Goal: Task Accomplishment & Management: Complete application form

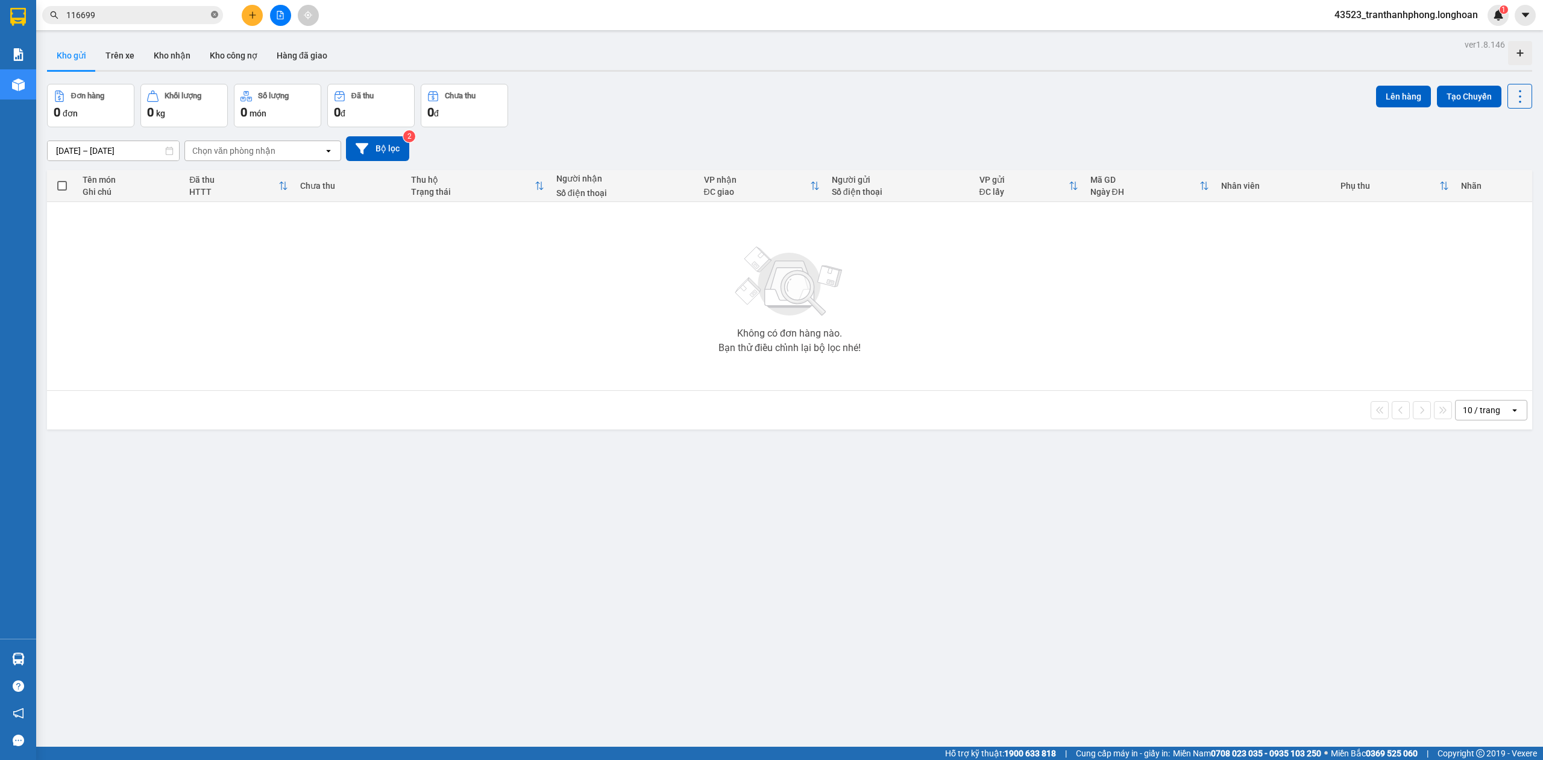
click at [213, 15] on icon "close-circle" at bounding box center [214, 14] width 7 height 7
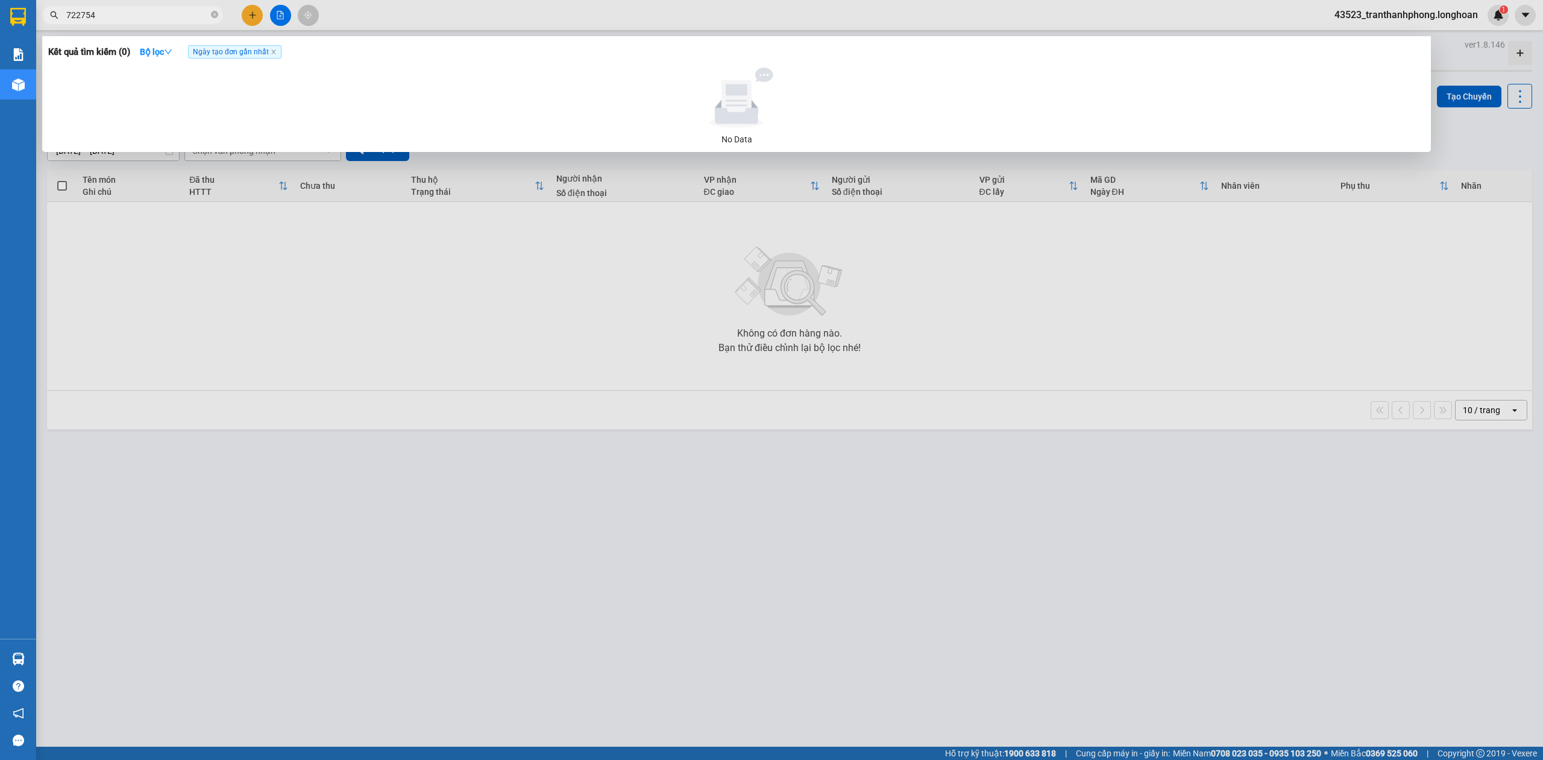
type input "722754"
click at [210, 14] on span "722754" at bounding box center [132, 15] width 181 height 18
click at [213, 14] on icon "close-circle" at bounding box center [214, 14] width 7 height 7
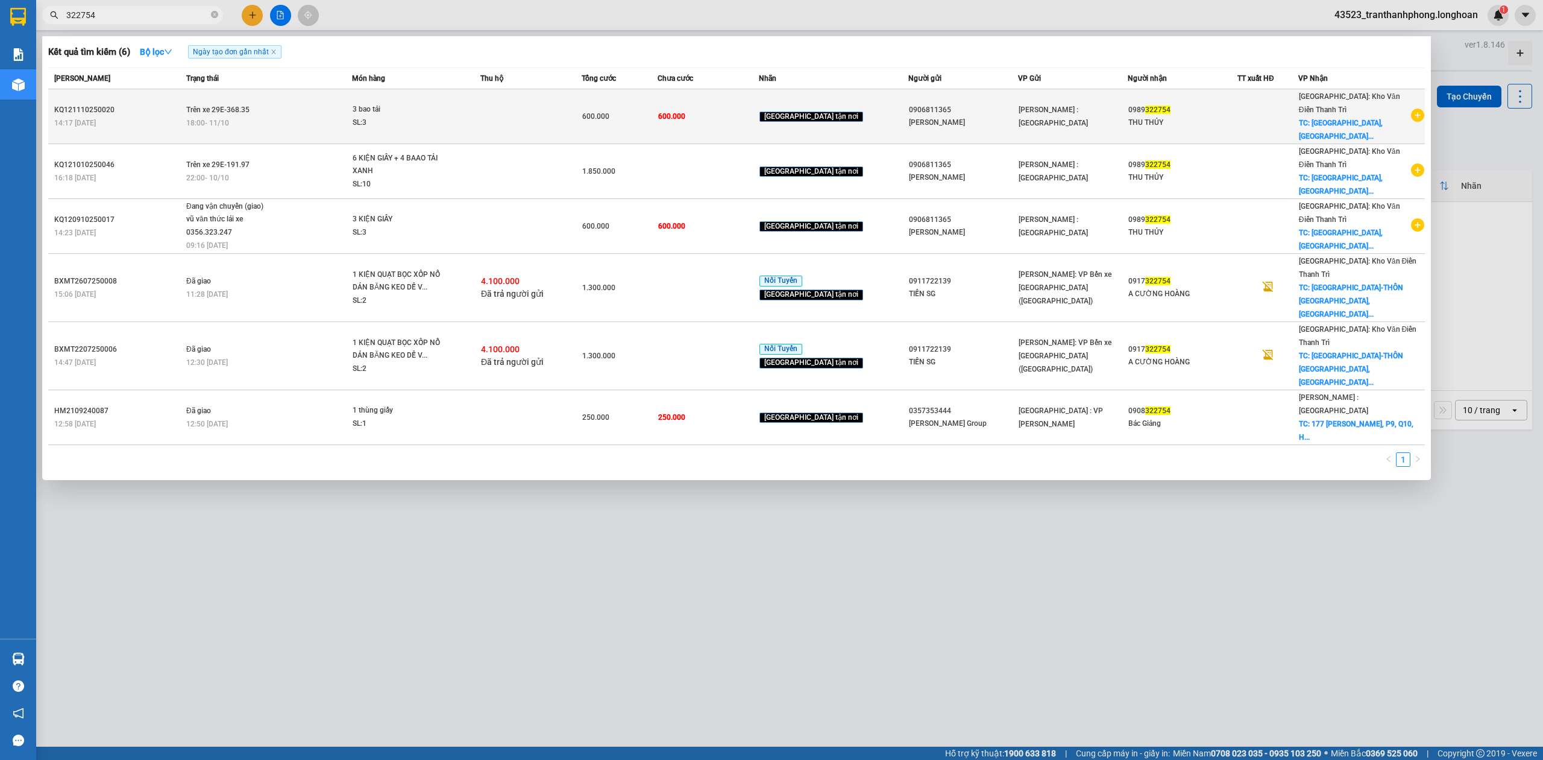
type input "322754"
click at [726, 117] on td "600.000" at bounding box center [708, 116] width 101 height 55
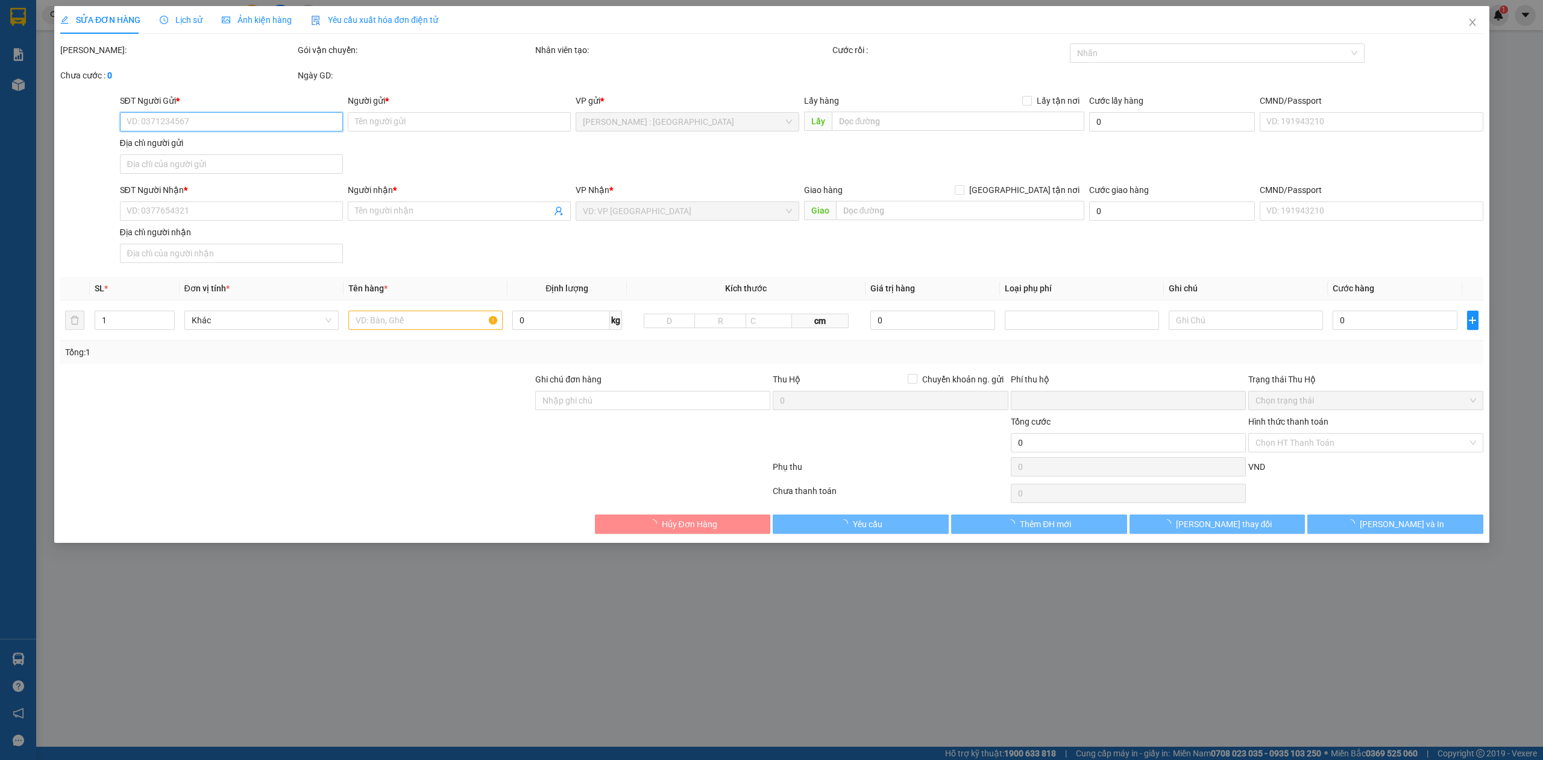
type input "0906811365"
type input "[PERSON_NAME]"
type input "0989322754"
type input "THU THỦY"
checkbox input "true"
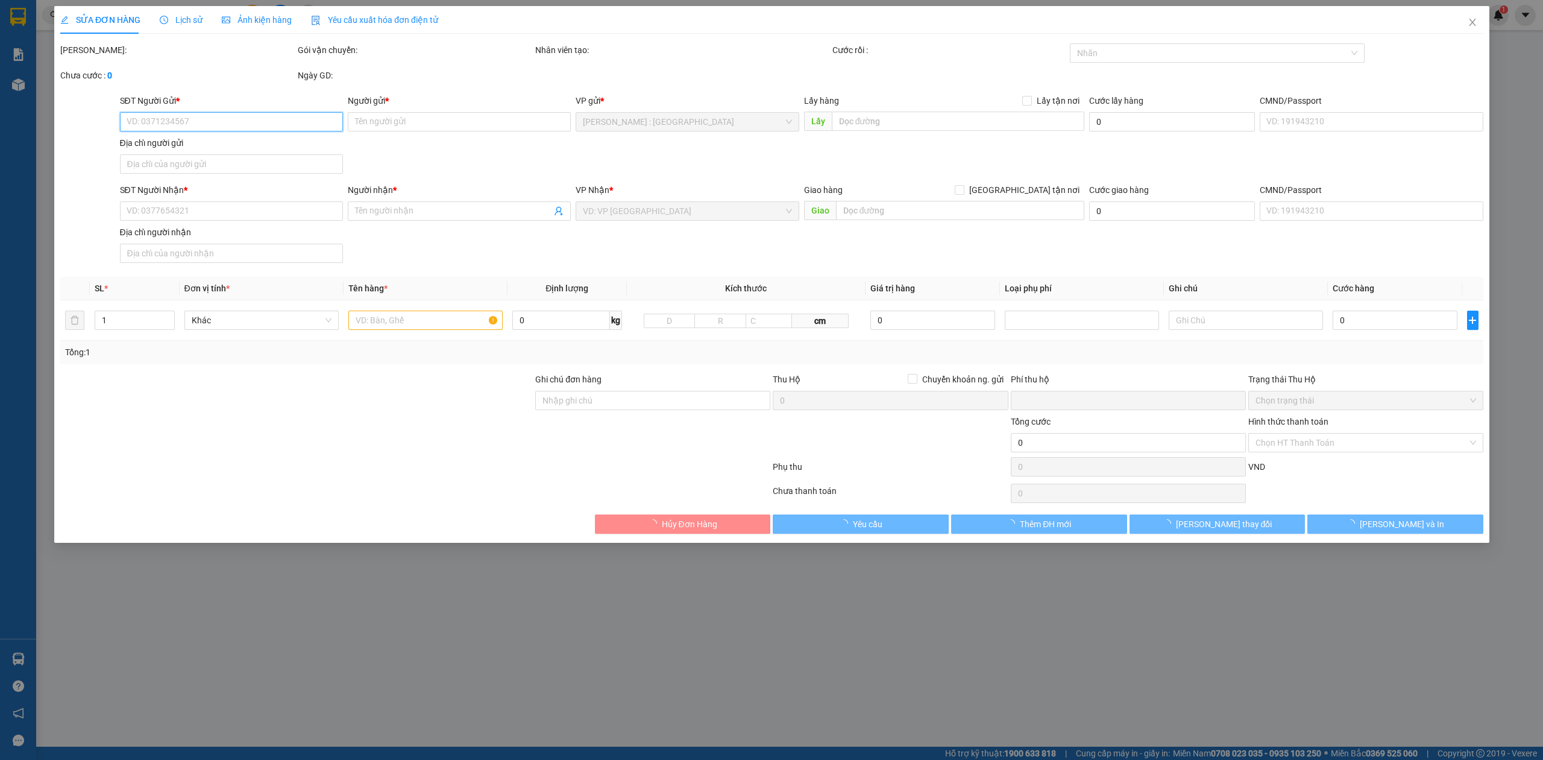
type input "[STREET_ADDRESS]"
type input "0"
type input "600.000"
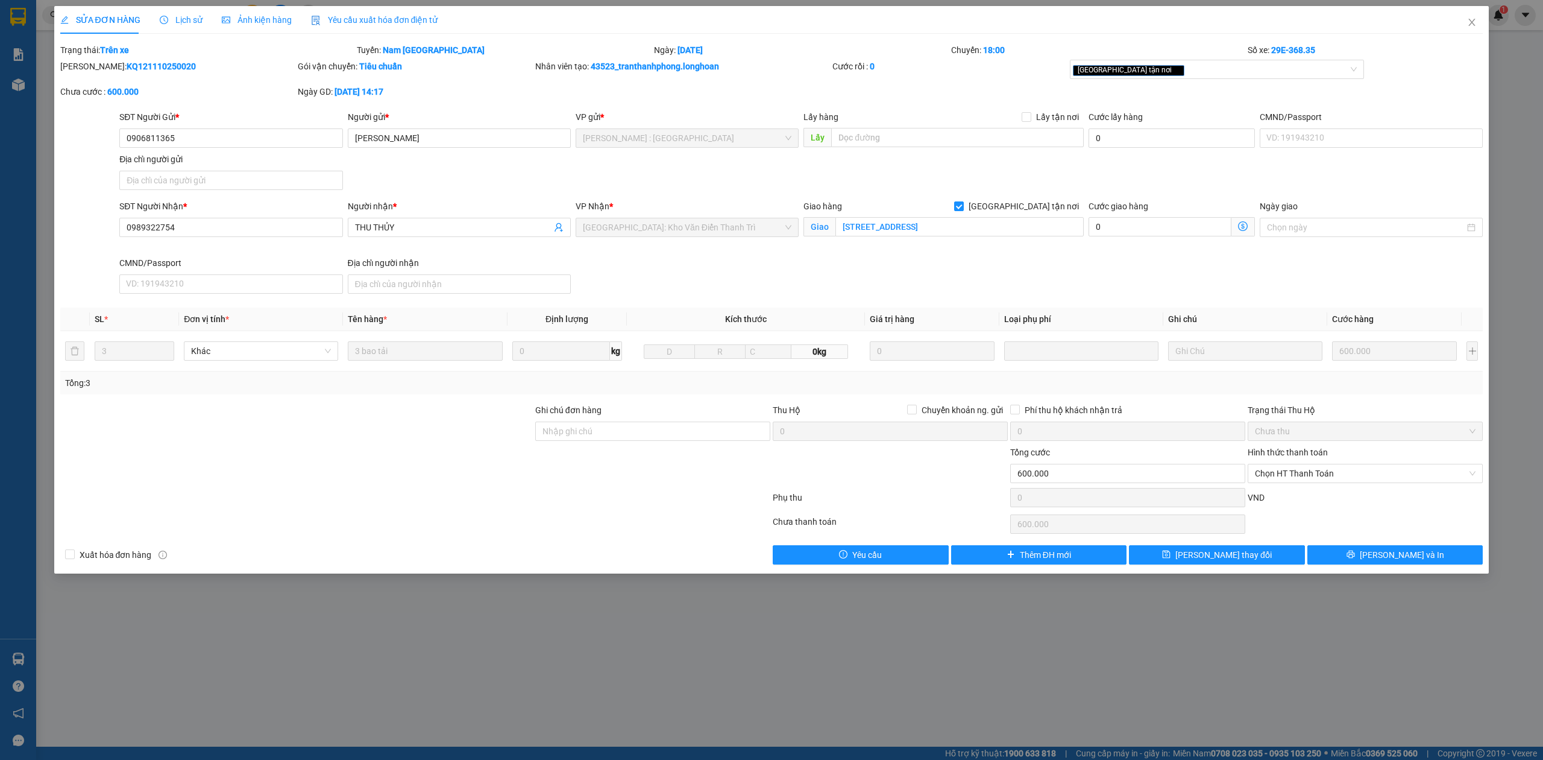
click at [1375, 486] on div "Hình thức thanh toán Chọn HT Thanh Toán" at bounding box center [1365, 467] width 235 height 42
click at [1354, 481] on span "Chọn HT Thanh Toán" at bounding box center [1365, 473] width 221 height 18
click at [1276, 497] on div "Tại văn phòng" at bounding box center [1365, 499] width 221 height 13
type input "0"
click at [1233, 553] on span "[PERSON_NAME] thay đổi" at bounding box center [1224, 554] width 96 height 13
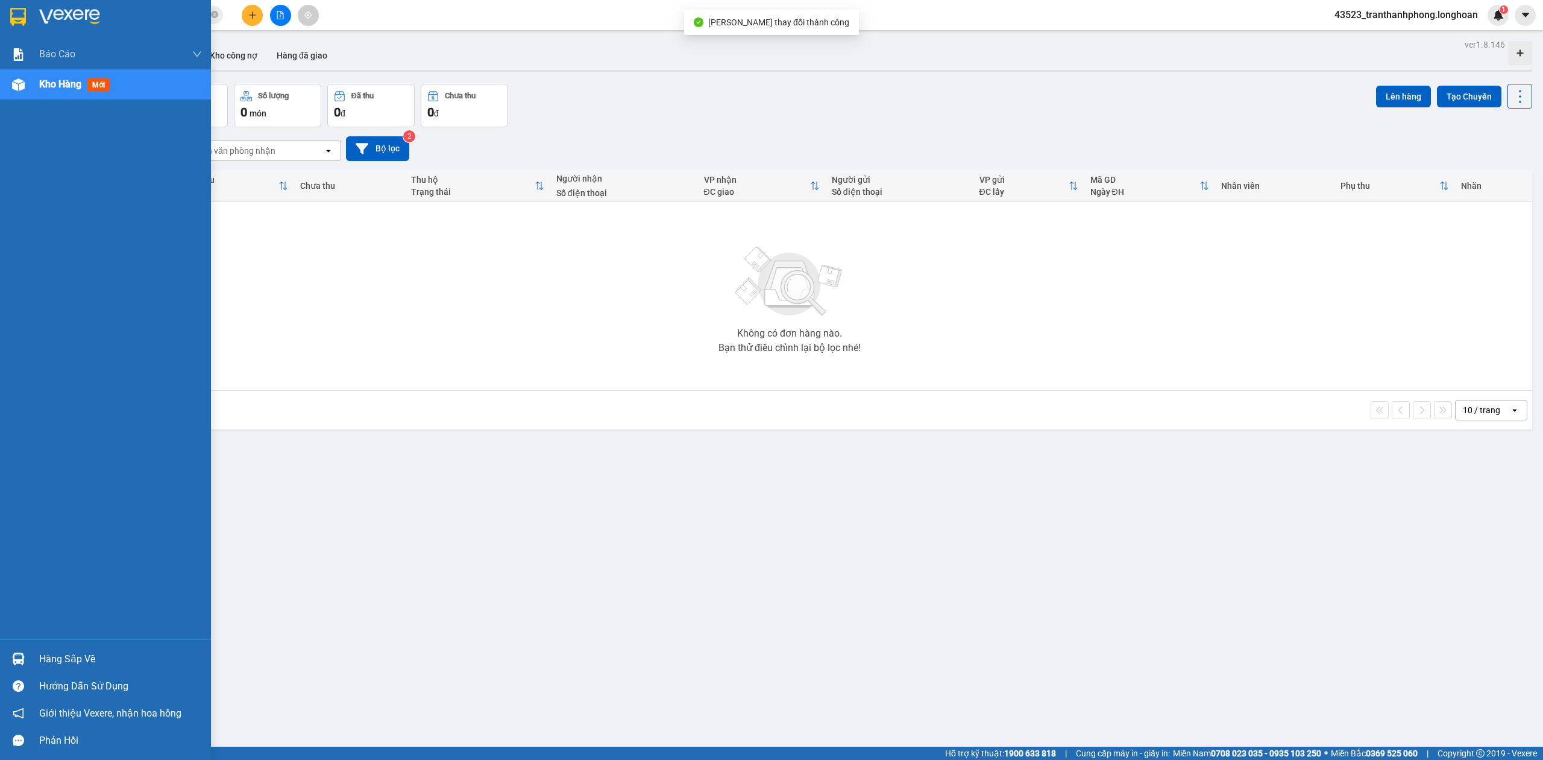
click at [2, 30] on div at bounding box center [105, 19] width 211 height 39
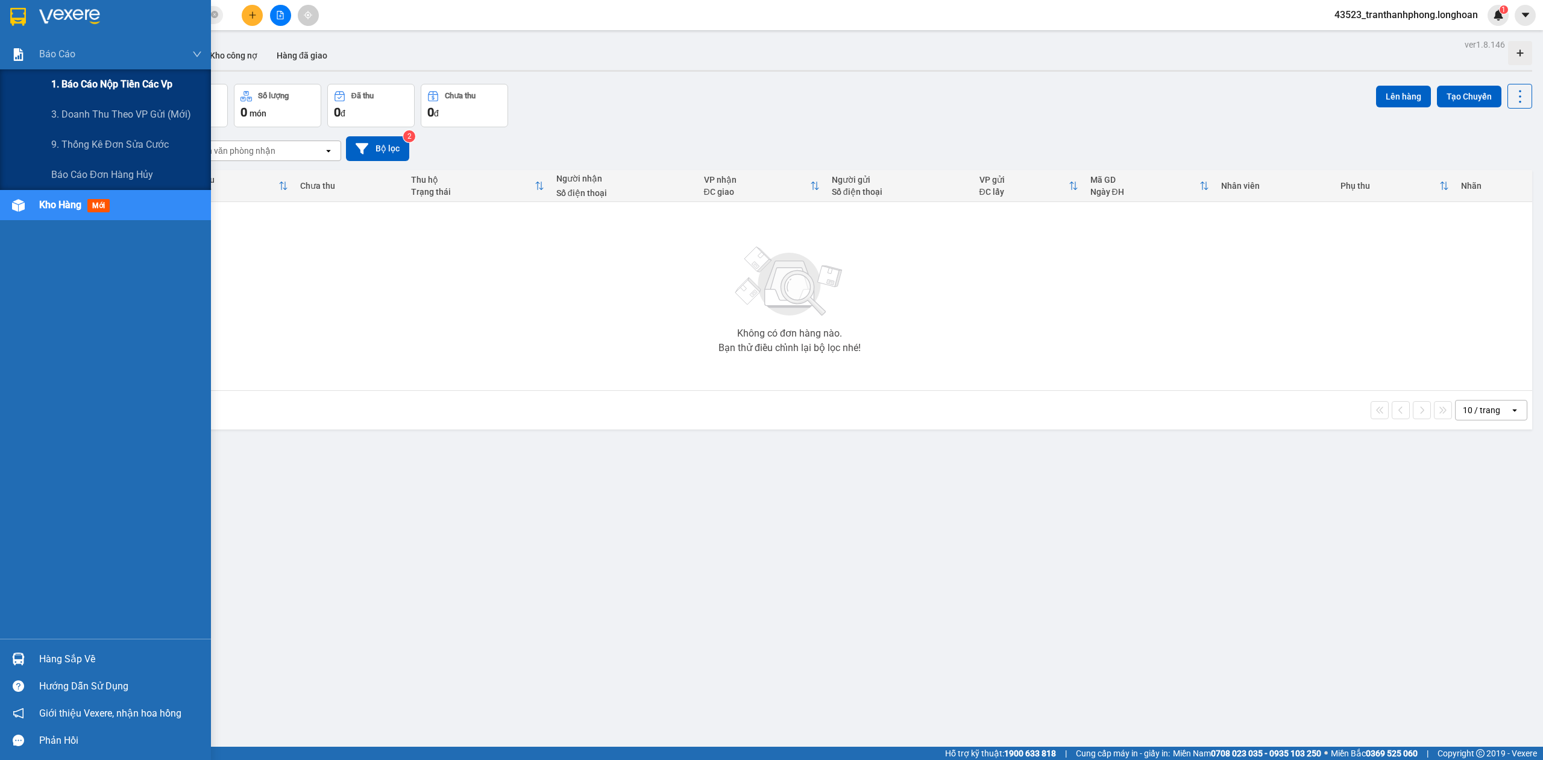
click at [89, 81] on span "1. Báo cáo nộp tiền các vp" at bounding box center [111, 84] width 121 height 15
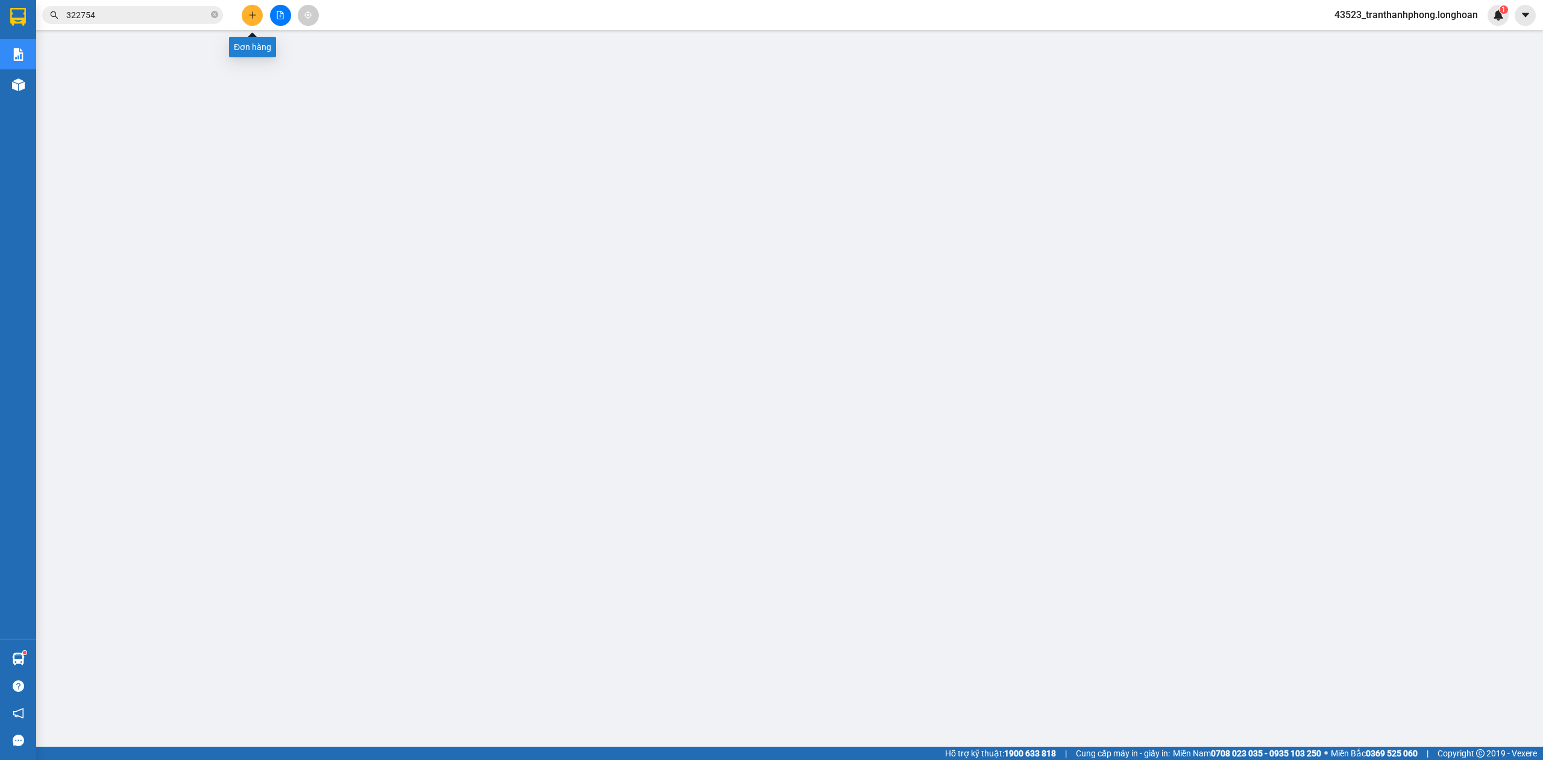
click at [251, 20] on button at bounding box center [252, 15] width 21 height 21
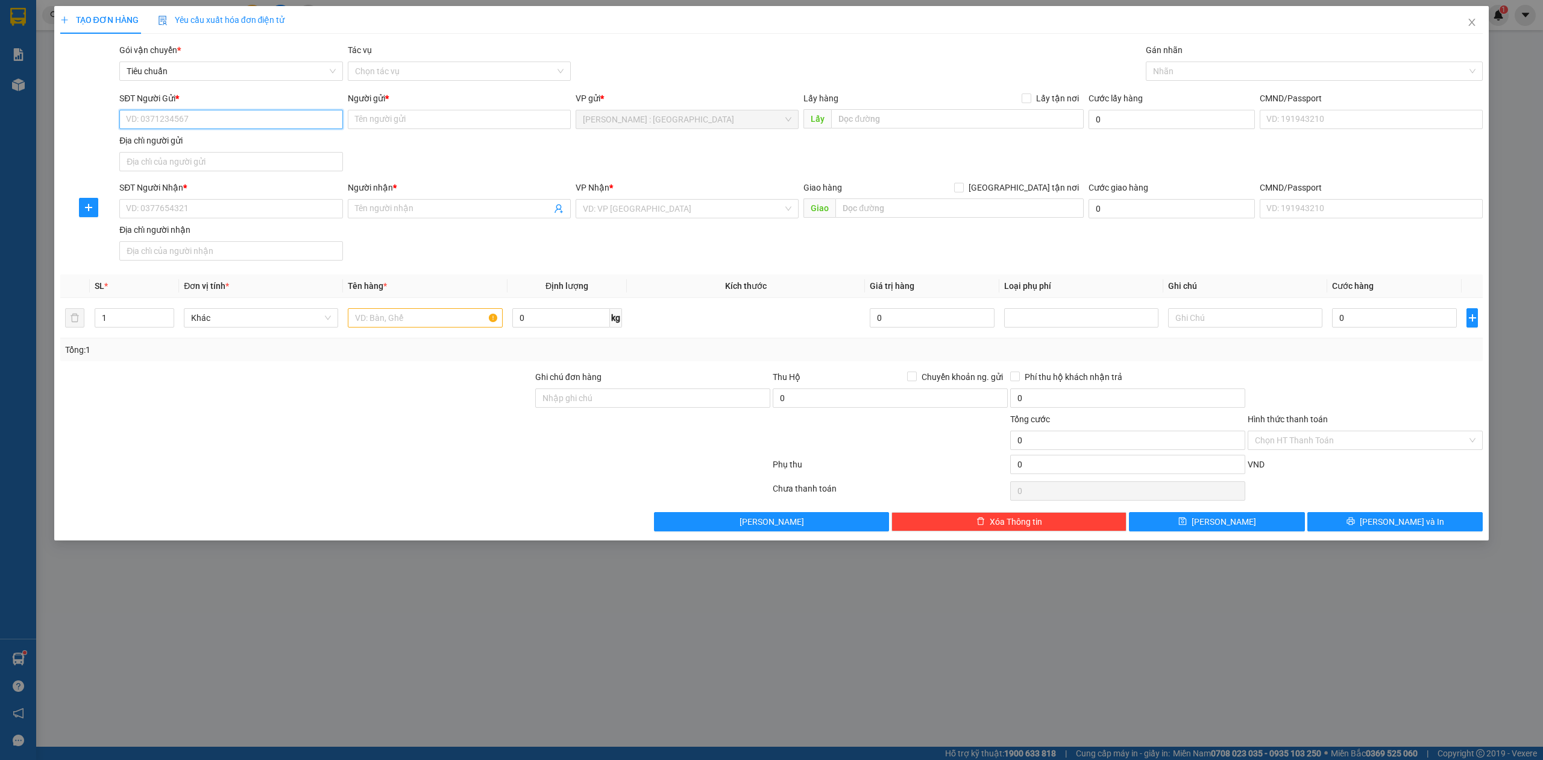
paste input "0968317712"
type input "0968317712"
click at [273, 213] on input "SĐT Người Nhận *" at bounding box center [230, 208] width 223 height 19
paste input "0986774740"
type input "0986774740"
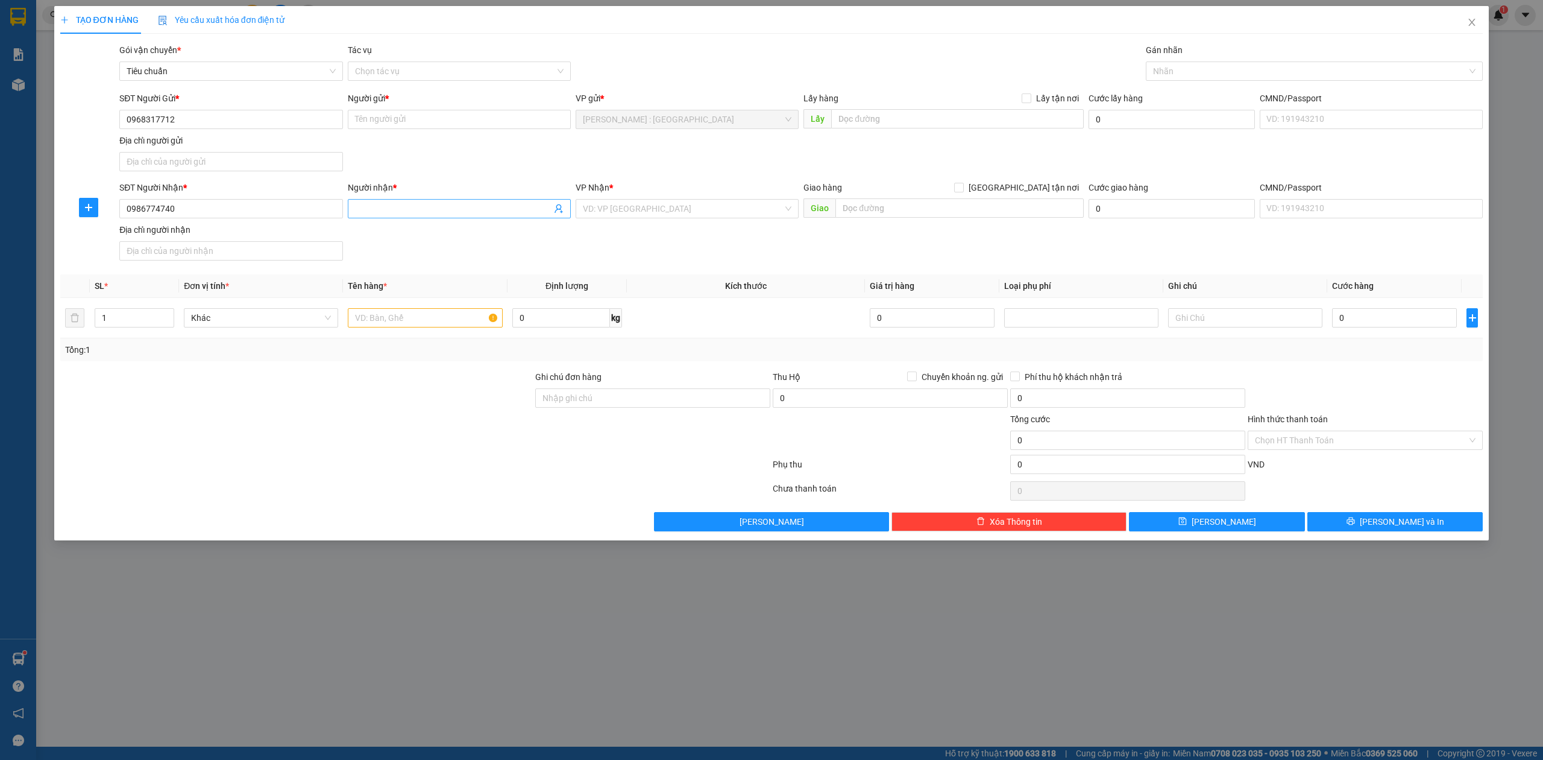
click at [427, 210] on input "Người nhận *" at bounding box center [453, 208] width 197 height 13
paste input "Văn Con"
type input "Văn Con"
paste input "[PERSON_NAME]"
click at [437, 127] on input "Người gửi *" at bounding box center [459, 119] width 223 height 19
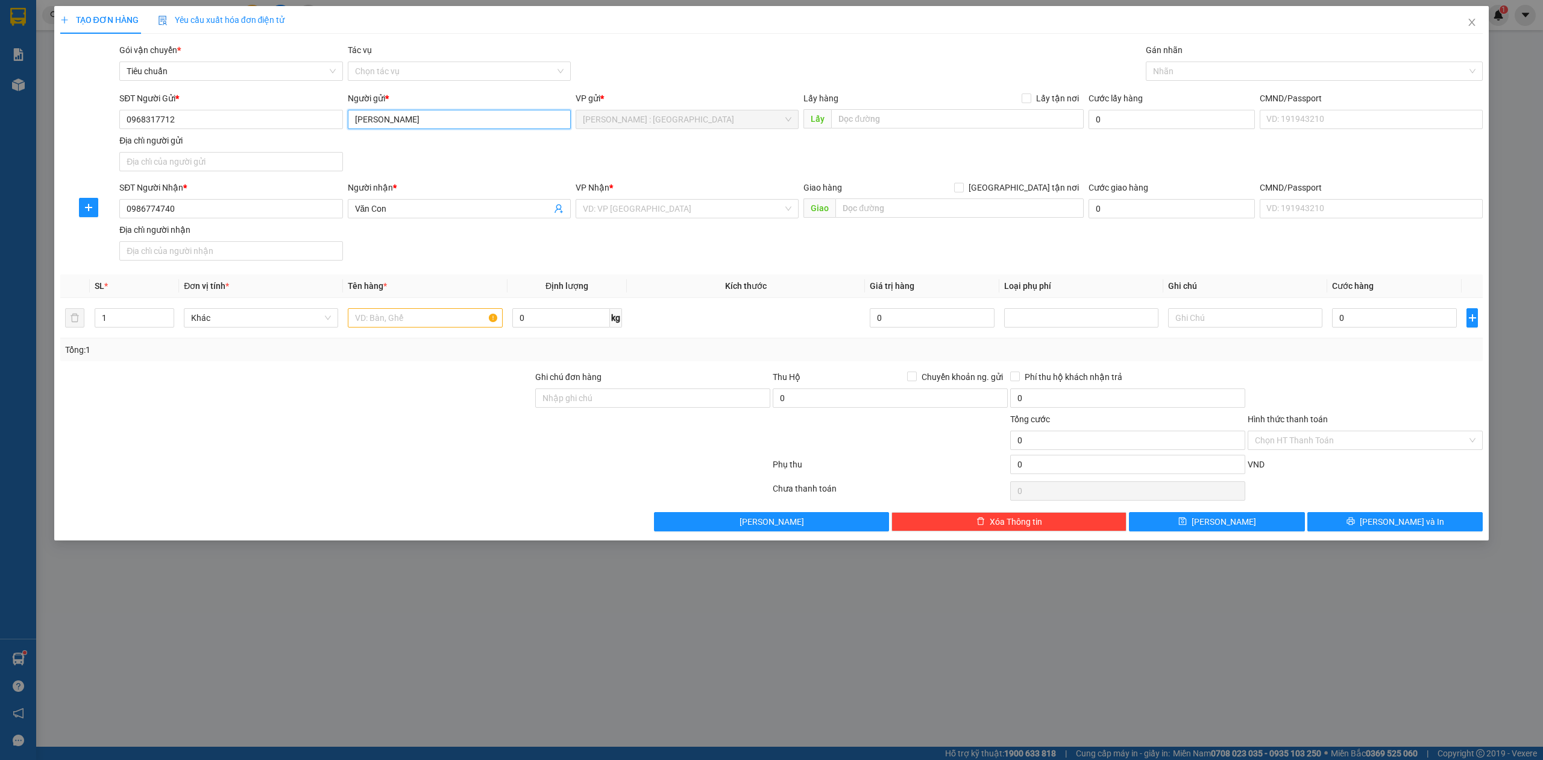
type input "[PERSON_NAME]"
click at [951, 117] on input "text" at bounding box center [957, 118] width 253 height 19
paste input "Đón : [STREET_ADDRESS]"
type input "Đón : [STREET_ADDRESS]"
drag, startPoint x: 994, startPoint y: 107, endPoint x: 1023, endPoint y: 102, distance: 28.7
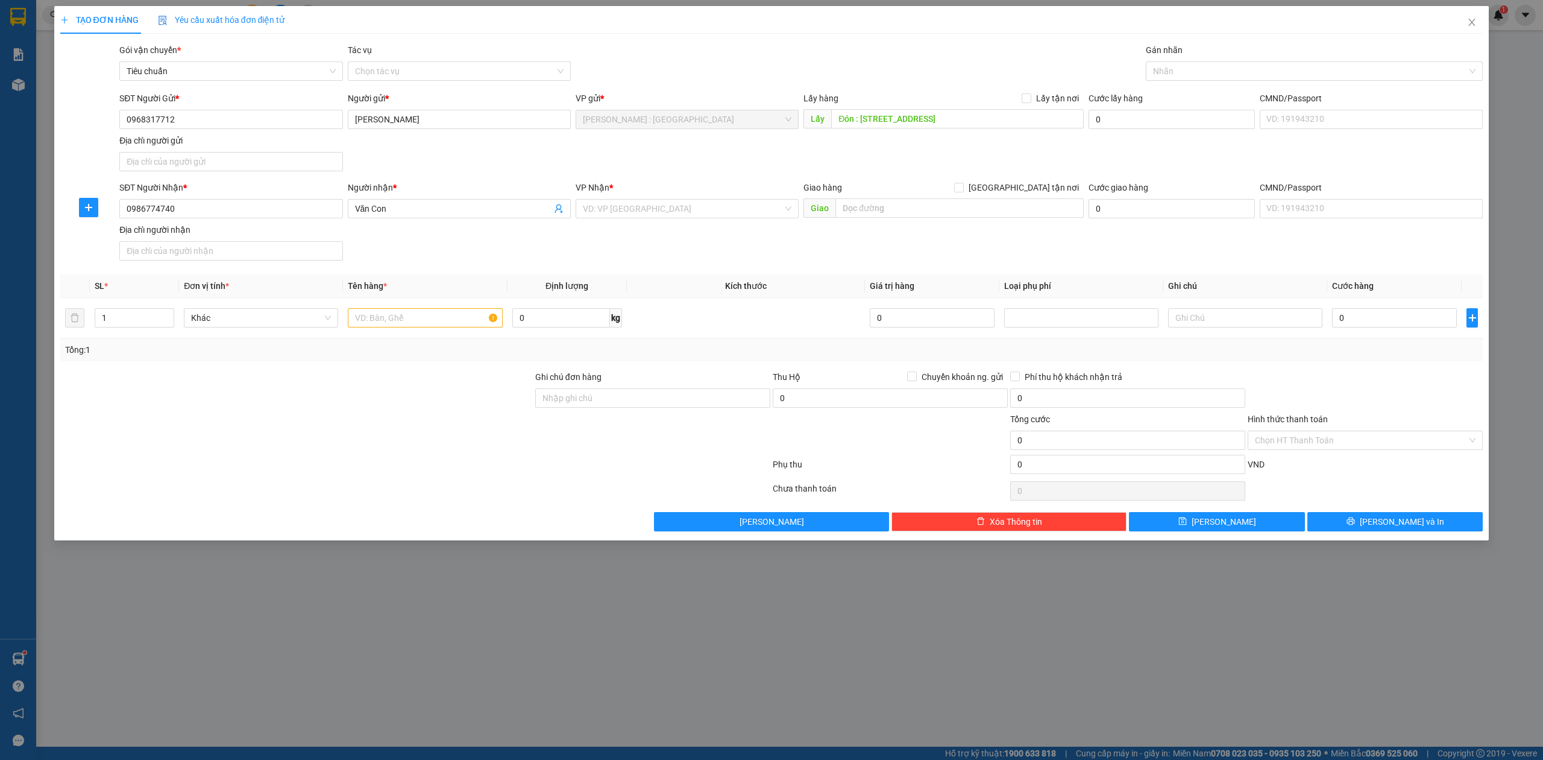
click at [1000, 105] on div "Lấy hàng Lấy tận nơi" at bounding box center [944, 101] width 280 height 18
drag, startPoint x: 1037, startPoint y: 101, endPoint x: 1039, endPoint y: 110, distance: 8.8
click at [1039, 101] on span "Lấy tận nơi" at bounding box center [1058, 98] width 52 height 13
click at [1030, 101] on input "Lấy tận nơi" at bounding box center [1026, 97] width 8 height 8
checkbox input "true"
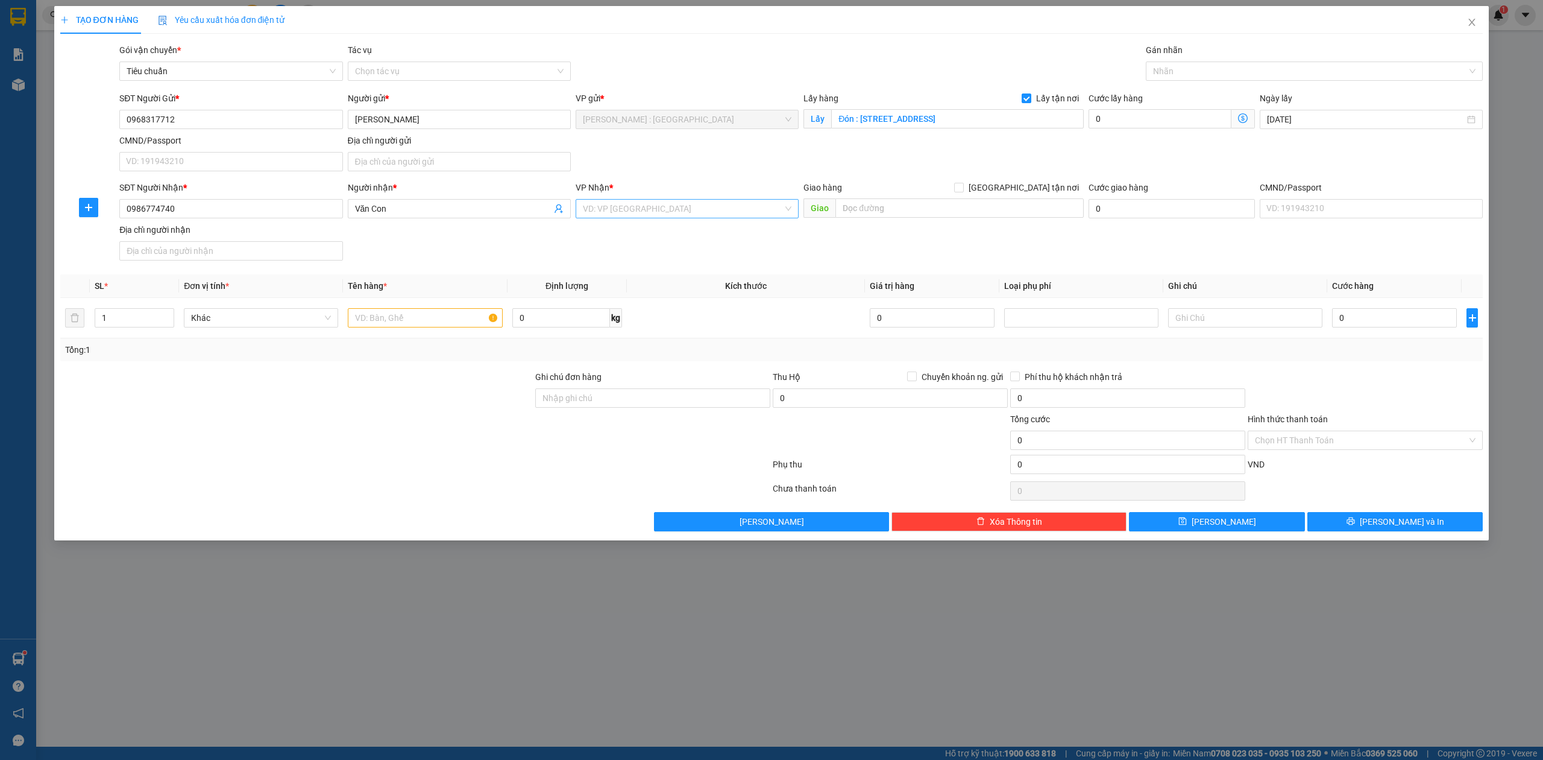
click at [675, 218] on input "search" at bounding box center [683, 209] width 200 height 18
type input "12"
click at [680, 262] on div "[PERSON_NAME] : [GEOGRAPHIC_DATA]" at bounding box center [687, 253] width 223 height 19
click at [1131, 258] on div "SĐT Người Nhận * 0986774740 Người nhận * Văn Con VP Nhận * [GEOGRAPHIC_DATA] : …" at bounding box center [801, 223] width 1369 height 84
click at [403, 327] on input "text" at bounding box center [425, 317] width 154 height 19
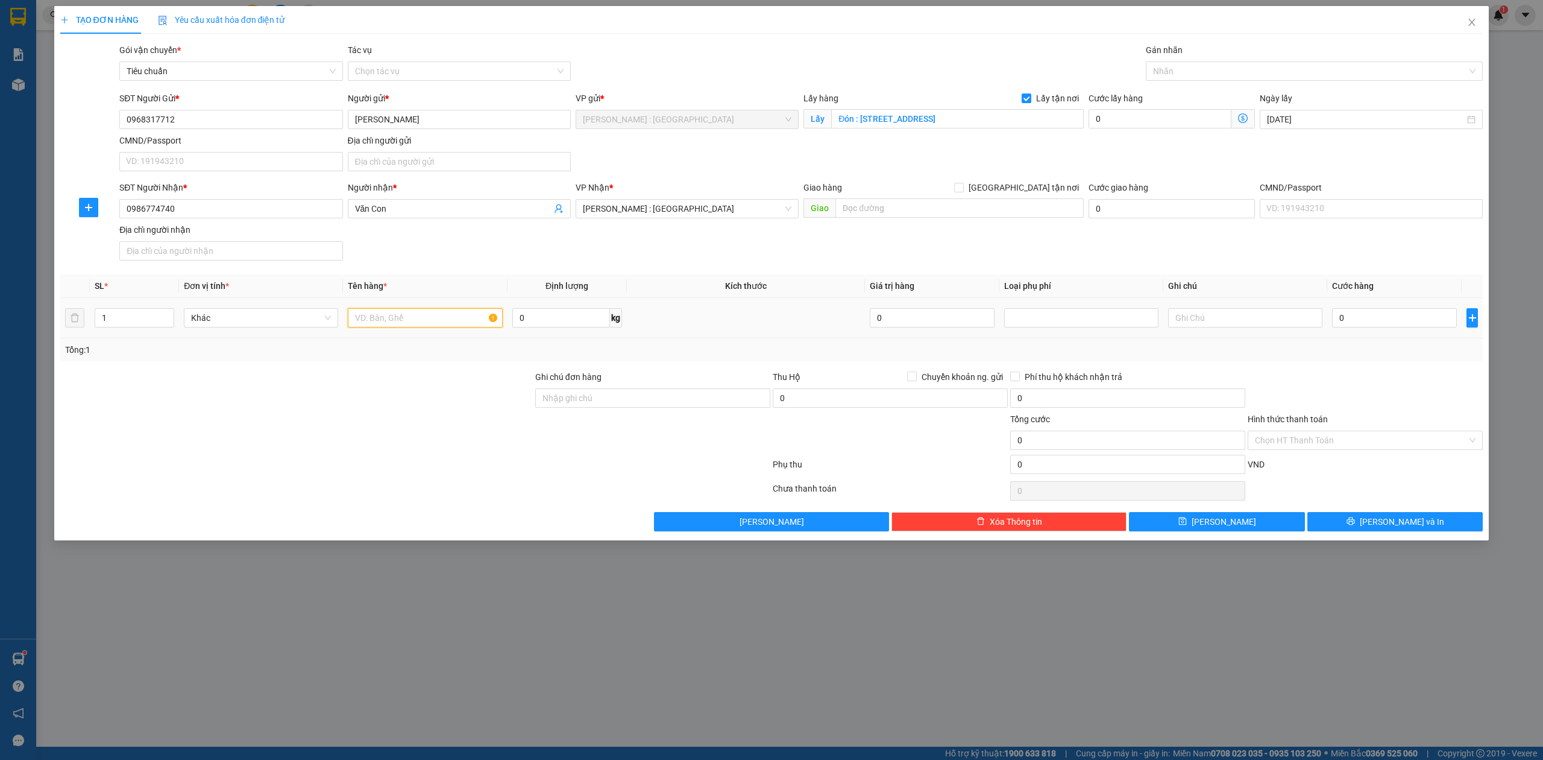
paste input "1 xe đạp điện"
type input "1 xe đạp điện -"
click at [1035, 182] on span "[GEOGRAPHIC_DATA] tận nơi" at bounding box center [1024, 187] width 120 height 13
click at [963, 183] on input "[GEOGRAPHIC_DATA] tận nơi" at bounding box center [958, 187] width 8 height 8
checkbox input "true"
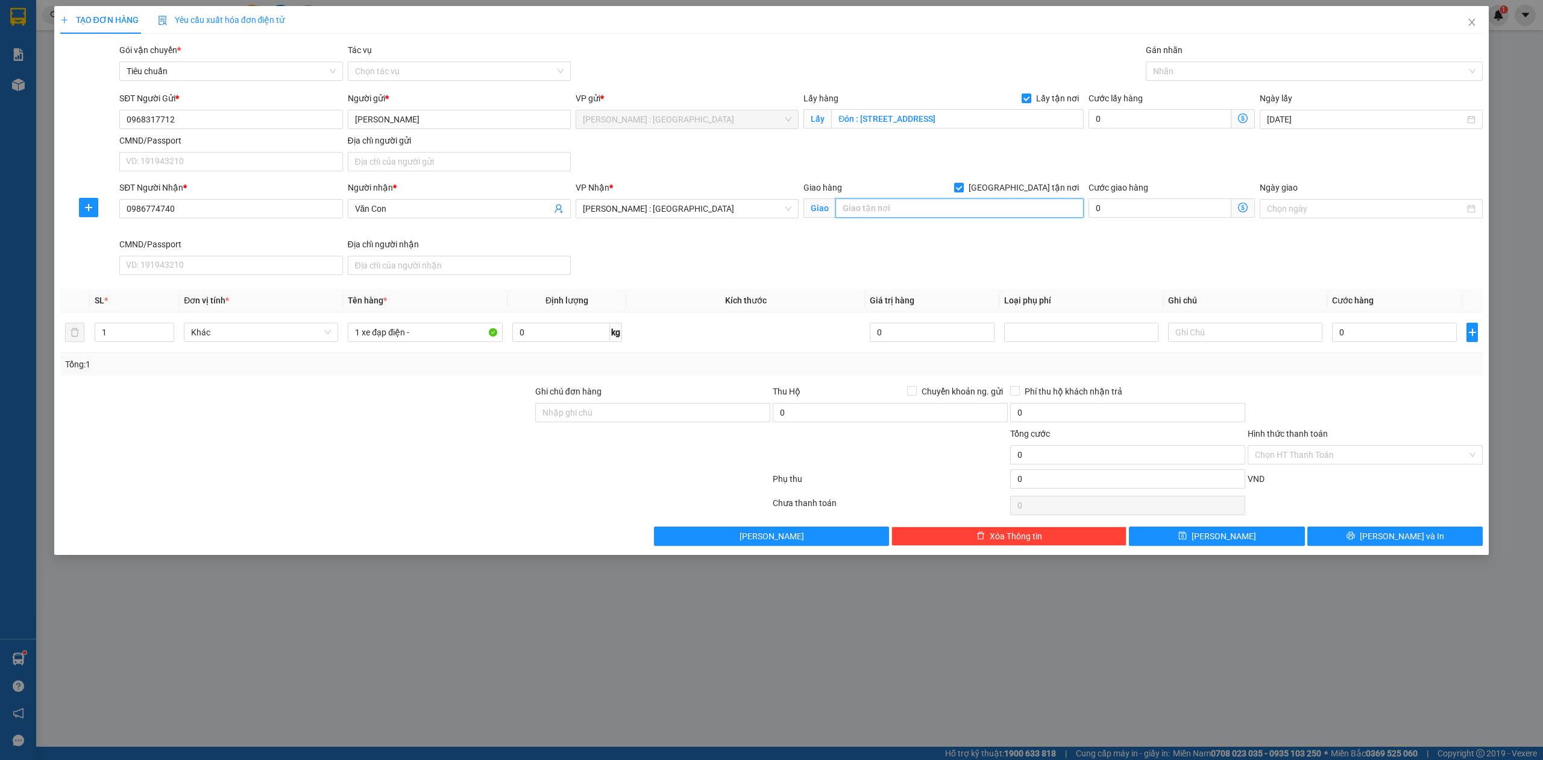
click at [989, 206] on input "text" at bounding box center [960, 207] width 248 height 19
click at [876, 213] on input "text" at bounding box center [960, 207] width 248 height 19
paste input "Trả : Ấp [GEOGRAPHIC_DATA], Xã [GEOGRAPHIC_DATA], [GEOGRAPHIC_DATA], [GEOGRAPHI…"
type input "Trả : Ấp [GEOGRAPHIC_DATA], Xã [GEOGRAPHIC_DATA], [GEOGRAPHIC_DATA], [GEOGRAPHI…"
click at [423, 342] on input "1 xe đạp điện -" at bounding box center [425, 332] width 154 height 19
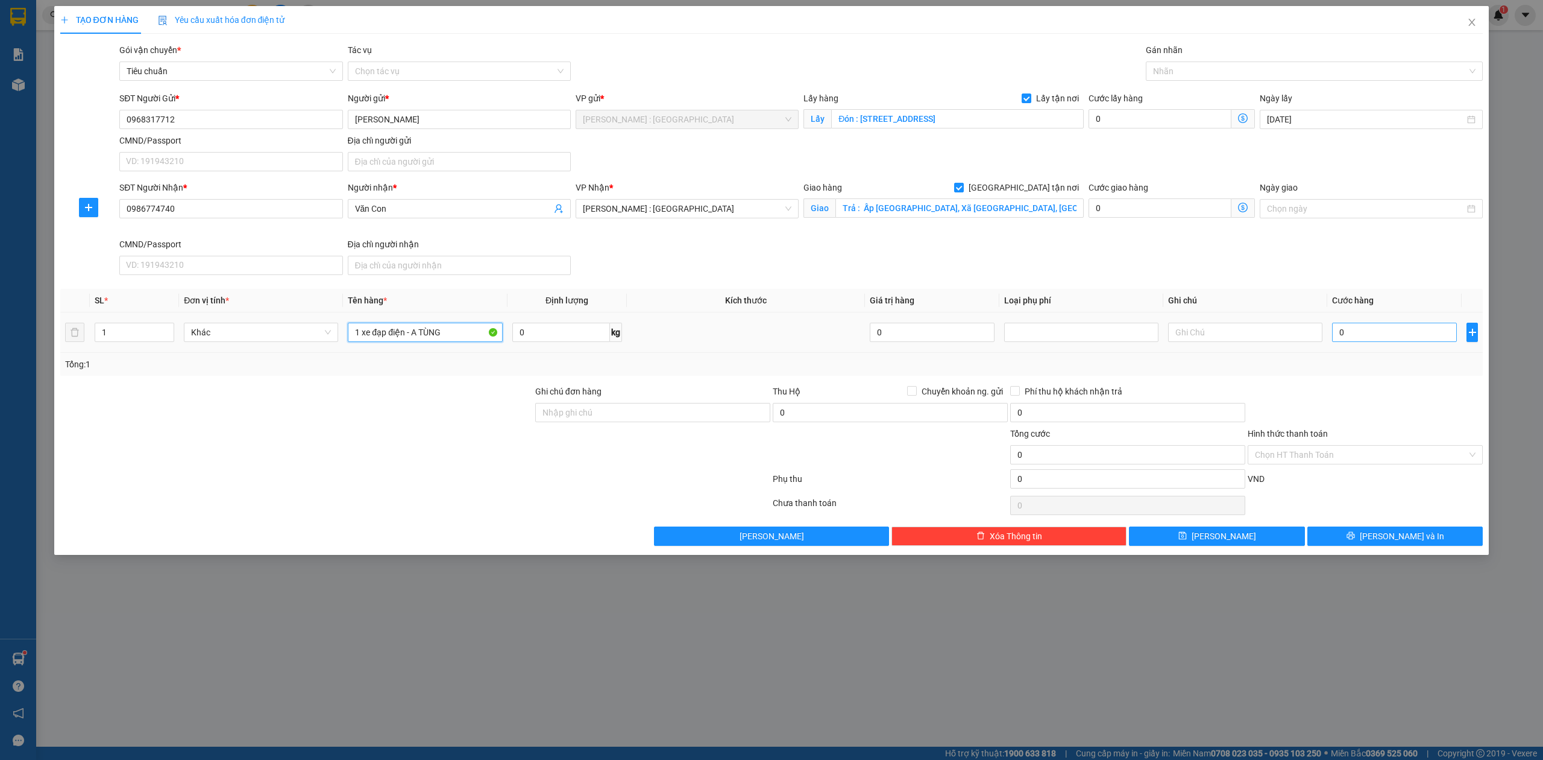
type input "1 xe đạp điện - A TÙNG"
drag, startPoint x: 1379, startPoint y: 341, endPoint x: 1378, endPoint y: 321, distance: 20.0
click at [1379, 340] on input "0" at bounding box center [1394, 332] width 125 height 19
type input "2"
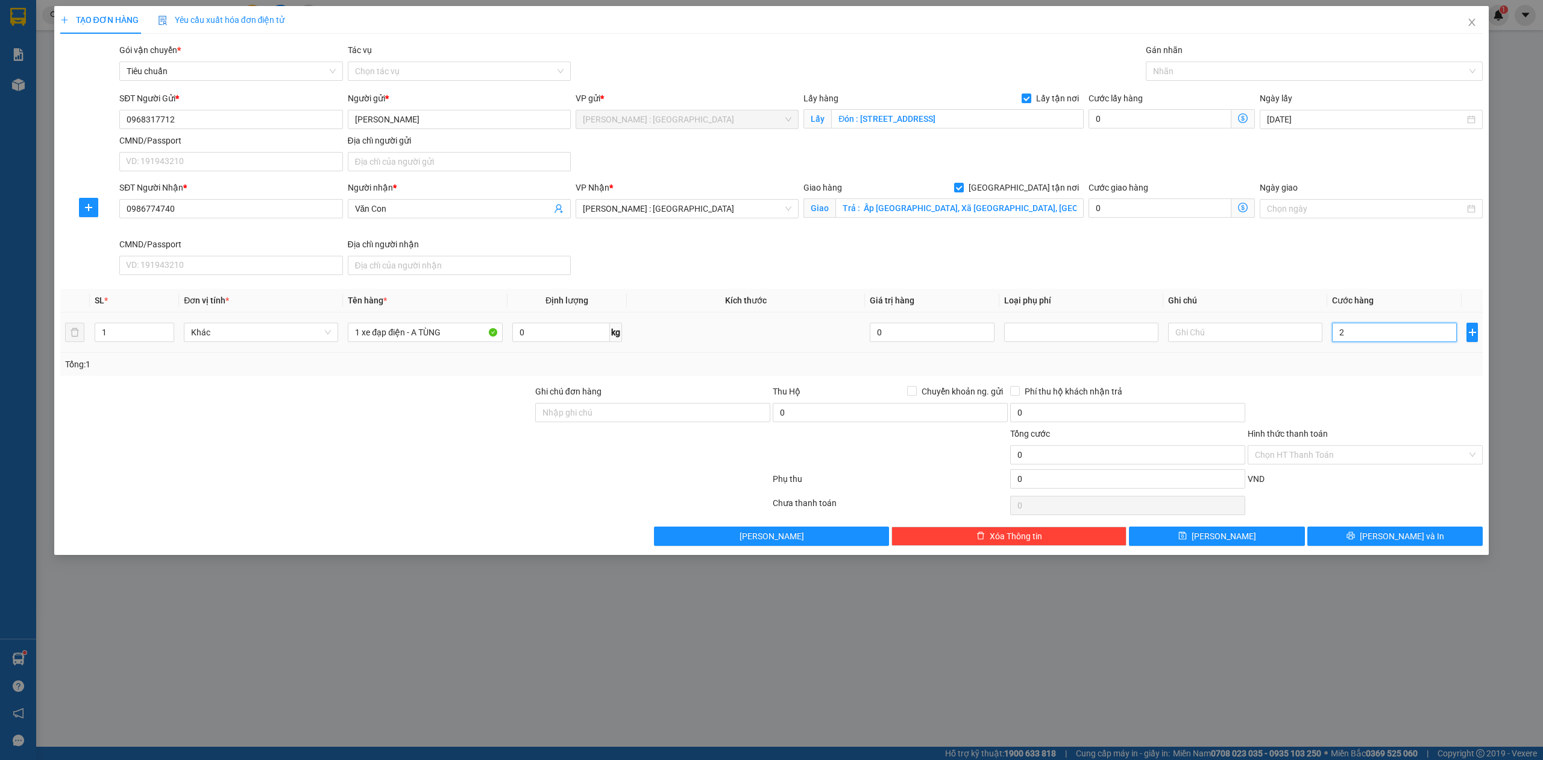
type input "2"
type input "25"
type input "250"
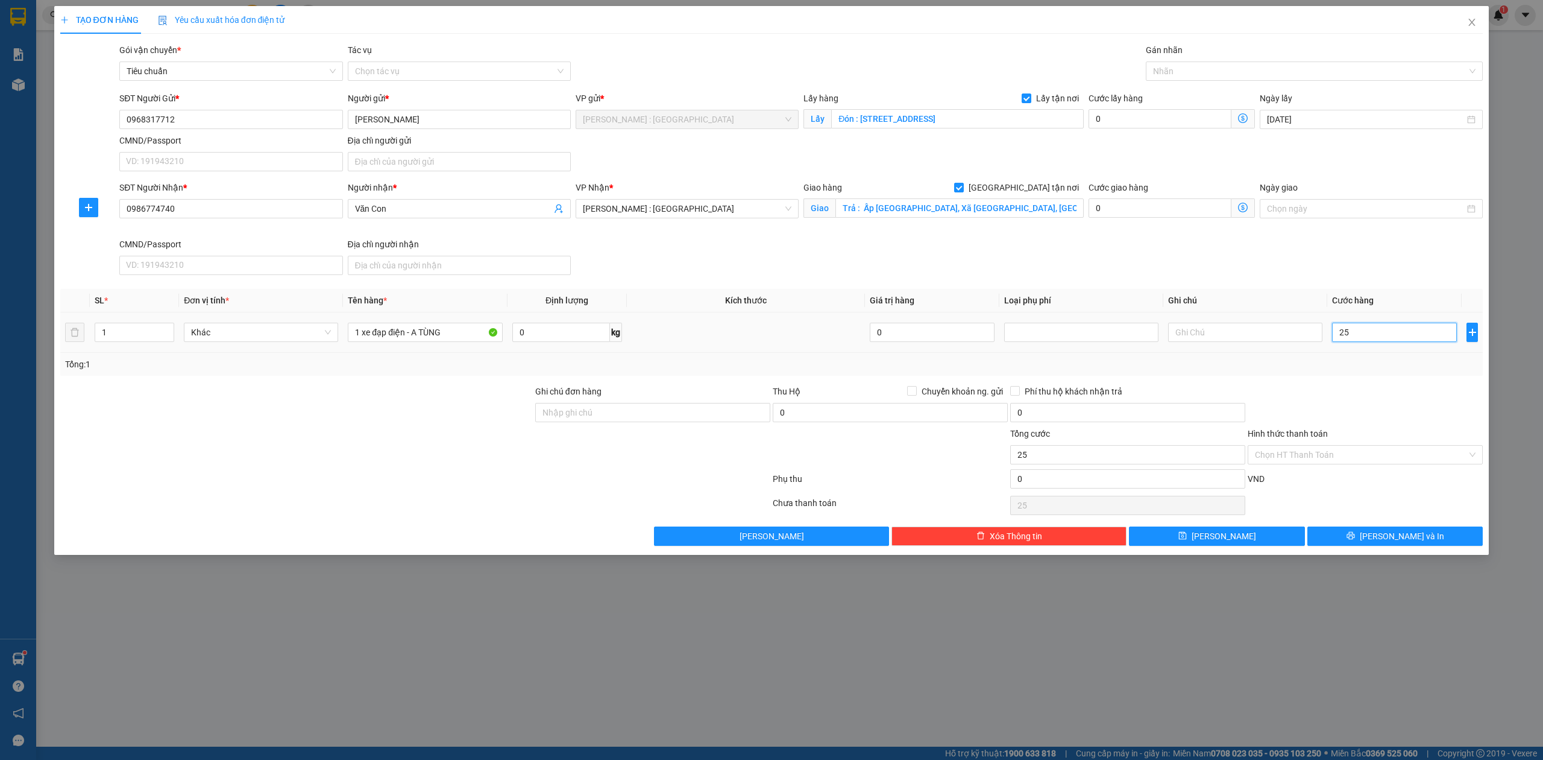
type input "250"
type input "250.000"
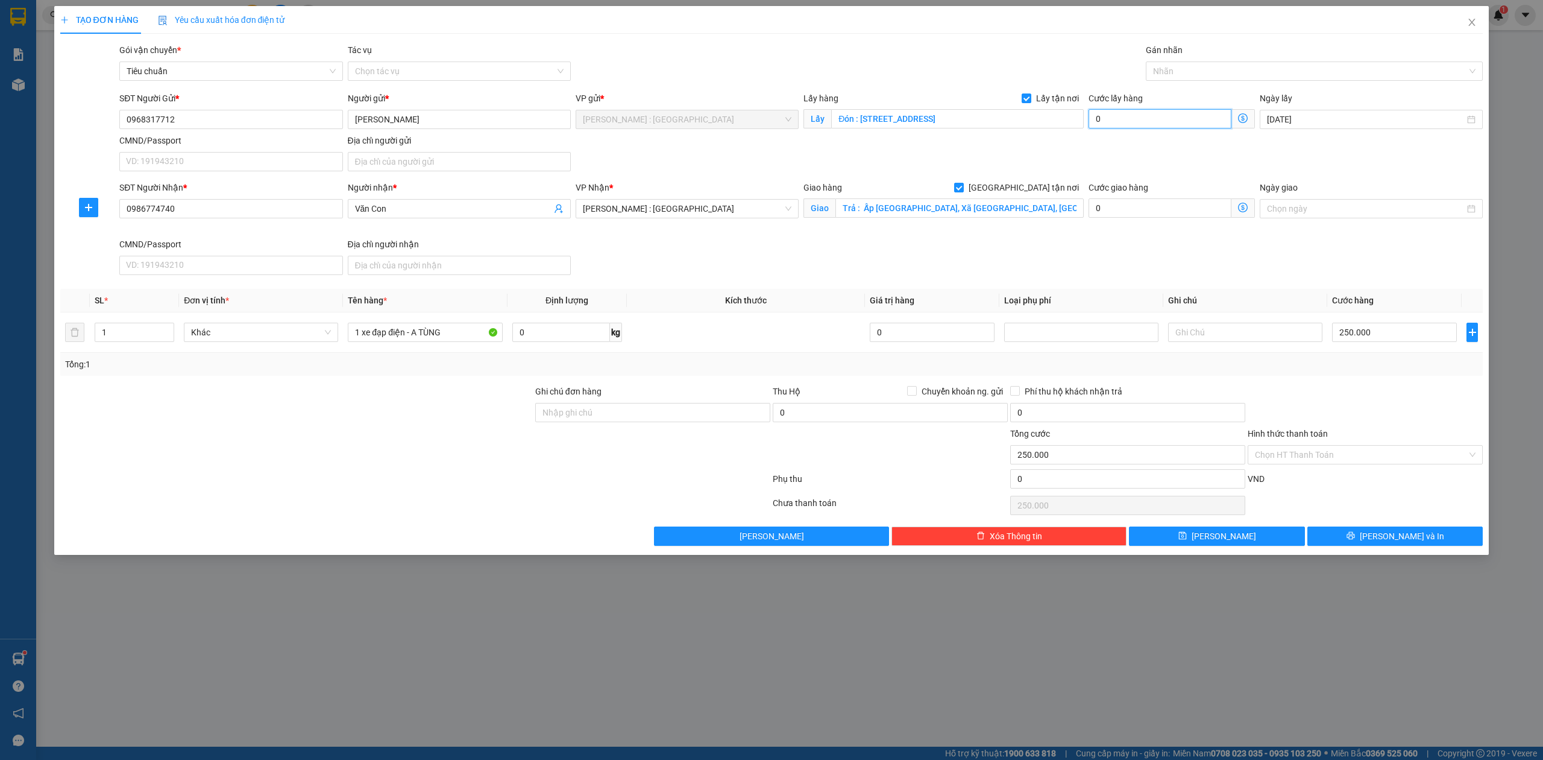
click at [1209, 113] on input "0" at bounding box center [1160, 118] width 143 height 19
type input "250.006"
type input "6"
type input "250.065"
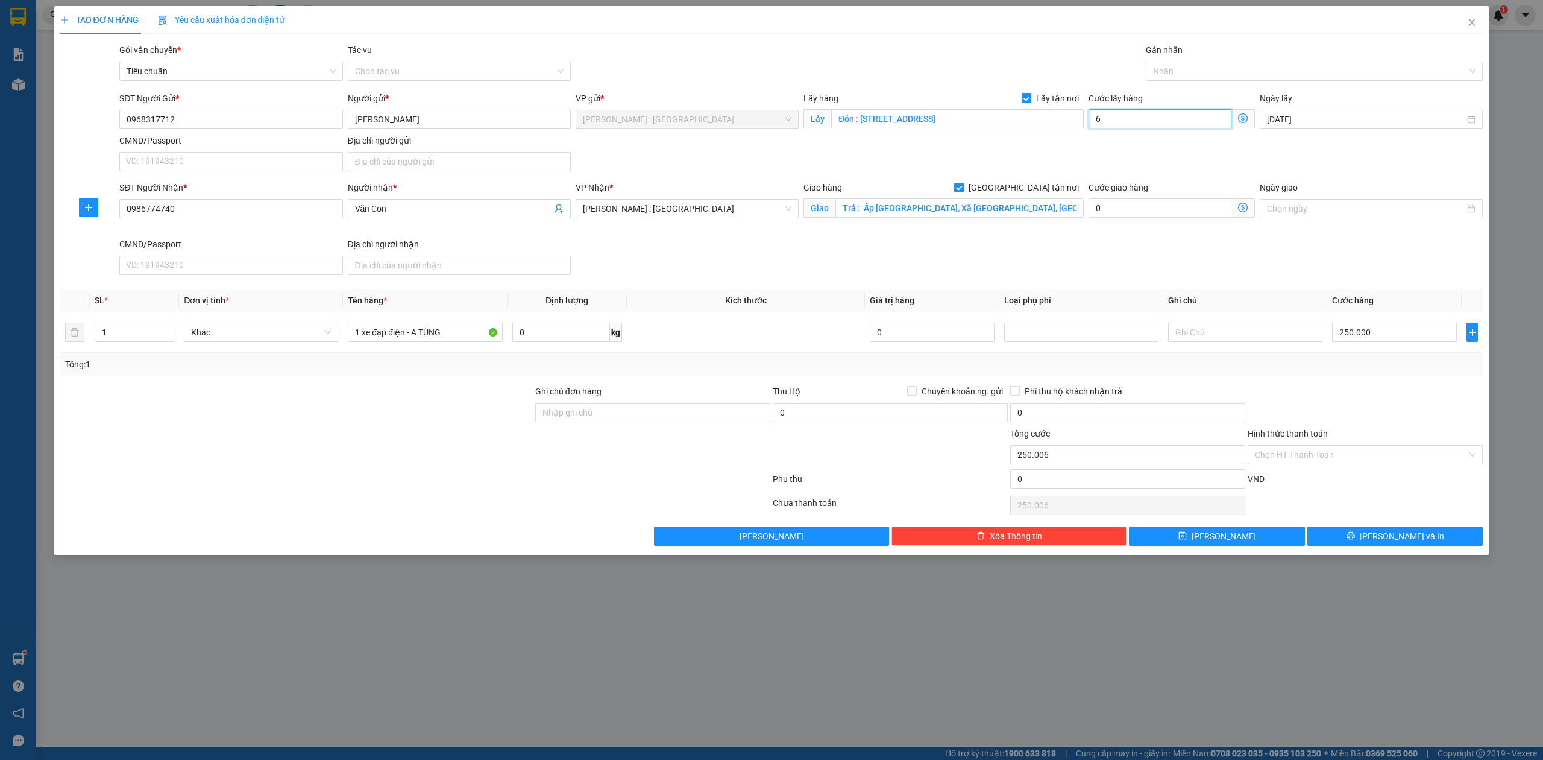
type input "250.065"
type input "65"
type input "315.000"
type input "65.000"
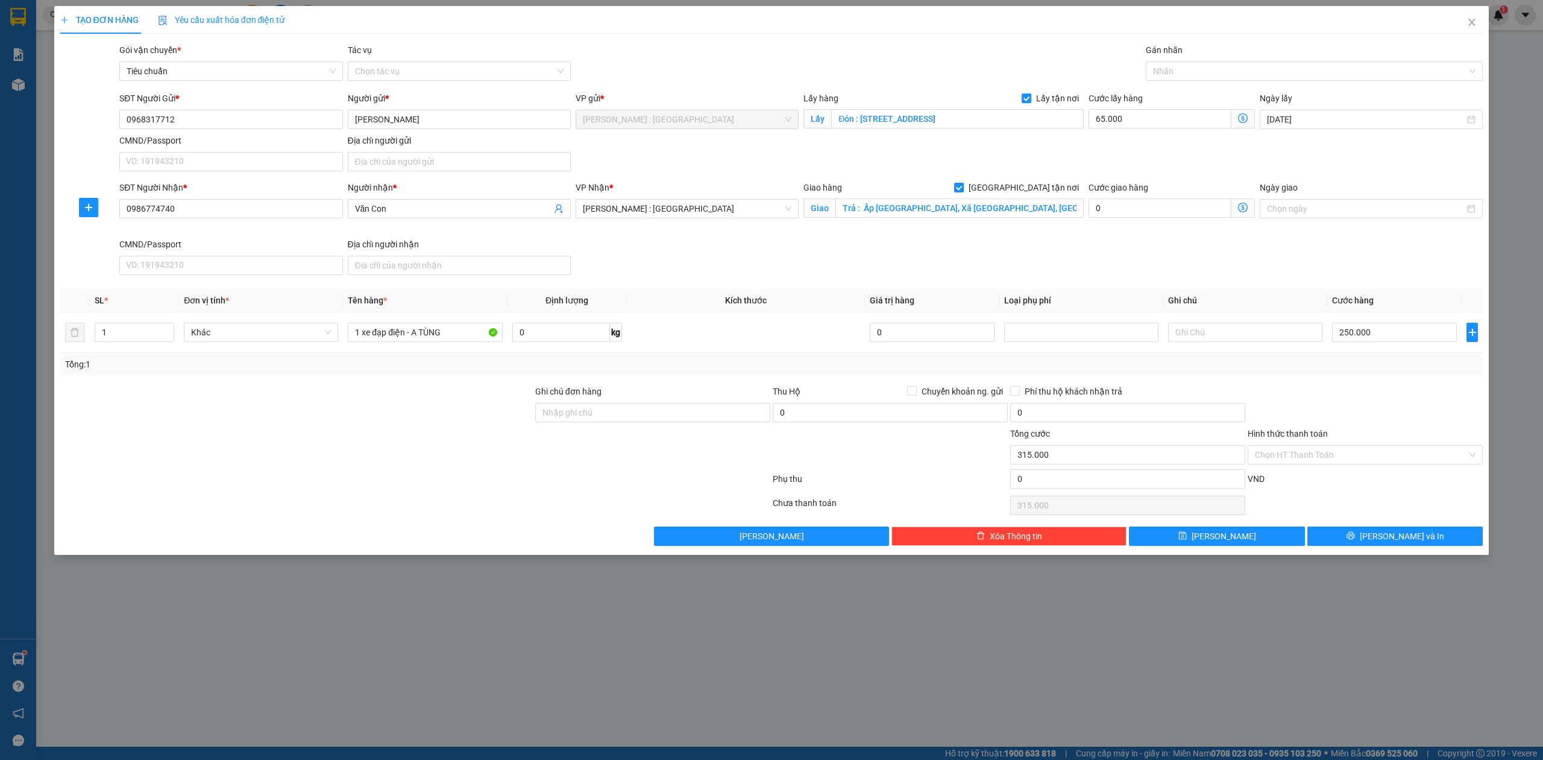
click at [1113, 274] on div "SĐT Người Nhận * 0986774740 Người nhận * Văn Con VP Nhận * [GEOGRAPHIC_DATA] : …" at bounding box center [801, 230] width 1369 height 99
click at [1195, 541] on button "[PERSON_NAME]" at bounding box center [1217, 535] width 176 height 19
checkbox input "false"
type input "0"
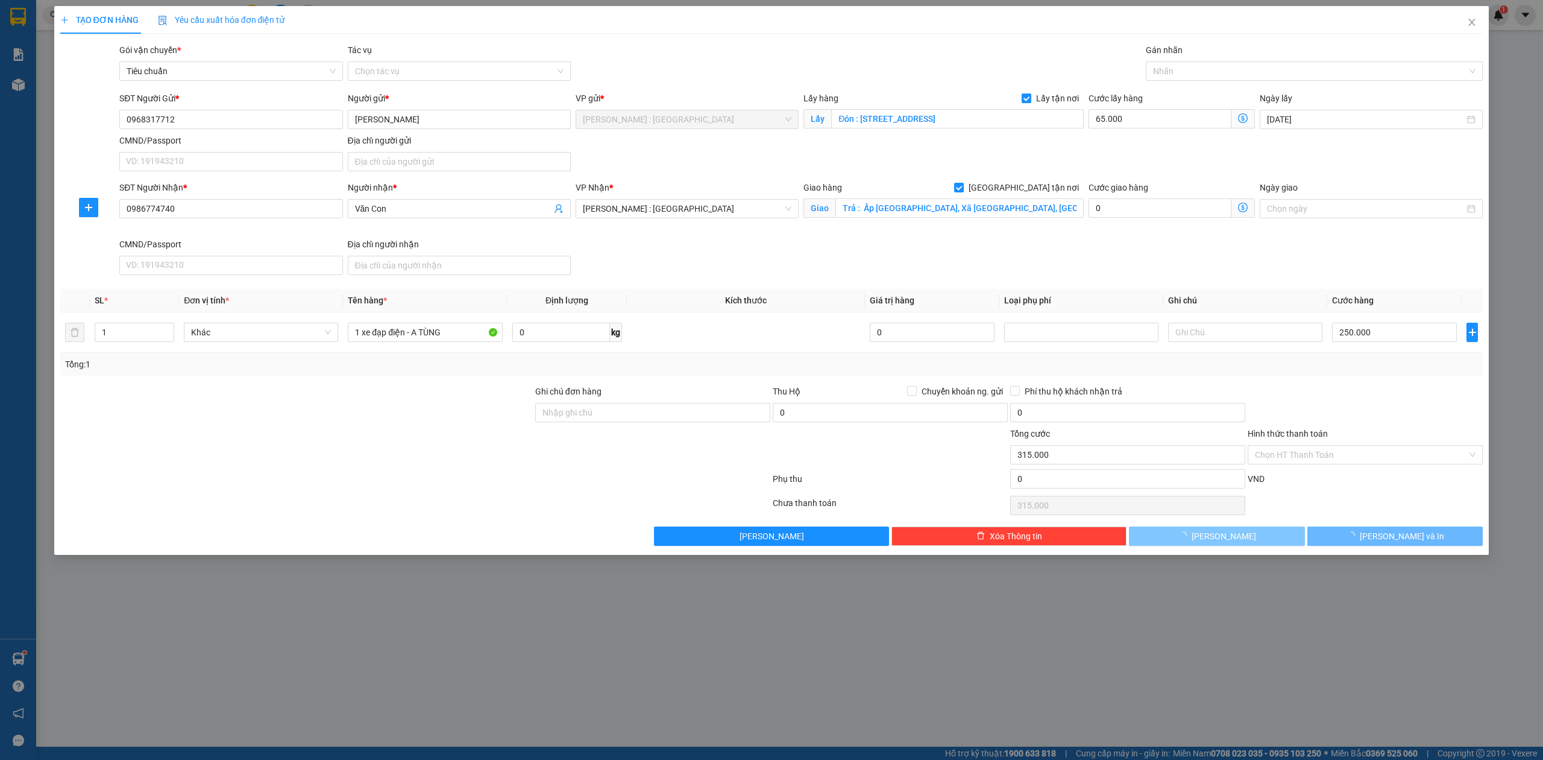
type input "0"
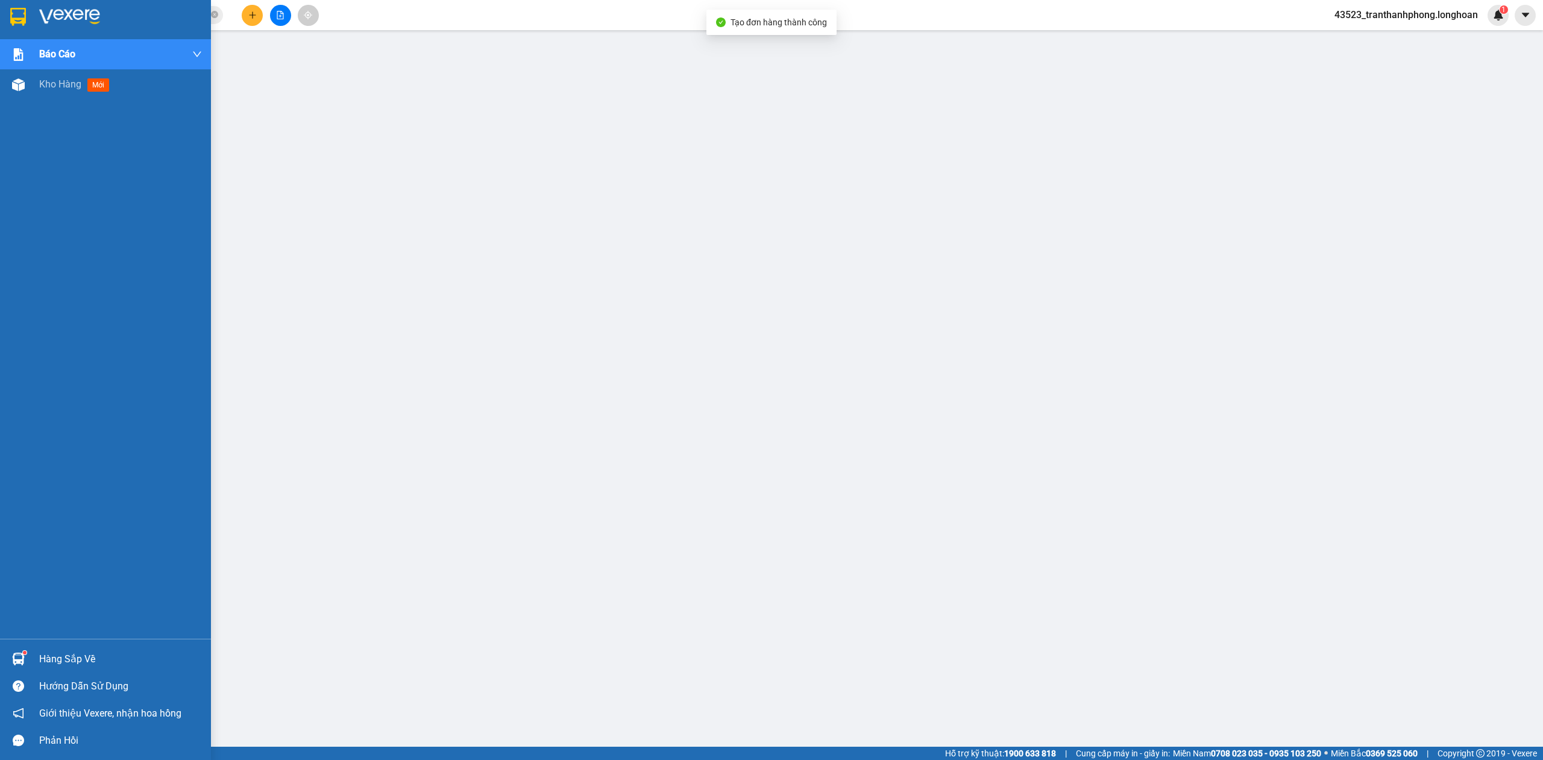
click at [0, 22] on div at bounding box center [105, 19] width 211 height 39
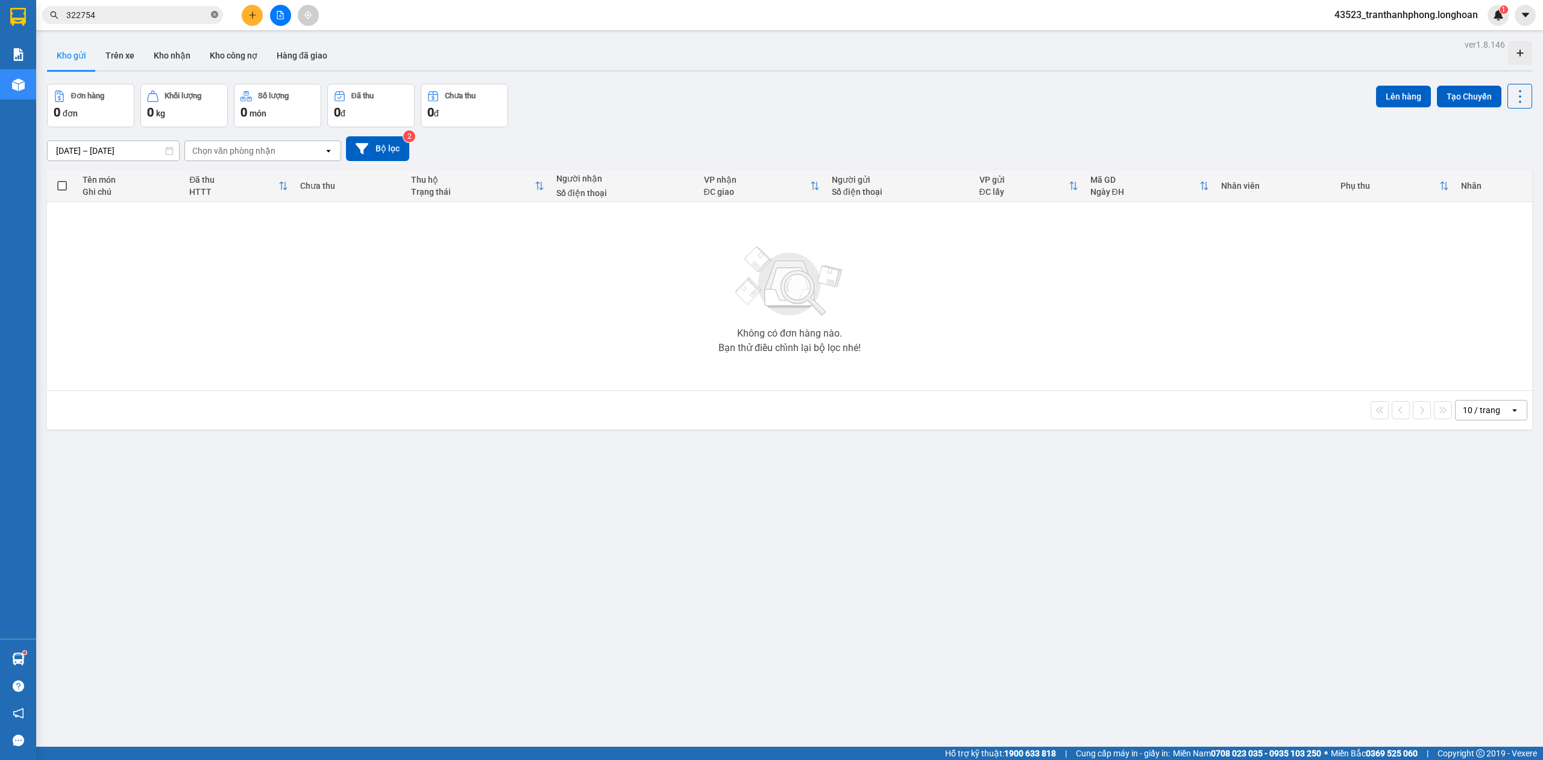
click at [213, 17] on icon "close-circle" at bounding box center [214, 14] width 7 height 7
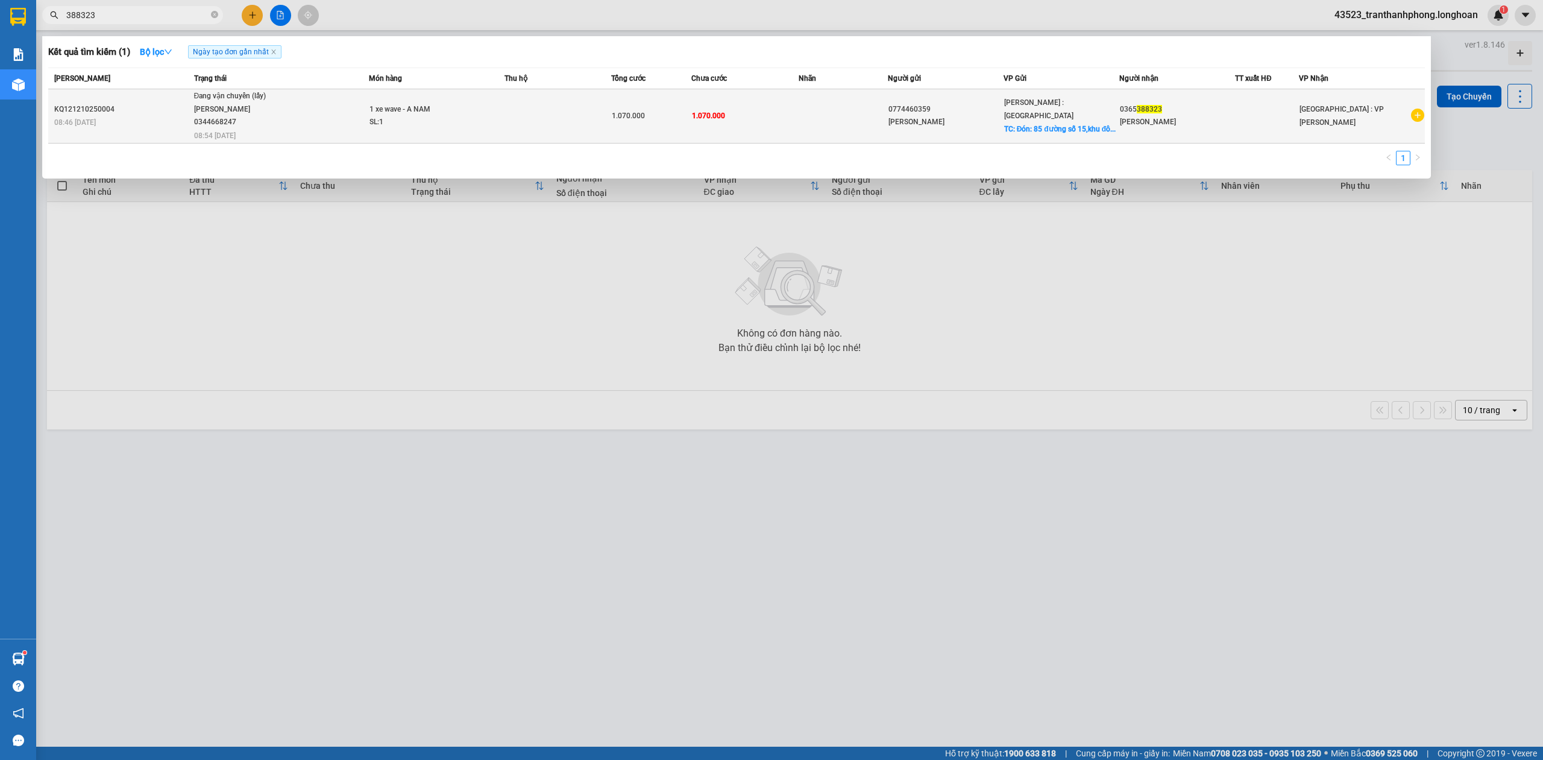
type input "388323"
click at [555, 90] on td at bounding box center [558, 116] width 107 height 54
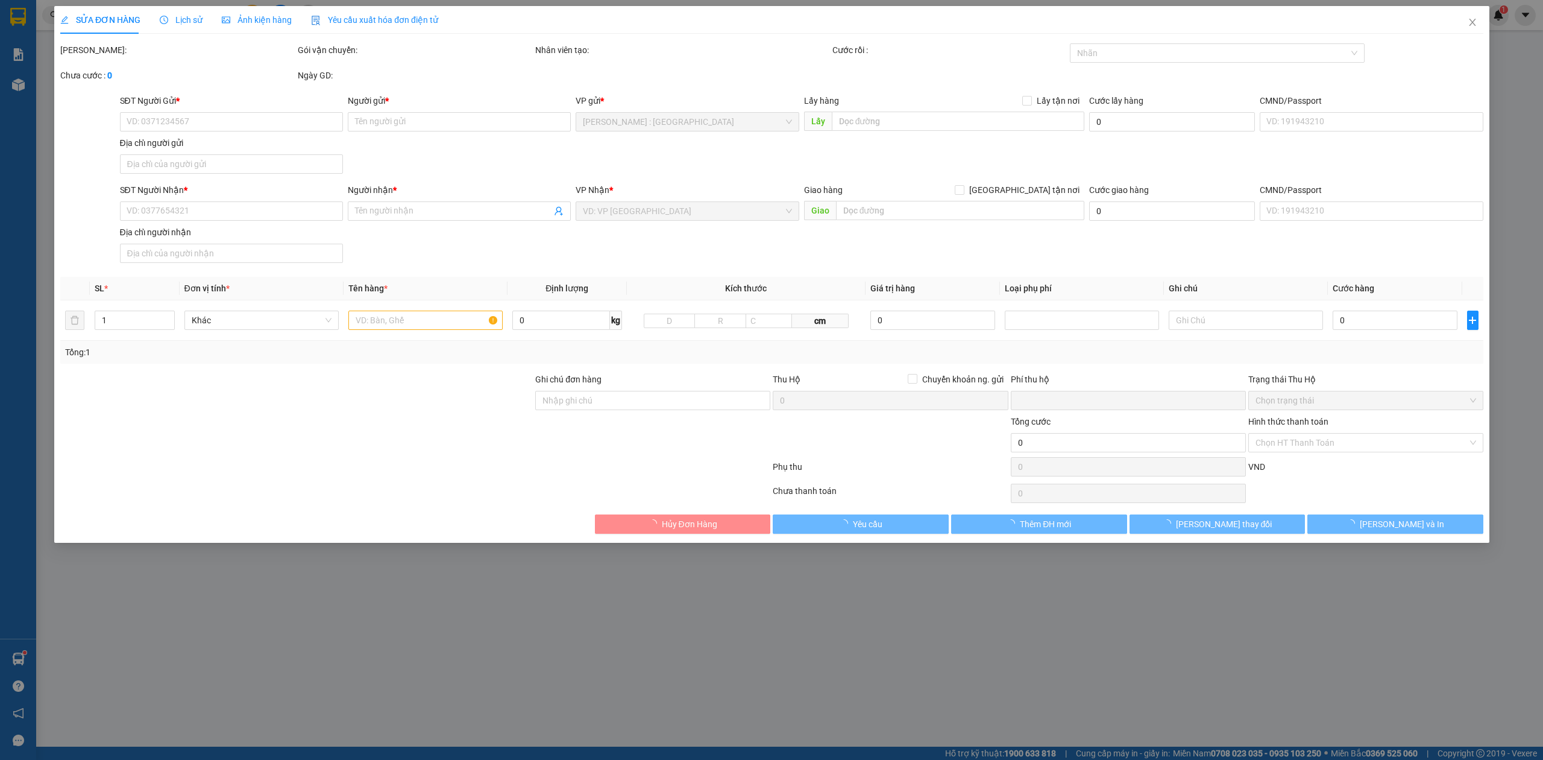
type input "0774460359"
type input "[PERSON_NAME]"
checkbox input "true"
type input "Đón: [STREET_ADDRESS]"
type input "0365388323"
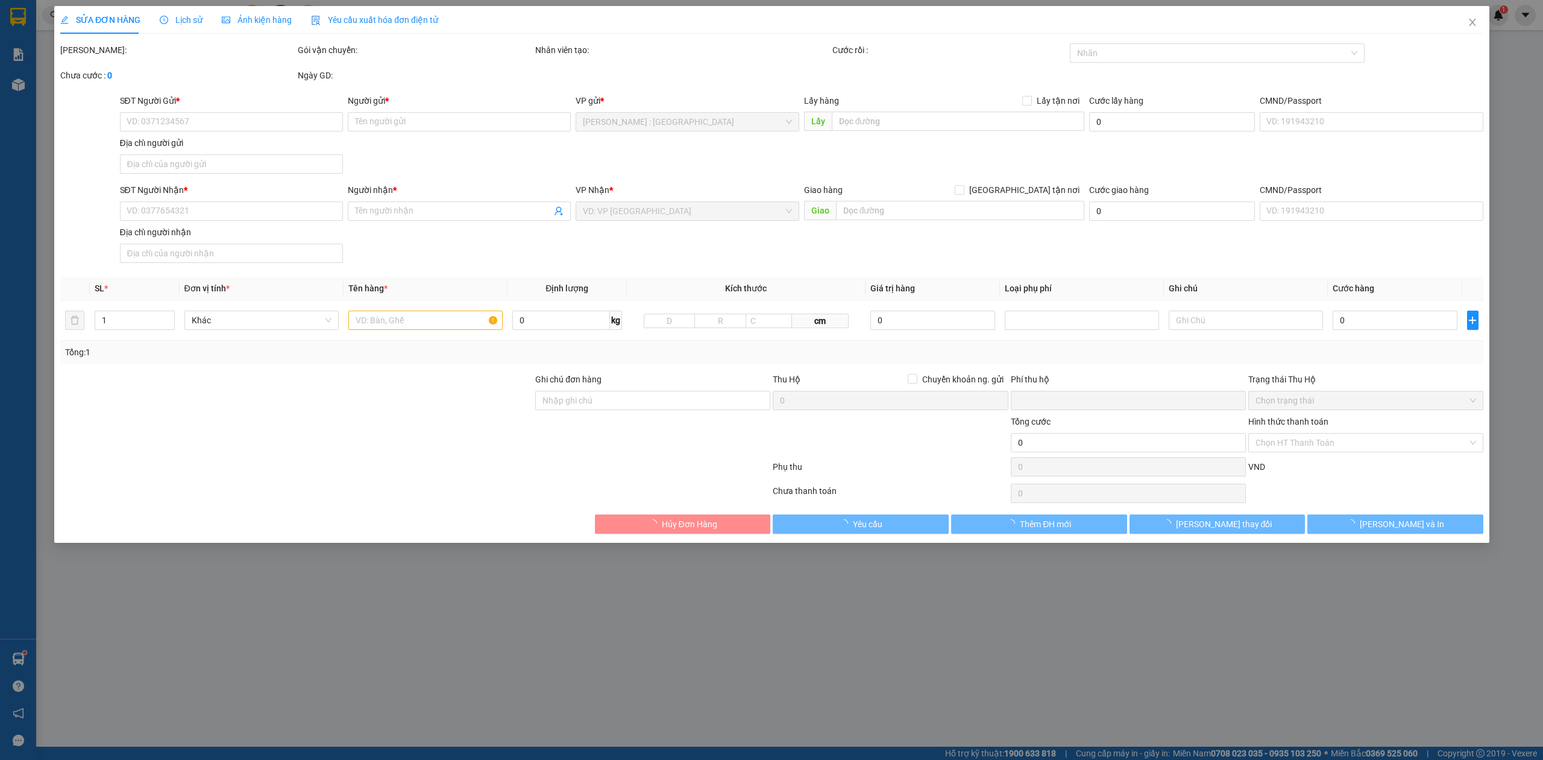
type input "[PERSON_NAME]"
type input "0"
type input "1.070.000"
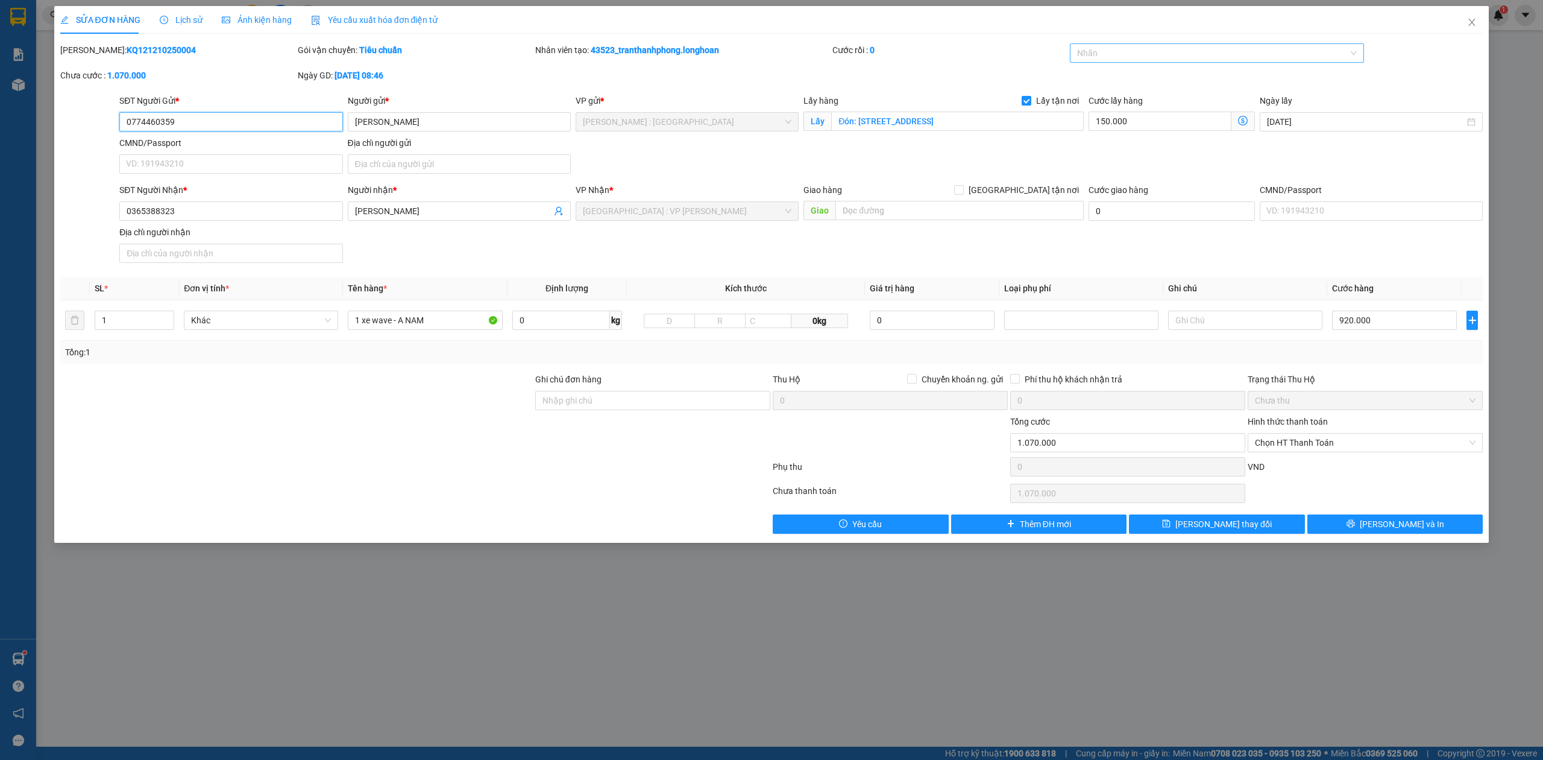
drag, startPoint x: 1127, startPoint y: 54, endPoint x: 1133, endPoint y: 55, distance: 6.9
click at [1133, 55] on div at bounding box center [1211, 53] width 277 height 14
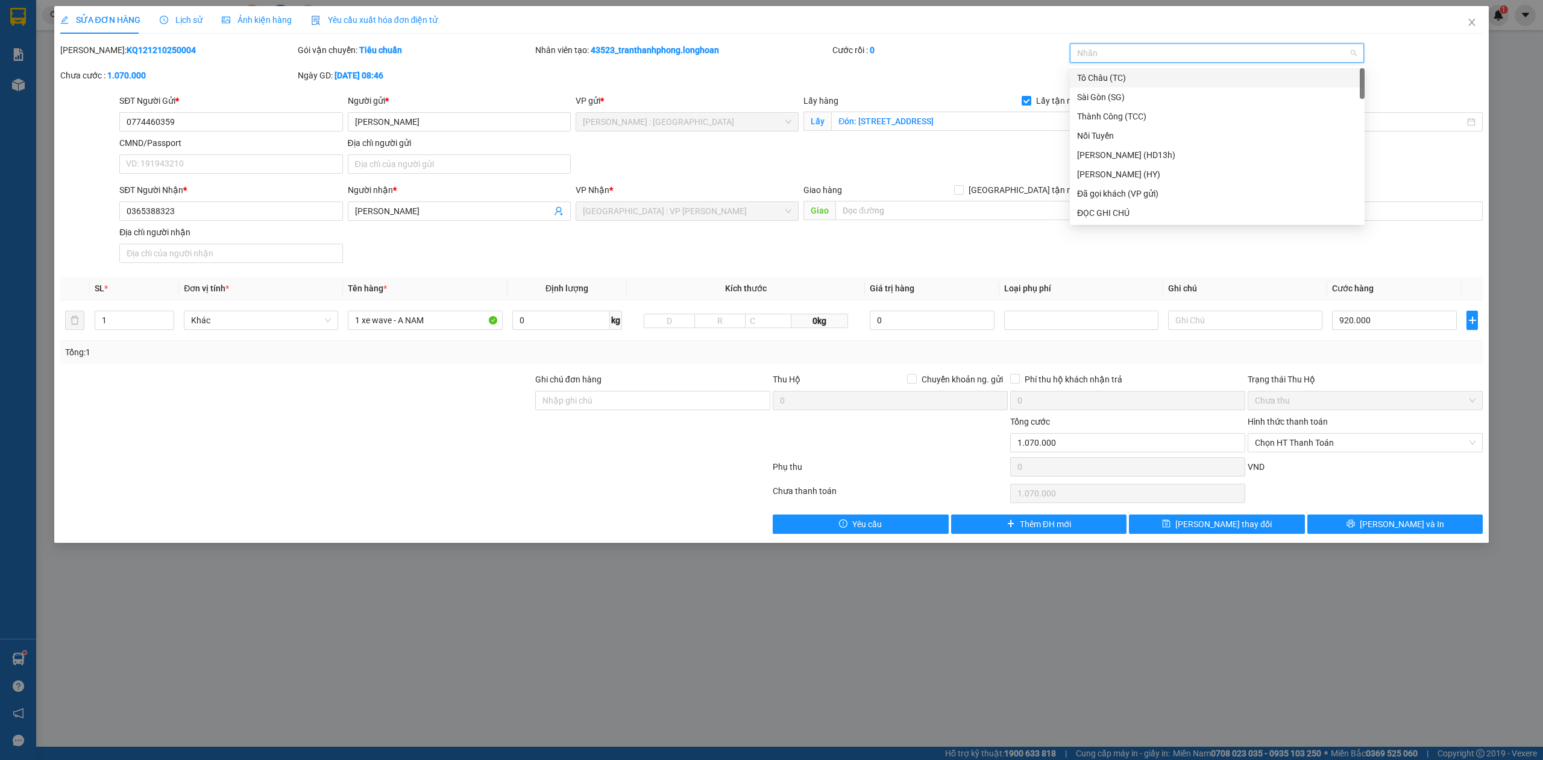
type input "G"
click at [1123, 206] on div "[GEOGRAPHIC_DATA] tận nơi" at bounding box center [1217, 212] width 280 height 13
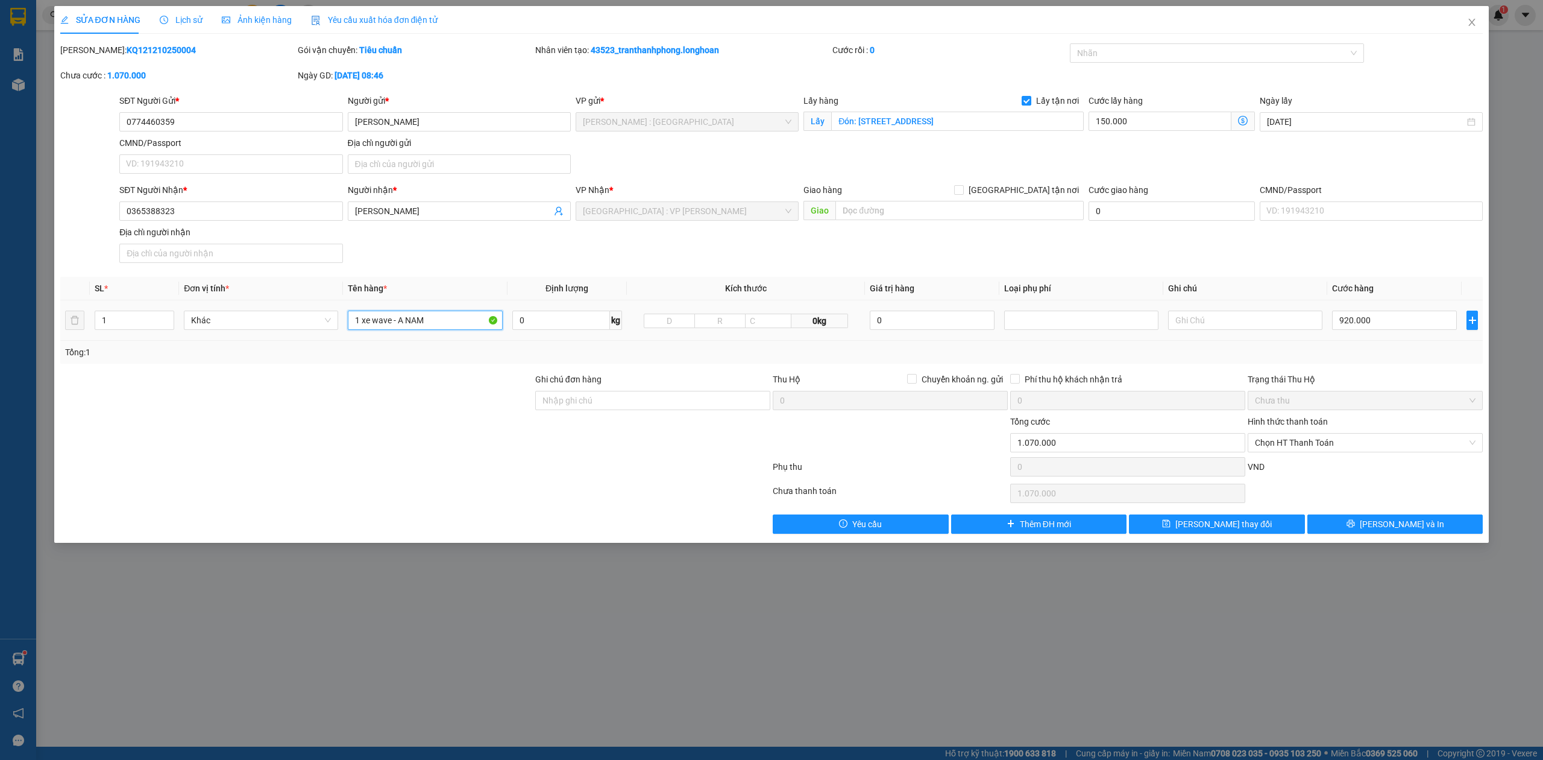
drag, startPoint x: 430, startPoint y: 334, endPoint x: 175, endPoint y: 333, distance: 255.0
click at [175, 333] on tr "1 Khác 1 xe wave - A NAM 0 kg 0kg 0 920.000" at bounding box center [771, 320] width 1423 height 40
click at [1141, 58] on div at bounding box center [1211, 53] width 277 height 14
type input "1 CHIẾC XE BS 67D1-68318"
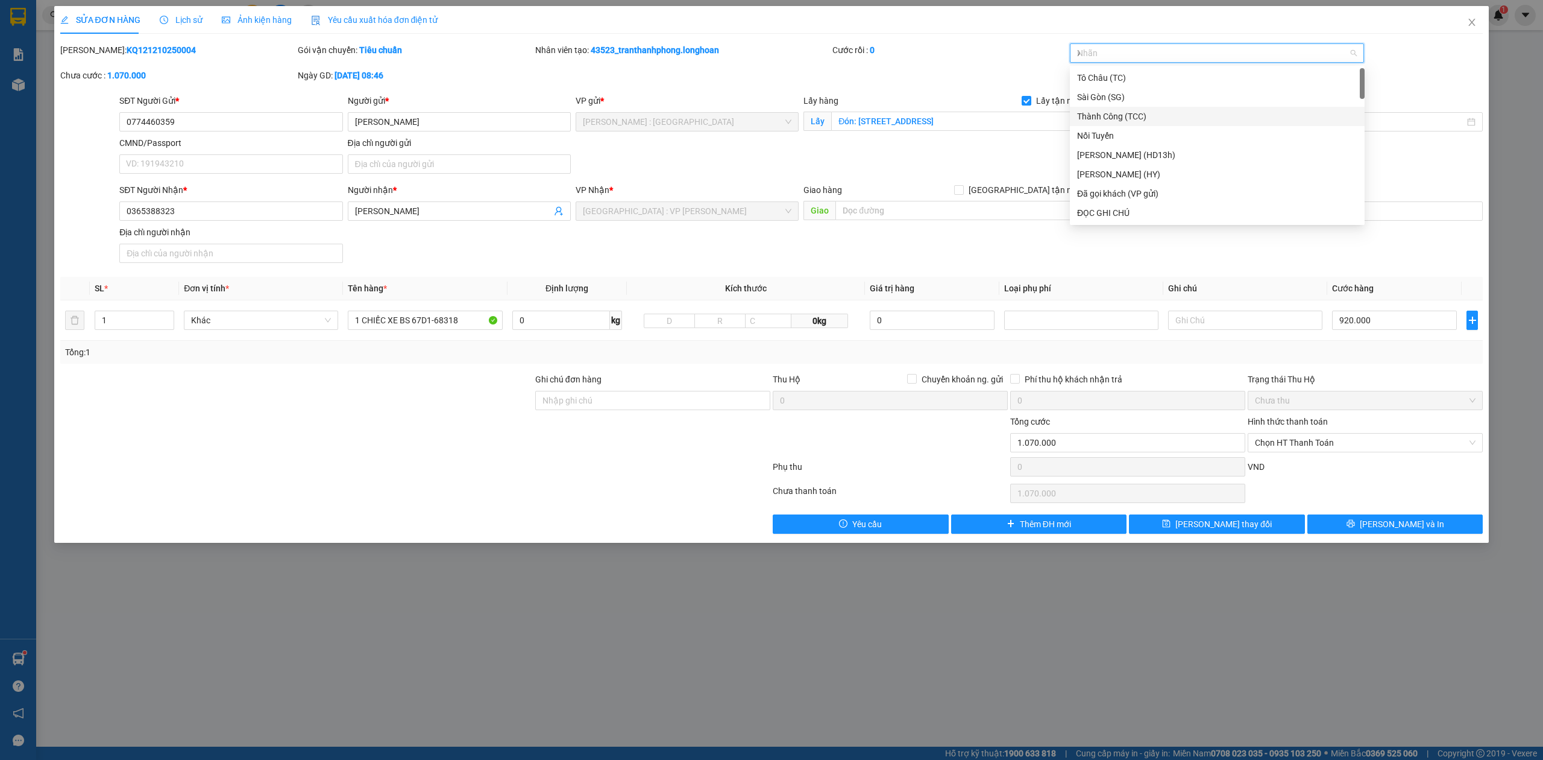
type input "XE"
click at [1115, 72] on div "Xe máy" at bounding box center [1217, 77] width 280 height 13
click at [666, 392] on input "Ghi chú đơn hàng" at bounding box center [652, 400] width 235 height 19
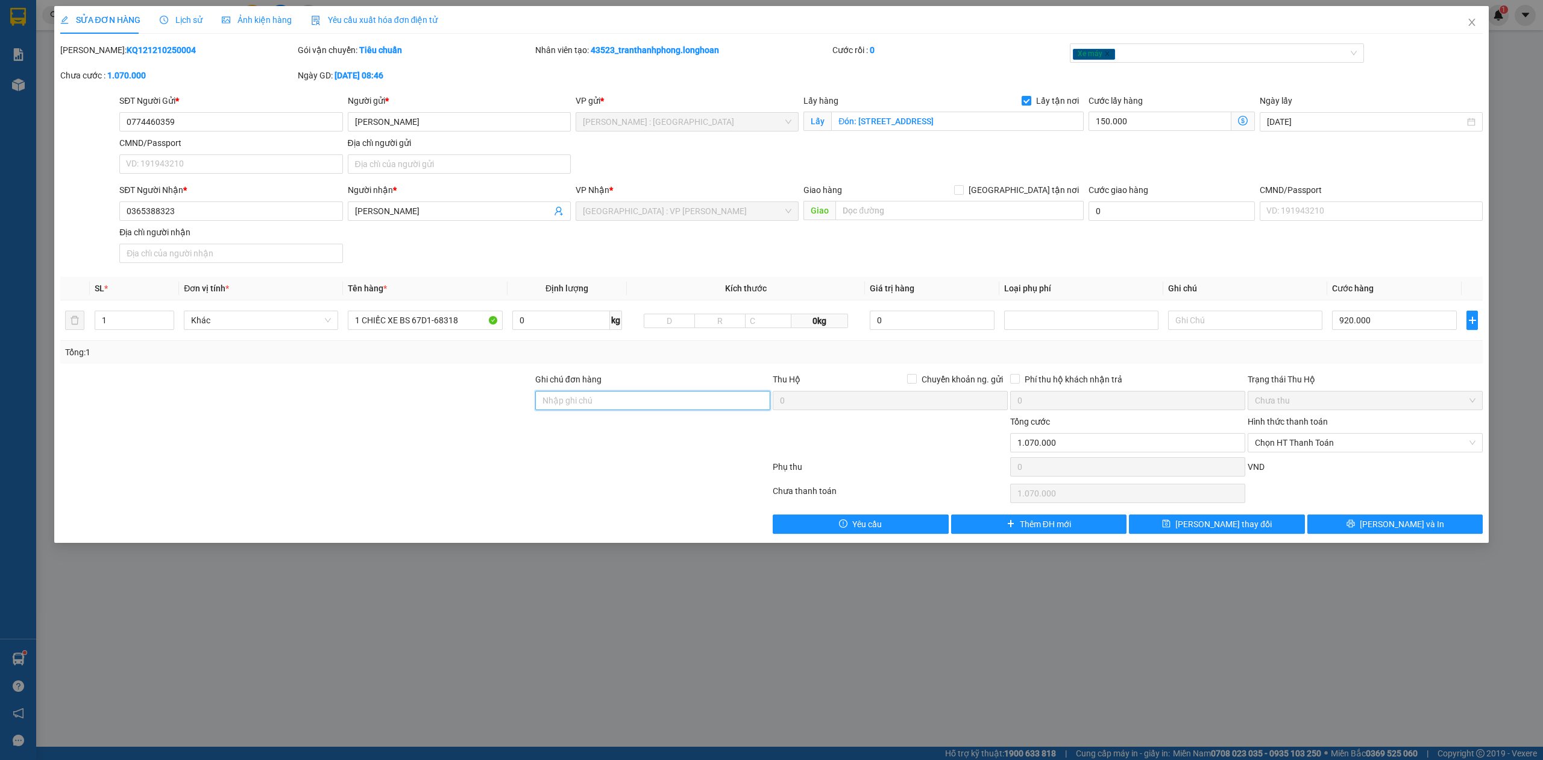
click at [643, 403] on input "Ghi chú đơn hàng" at bounding box center [652, 400] width 235 height 19
type input "CÓ CHÌA KHÓA - KHÔNG CAVET"
click at [1431, 529] on button "[PERSON_NAME] và In" at bounding box center [1396, 523] width 176 height 19
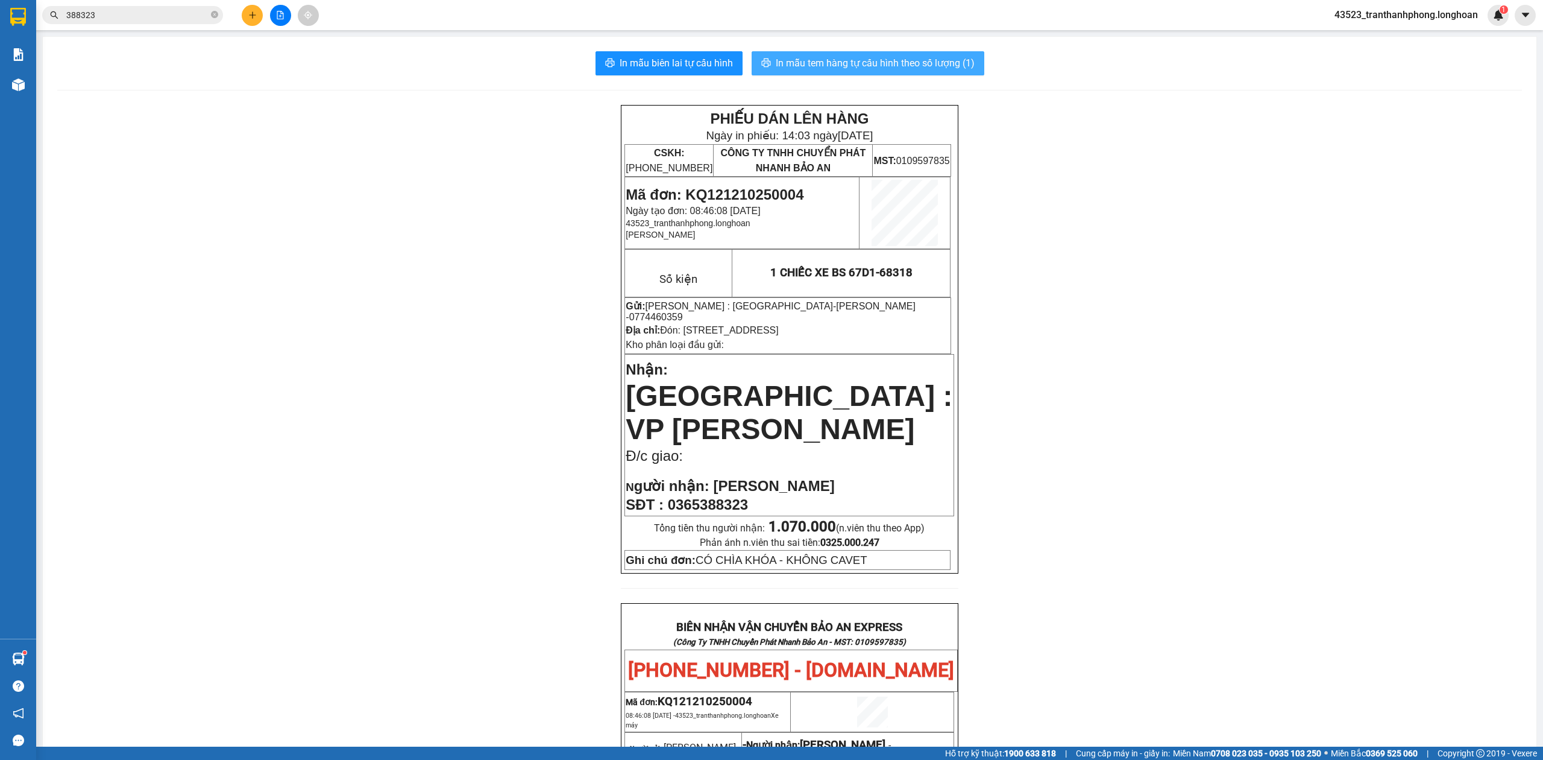
click at [915, 61] on span "In mẫu tem hàng tự cấu hình theo số lượng (1)" at bounding box center [875, 62] width 199 height 15
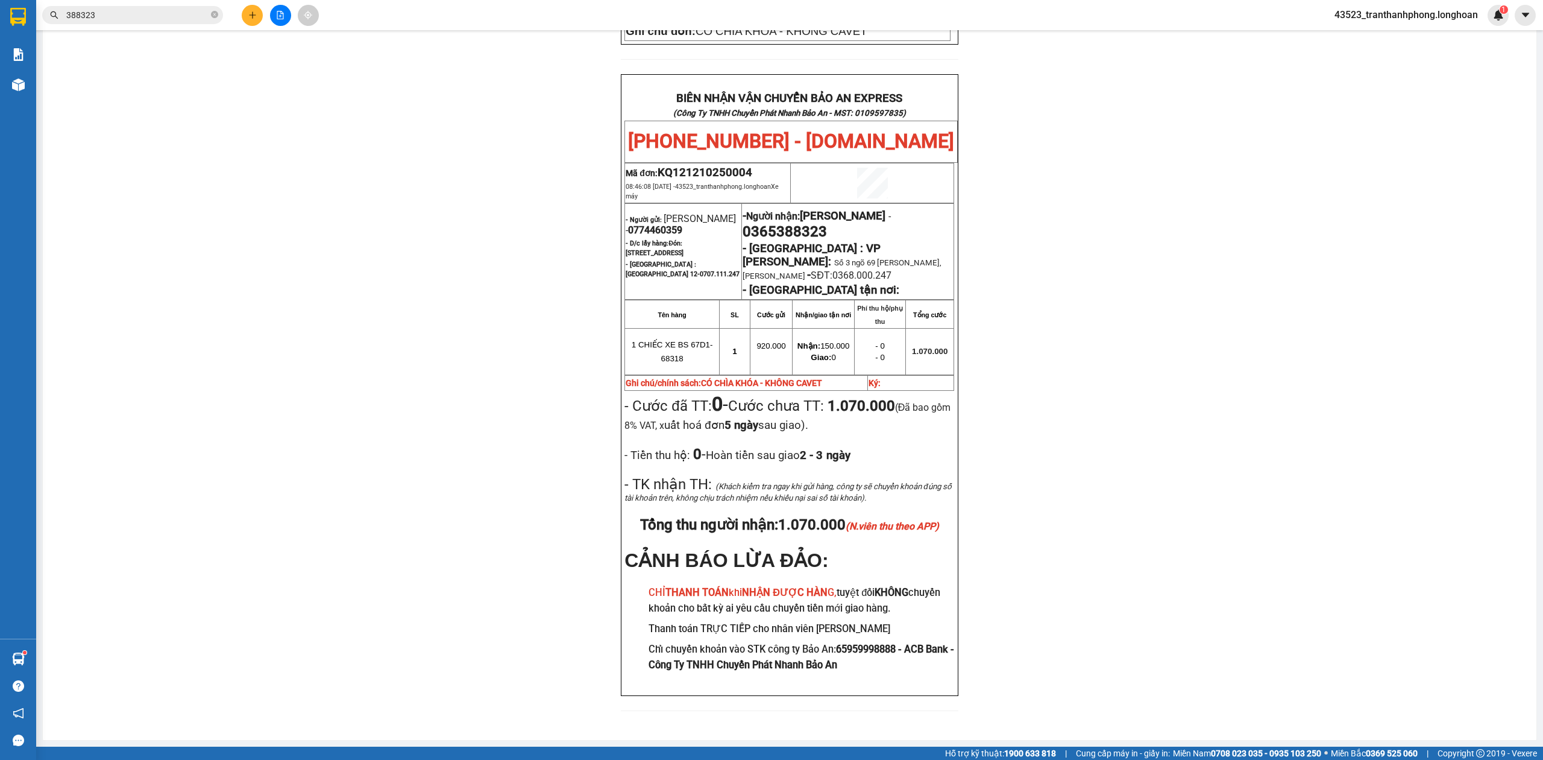
click at [1182, 459] on div "PHIẾU DÁN LÊN HÀNG Ngày in phiếu: 14:05 [DATE] CSKH: [PHONE_NUMBER] CÔNG TY TNH…" at bounding box center [789, 150] width 1465 height 1149
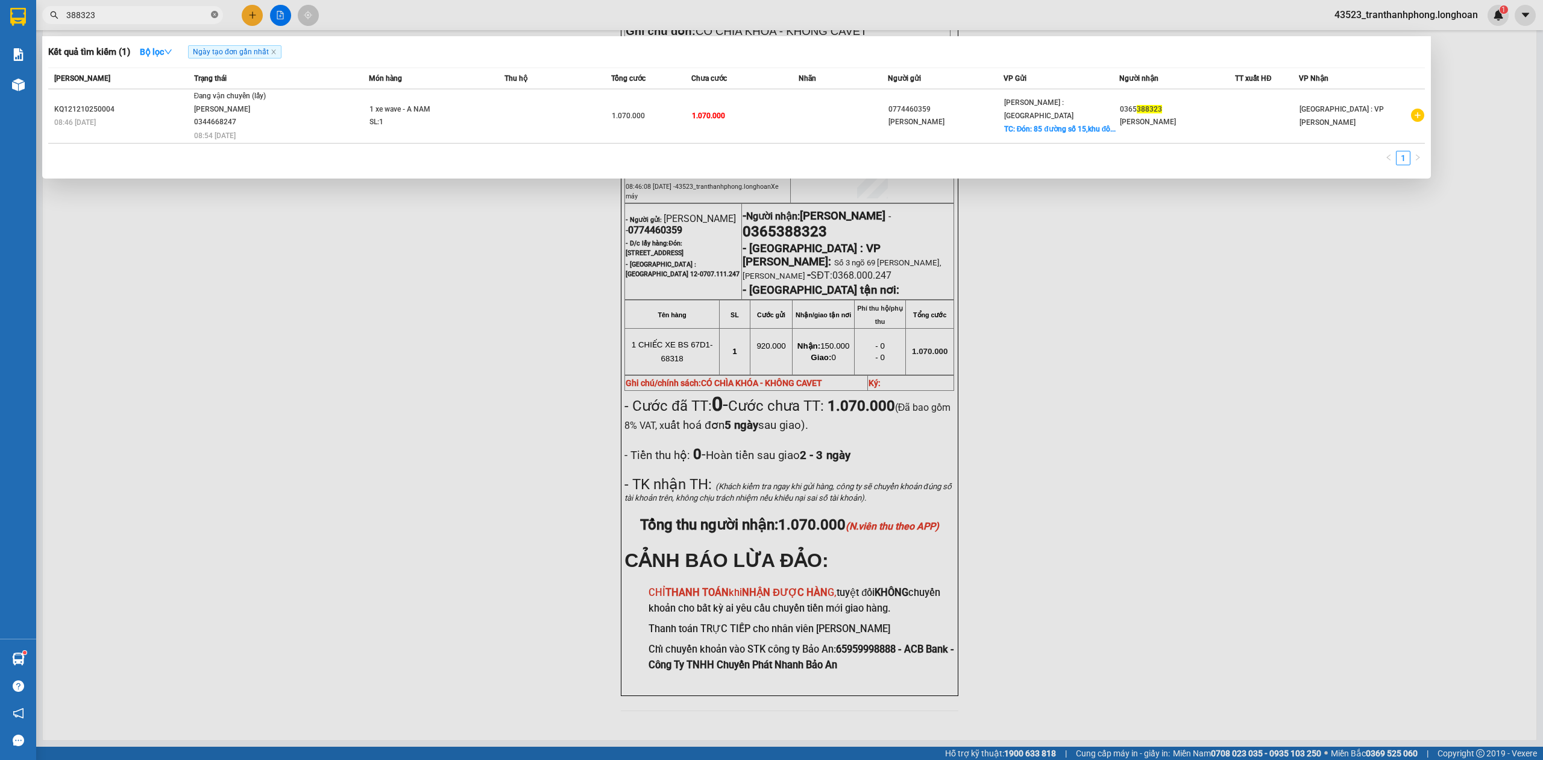
paste input "KQ121110250008"
type input "388323KQ121110250008"
click at [218, 14] on icon "close-circle" at bounding box center [214, 14] width 7 height 7
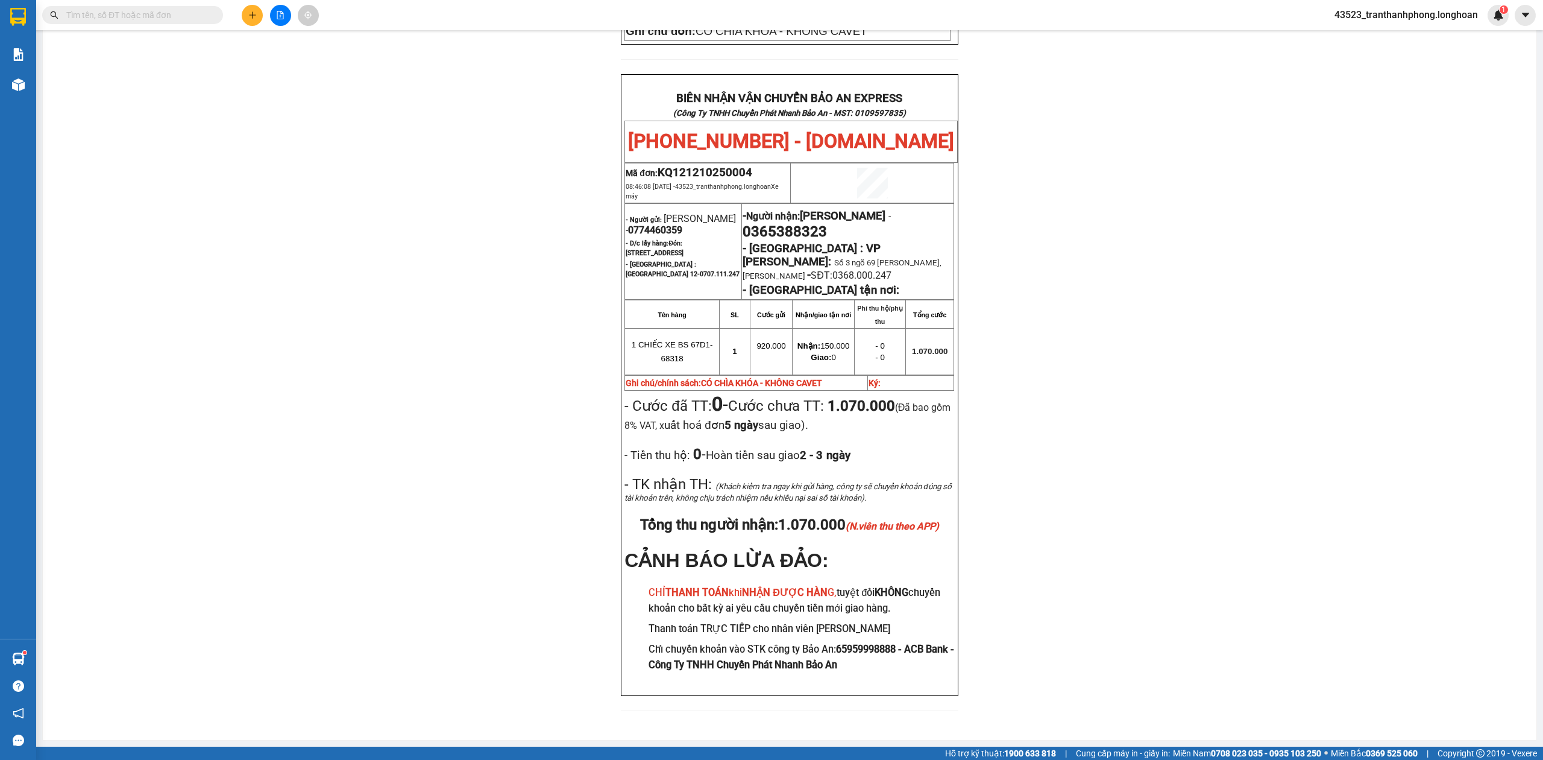
paste input "KQ121110250008"
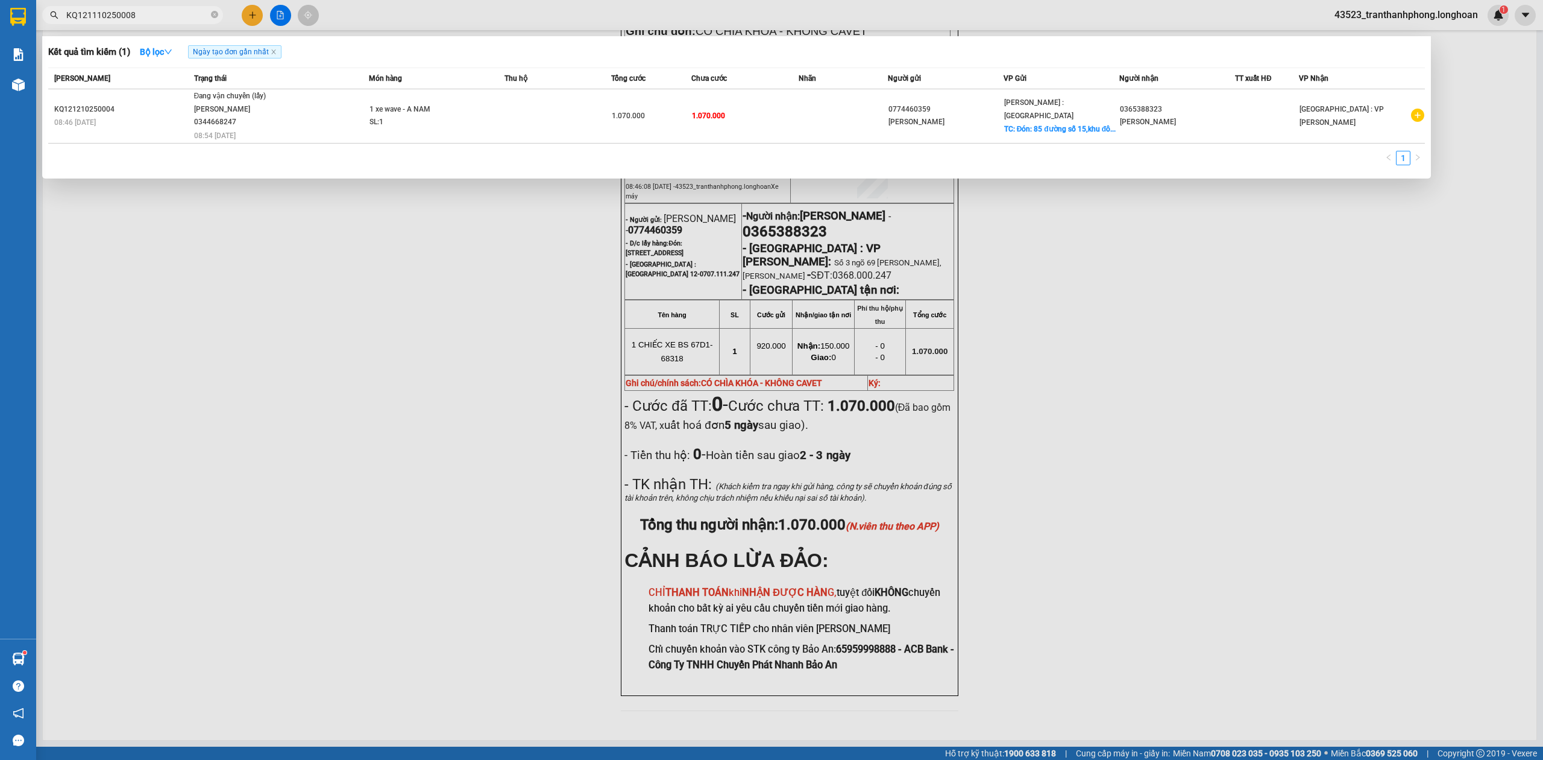
click at [193, 17] on input "KQ121110250008" at bounding box center [137, 14] width 142 height 13
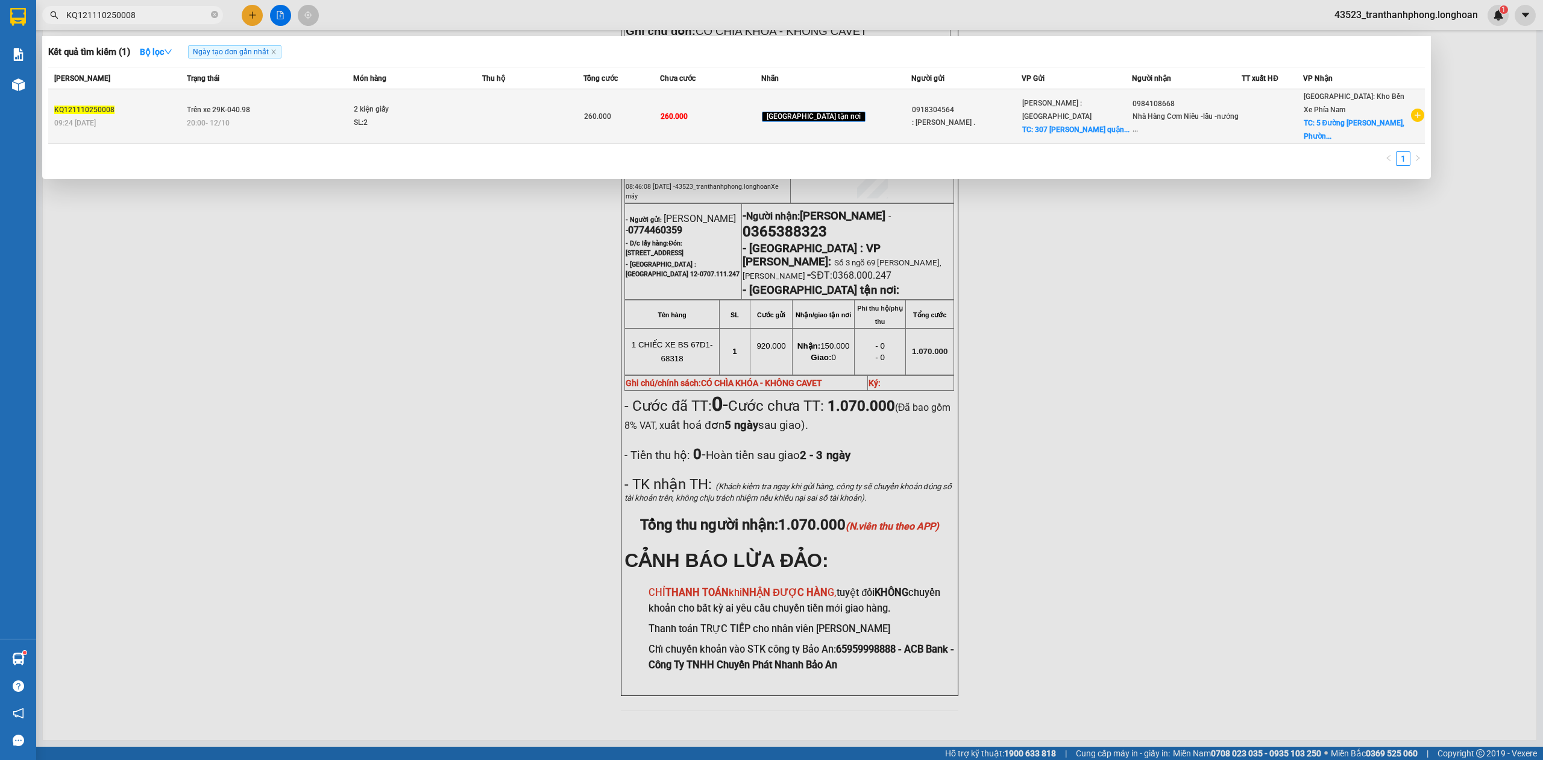
type input "KQ121110250008"
click at [285, 114] on td "Trên xe 29K-040.98 20:00 [DATE]" at bounding box center [268, 116] width 169 height 55
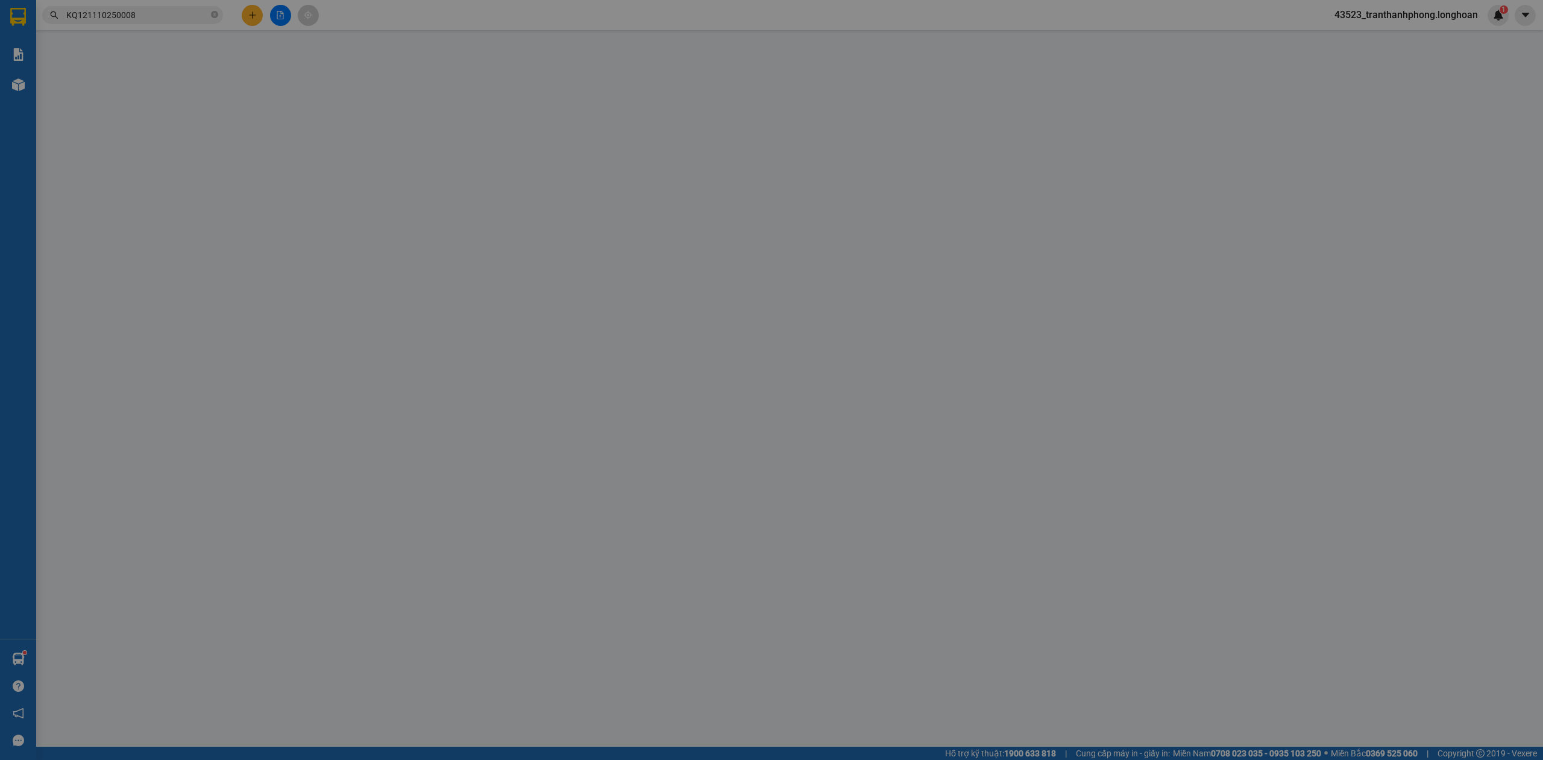
type input "0918304564"
type input ": [PERSON_NAME] ."
checkbox input "true"
type input "307 [PERSON_NAME] quận 2 thủ đức tphcm."
type input "0984108668"
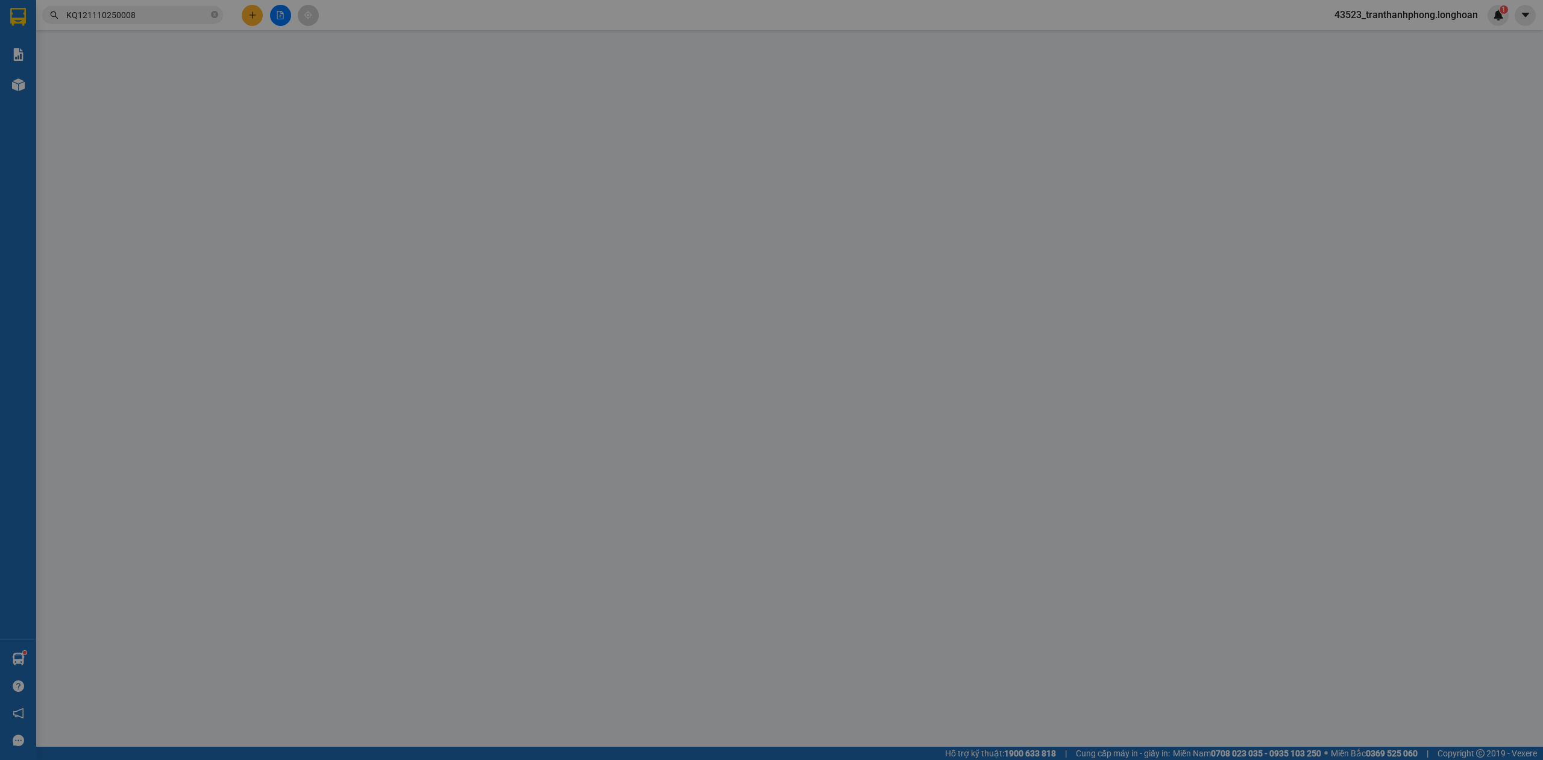
type input "Nhà Hàng Cơm Niêu -lẩu -nướng Now Dalat"
checkbox input "true"
type input "5 Đường [PERSON_NAME], Phường 2, [GEOGRAPHIC_DATA], [GEOGRAPHIC_DATA]"
type input "0"
type input "260.000"
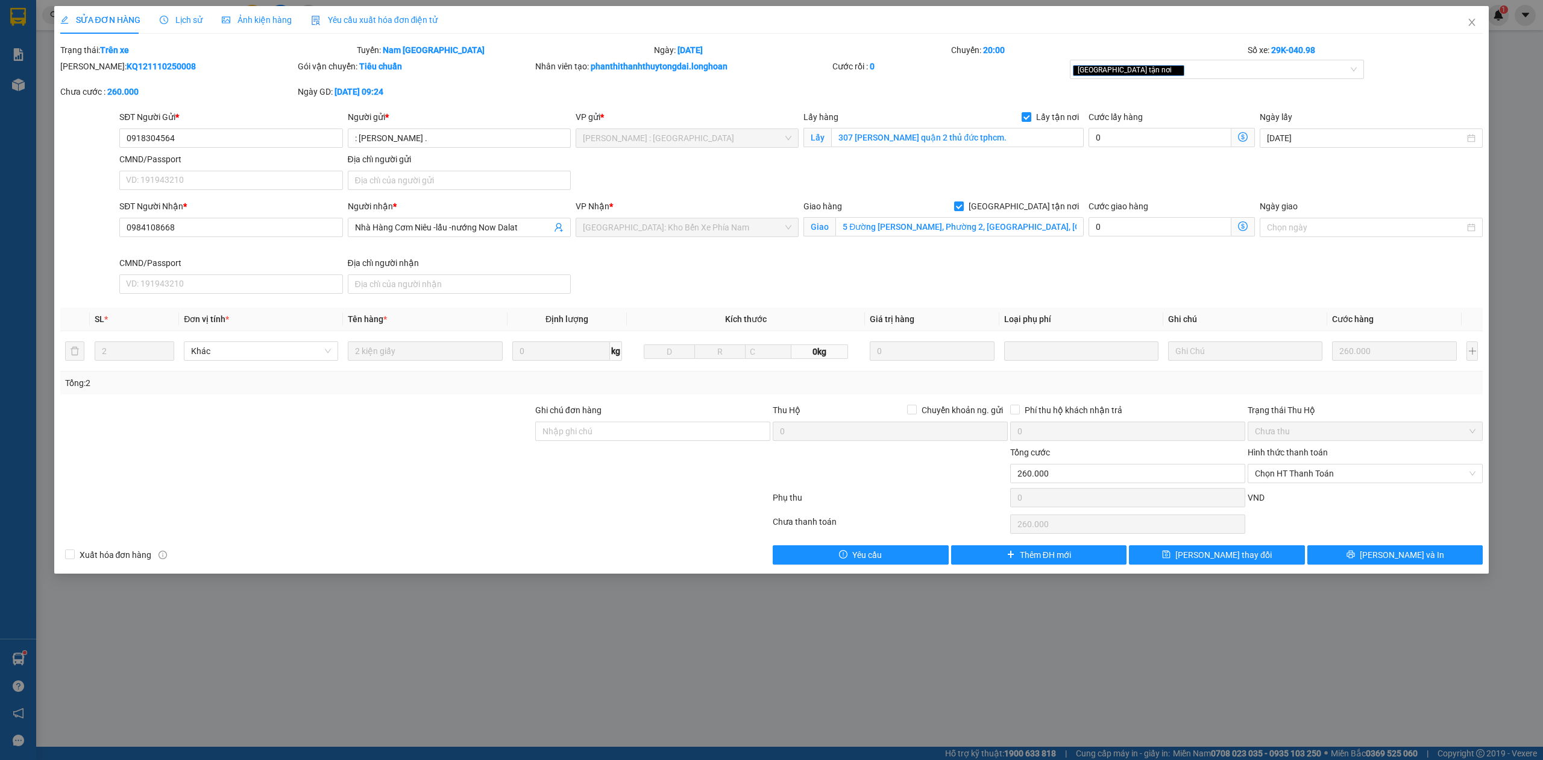
click at [1341, 492] on div "Phụ thu 0 VND" at bounding box center [772, 500] width 1426 height 24
click at [1332, 482] on span "Chọn HT Thanh Toán" at bounding box center [1365, 473] width 221 height 18
click at [1309, 515] on div "Chuyển khoản" at bounding box center [1365, 518] width 221 height 13
type input "0"
click at [1258, 560] on button "[PERSON_NAME] thay đổi" at bounding box center [1217, 554] width 176 height 19
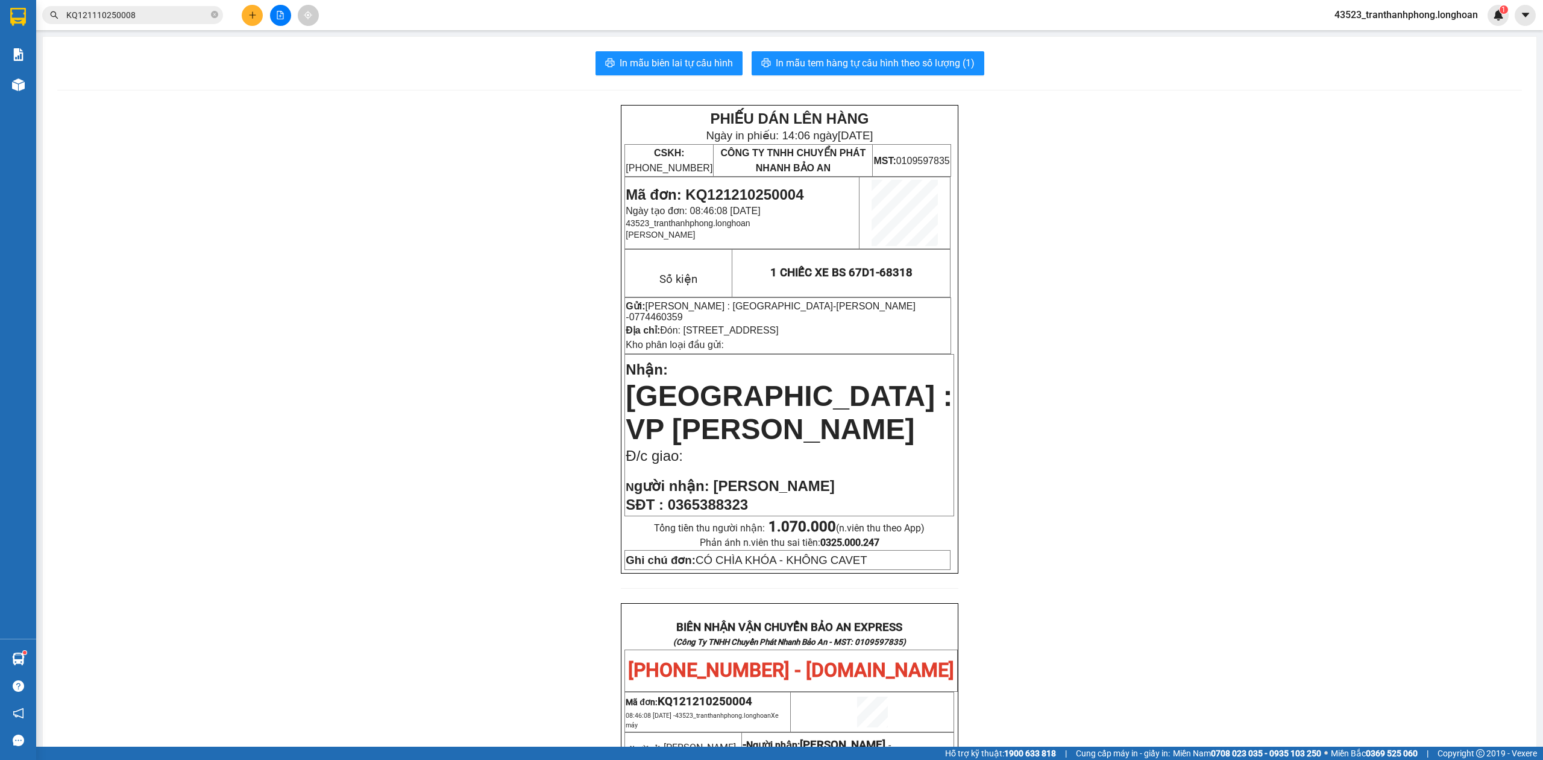
scroll to position [535, 0]
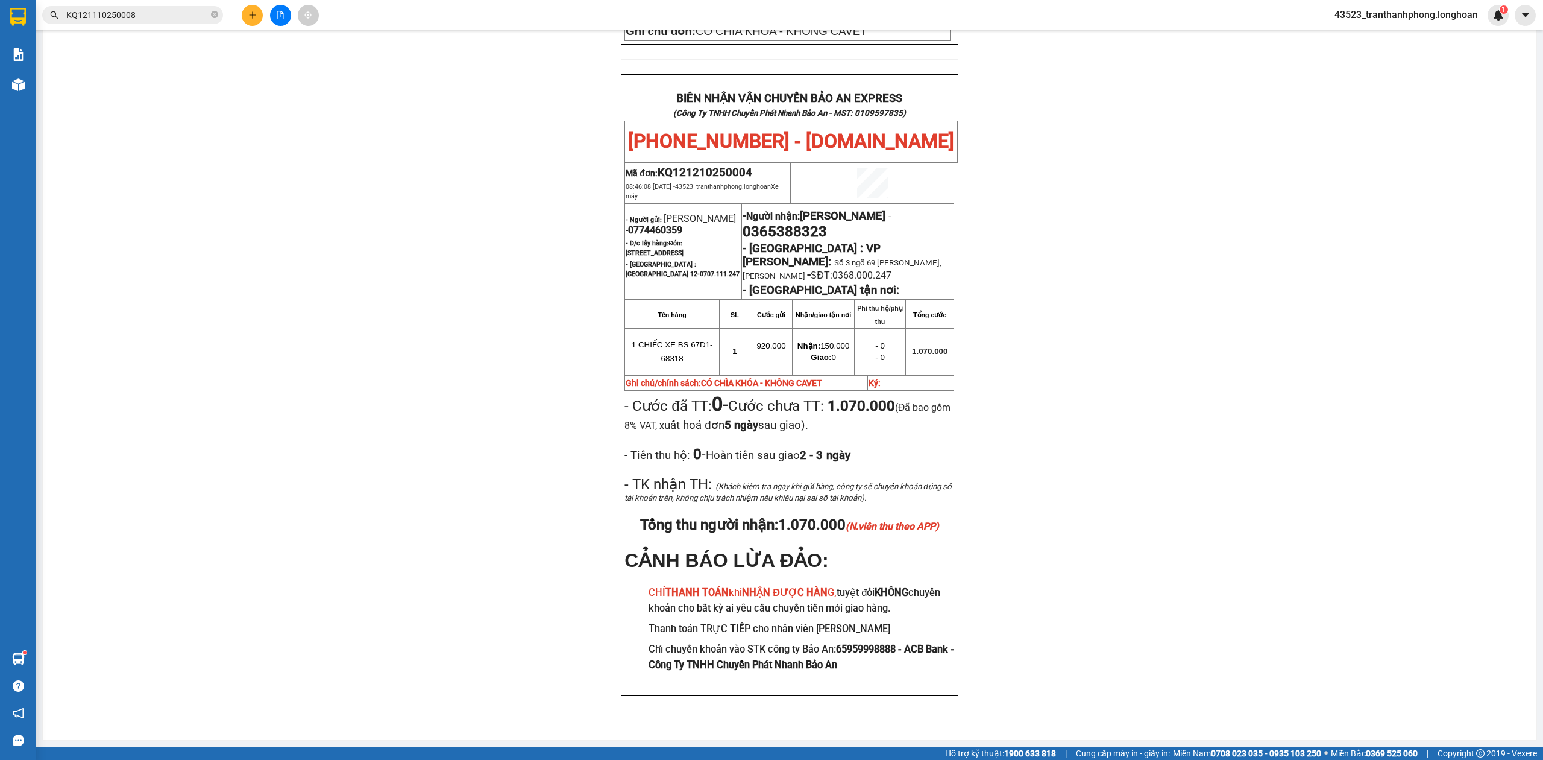
click at [801, 223] on span "0365388323" at bounding box center [785, 231] width 84 height 17
copy span "0365388323"
click at [1430, 264] on div "PHIẾU DÁN LÊN HÀNG Ngày in phiếu: 14:06 [DATE] CSKH: [PHONE_NUMBER] CÔNG TY TNH…" at bounding box center [789, 150] width 1465 height 1149
click at [673, 238] on p "- D/c lấy hàng: Đón: [STREET_ADDRESS]" at bounding box center [683, 247] width 115 height 19
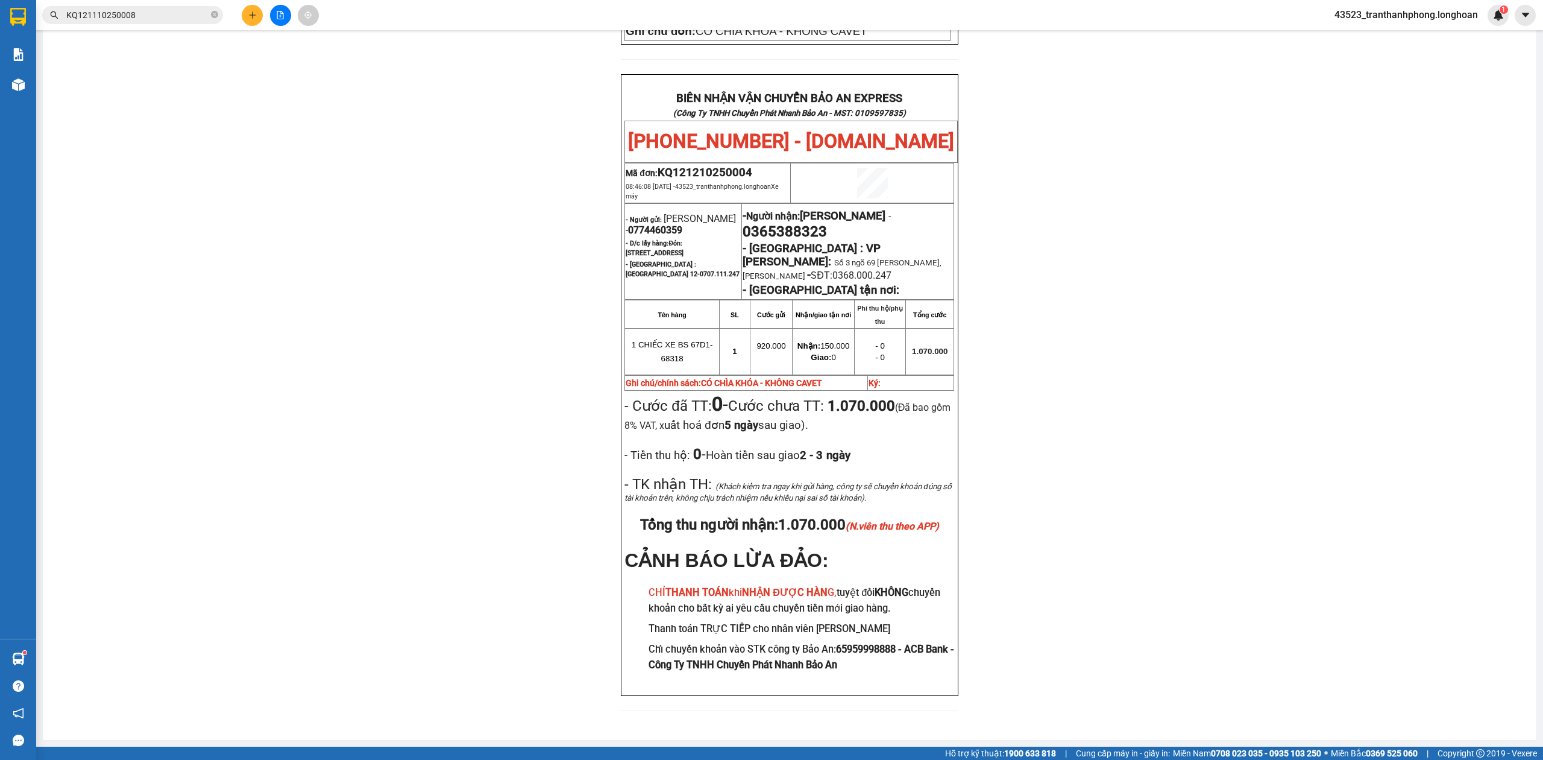
click at [666, 224] on span "0774460359" at bounding box center [655, 229] width 54 height 11
copy span "0774460359"
click at [666, 224] on span "0774460359" at bounding box center [655, 229] width 54 height 11
drag, startPoint x: 1089, startPoint y: 224, endPoint x: 941, endPoint y: 194, distance: 151.5
click at [1054, 216] on div "PHIẾU DÁN LÊN HÀNG Ngày in phiếu: 14:06 [DATE] CSKH: [PHONE_NUMBER] CÔNG TY TNH…" at bounding box center [789, 150] width 1465 height 1149
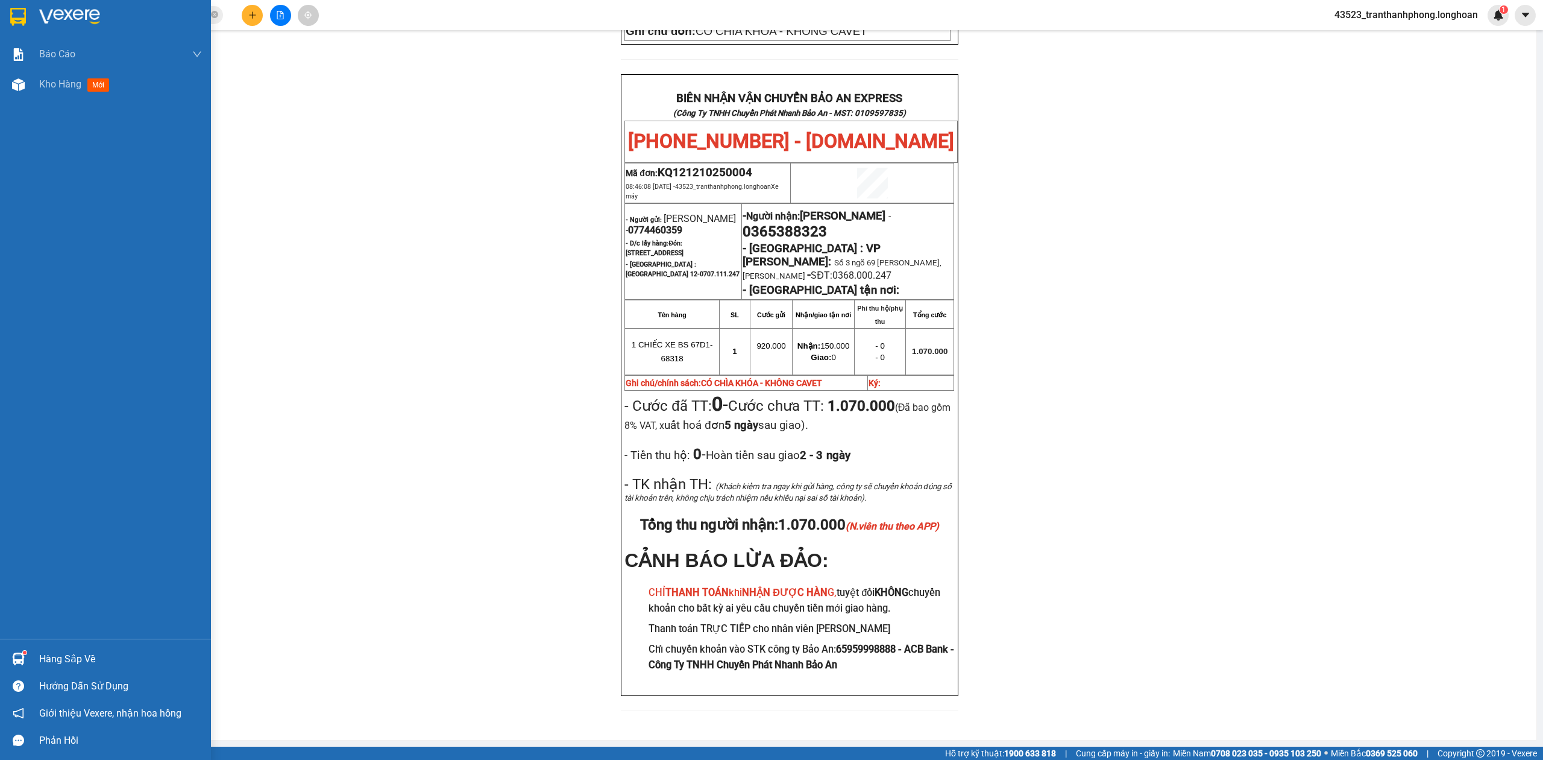
click at [5, 31] on div at bounding box center [105, 19] width 211 height 39
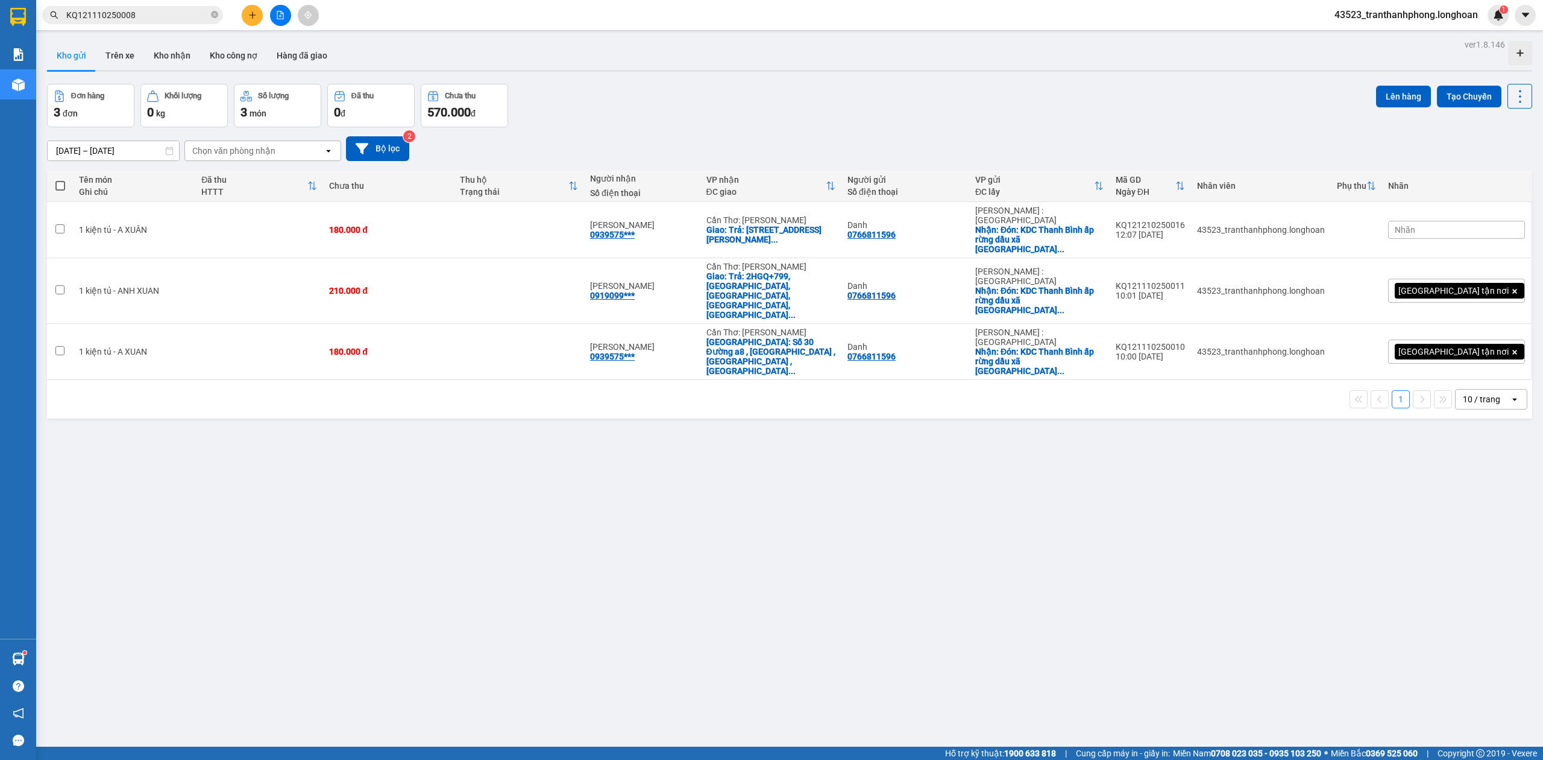
click at [975, 698] on div "ver 1.8.146 Kho gửi Trên xe Kho nhận Kho công nợ Hàng đã giao Đơn hàng 3 đơn Kh…" at bounding box center [789, 416] width 1495 height 760
click at [245, 12] on button at bounding box center [252, 15] width 21 height 21
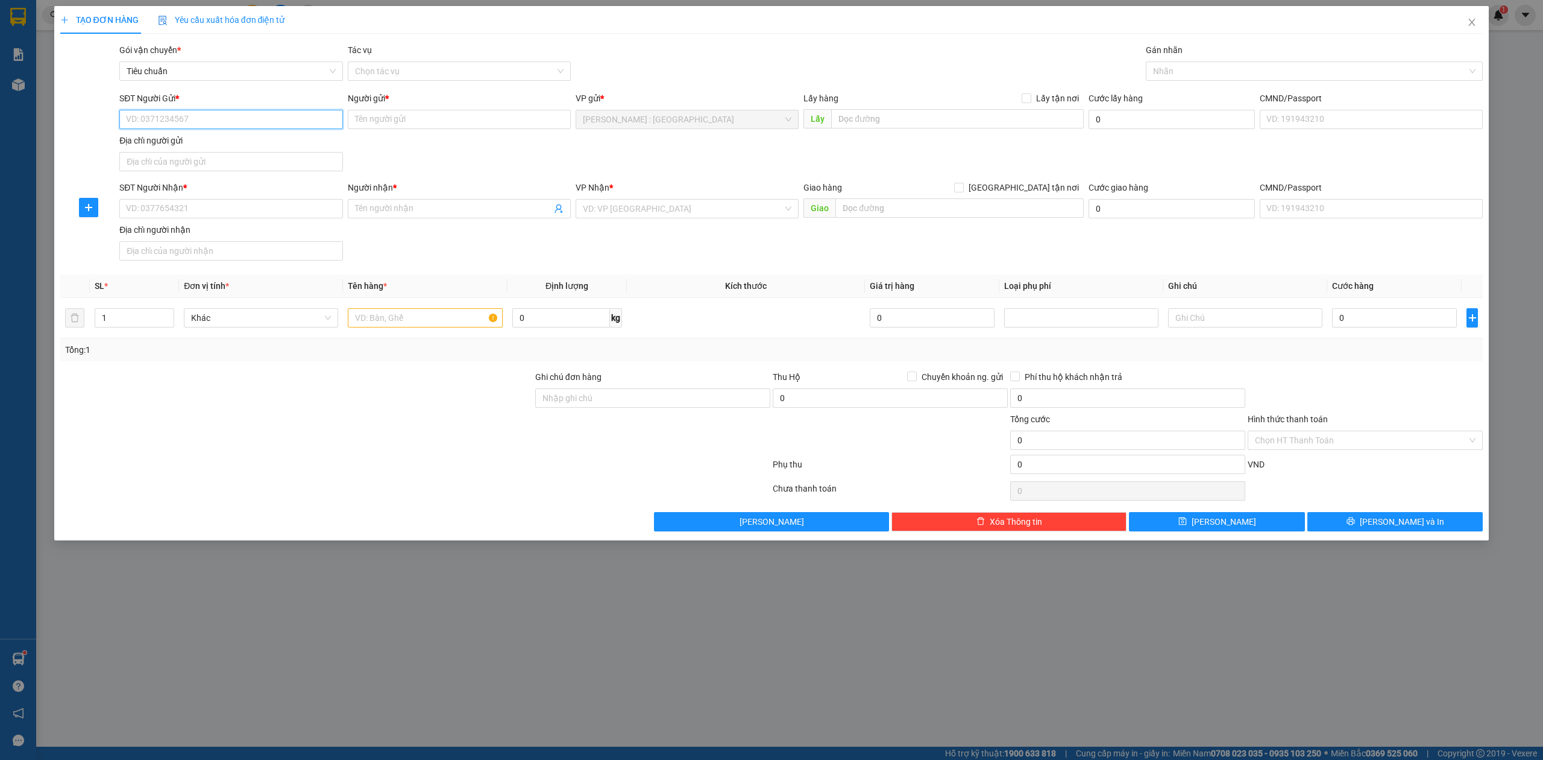
paste input "0369363403"
type input "0369363403"
click at [412, 122] on input "Người gửi *" at bounding box center [459, 119] width 223 height 19
paste input "huyền"
type input "huyền"
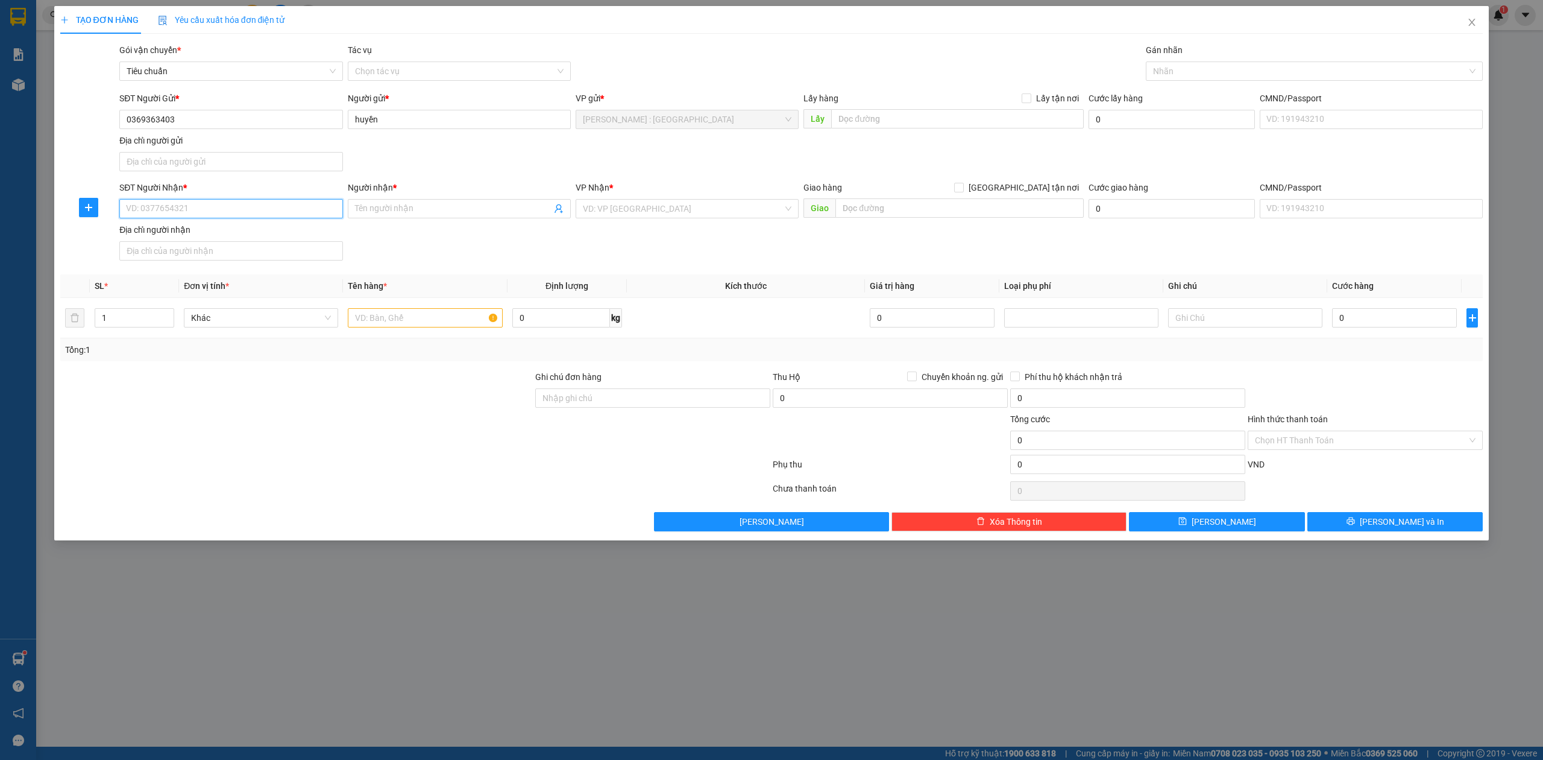
paste input "0379998409"
click at [240, 209] on input "SĐT Người Nhận *" at bounding box center [230, 208] width 223 height 19
type input "0379998409"
click at [418, 206] on input "Người nhận *" at bounding box center [453, 208] width 197 height 13
paste input "[PERSON_NAME]"
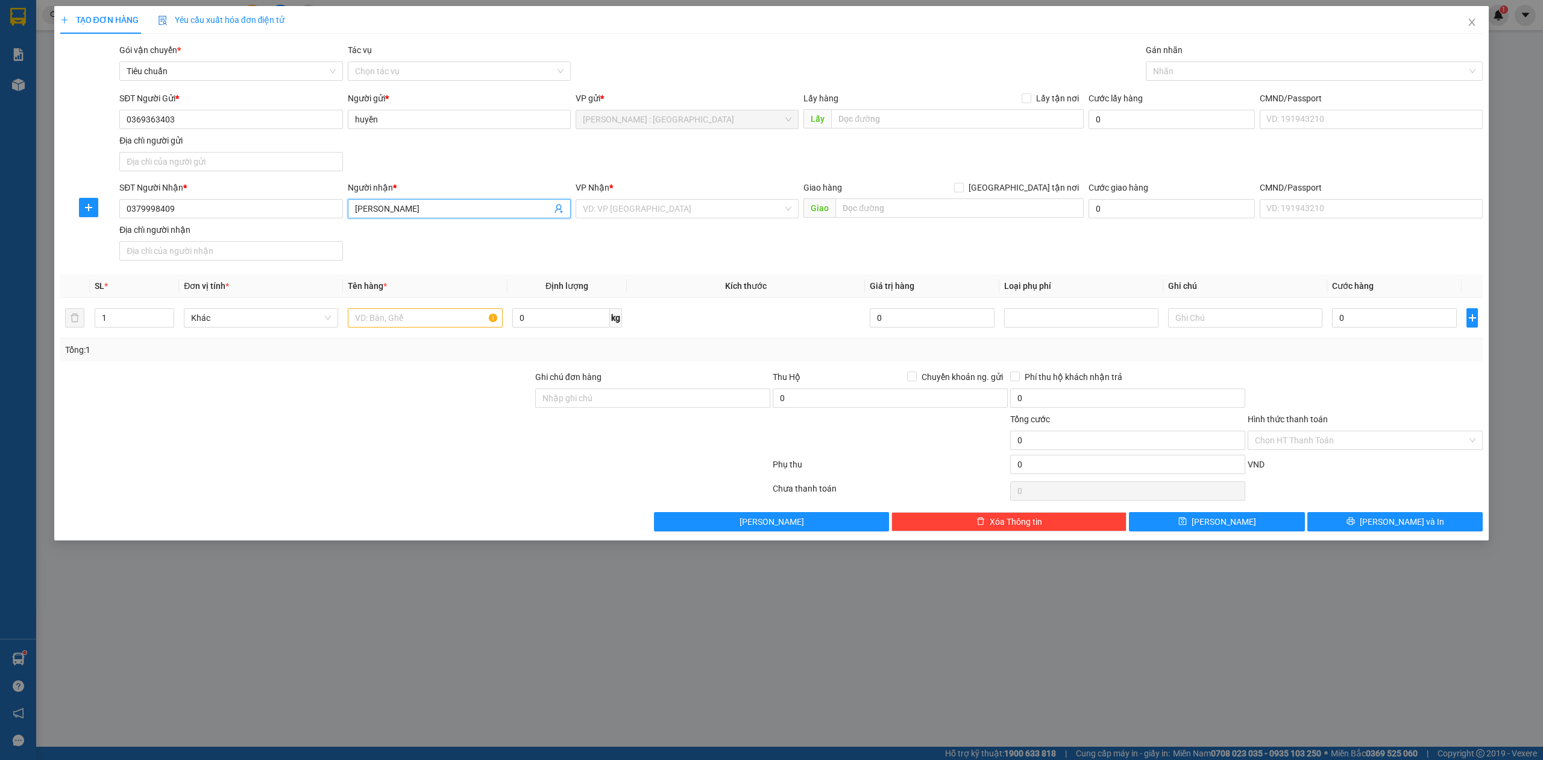
type input "[PERSON_NAME]"
click at [311, 126] on input "0369363403" at bounding box center [230, 119] width 223 height 19
paste input "[PERSON_NAME]"
drag, startPoint x: 517, startPoint y: 121, endPoint x: 316, endPoint y: 139, distance: 202.2
click at [316, 139] on div "SĐT Người Gửi * 0369363403 Người gửi * [PERSON_NAME] VP gửi * [GEOGRAPHIC_DATA]…" at bounding box center [801, 134] width 1369 height 84
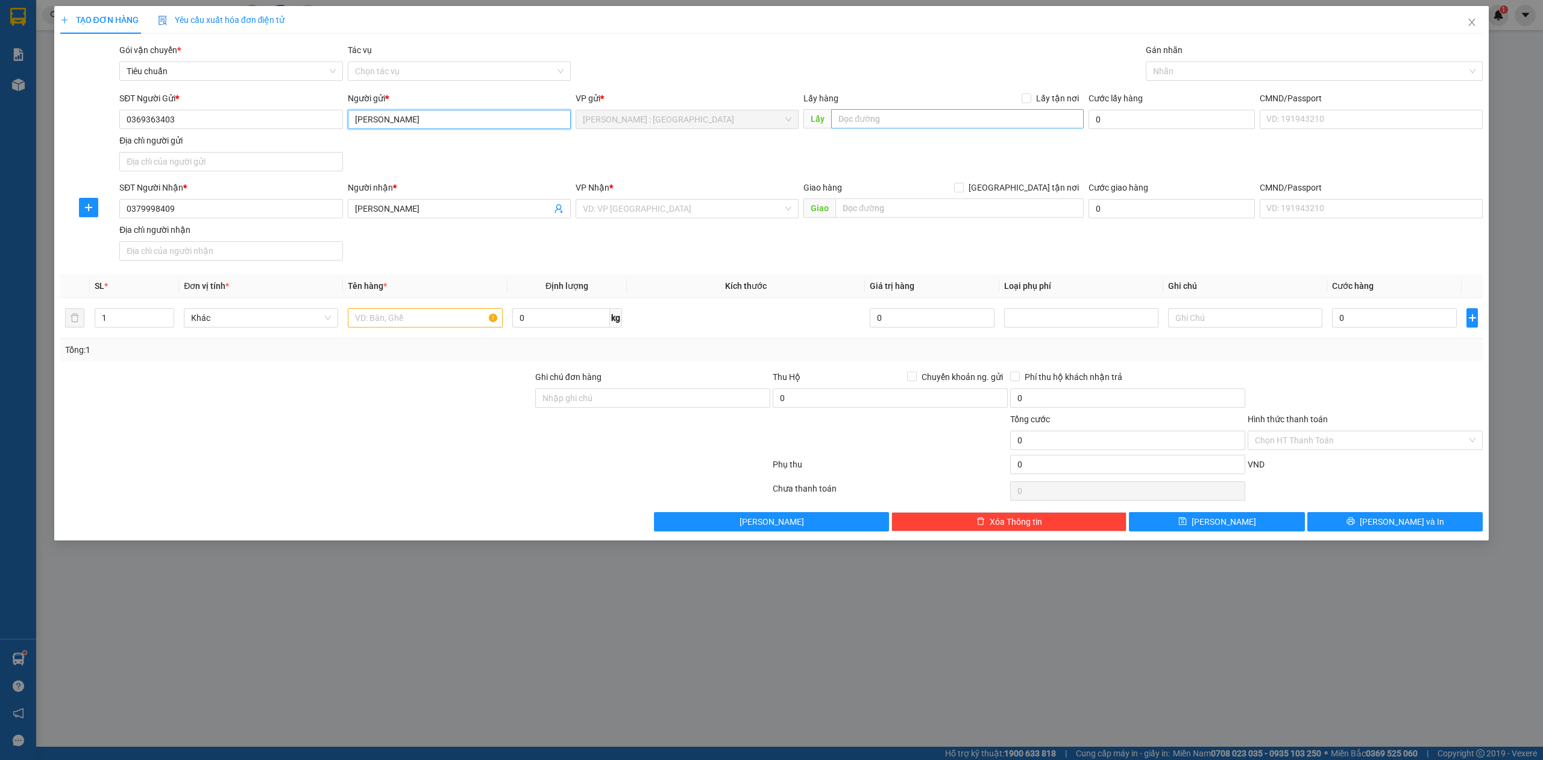
type input "[PERSON_NAME]"
click at [654, 205] on input "search" at bounding box center [683, 209] width 200 height 18
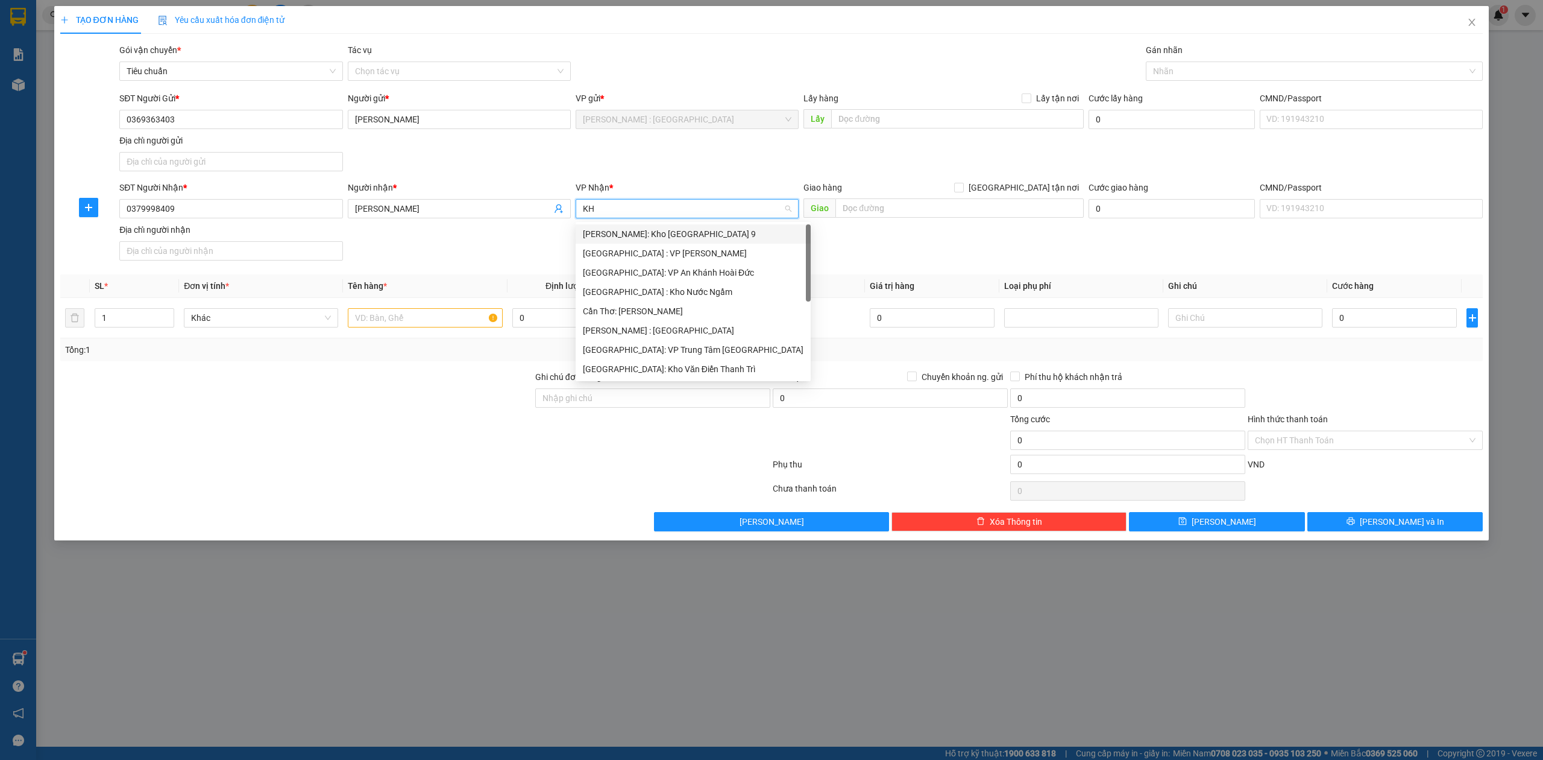
type input "KHO"
click at [644, 305] on div "[GEOGRAPHIC_DATA]: Kho Văn Điển Thanh Trì" at bounding box center [687, 310] width 209 height 13
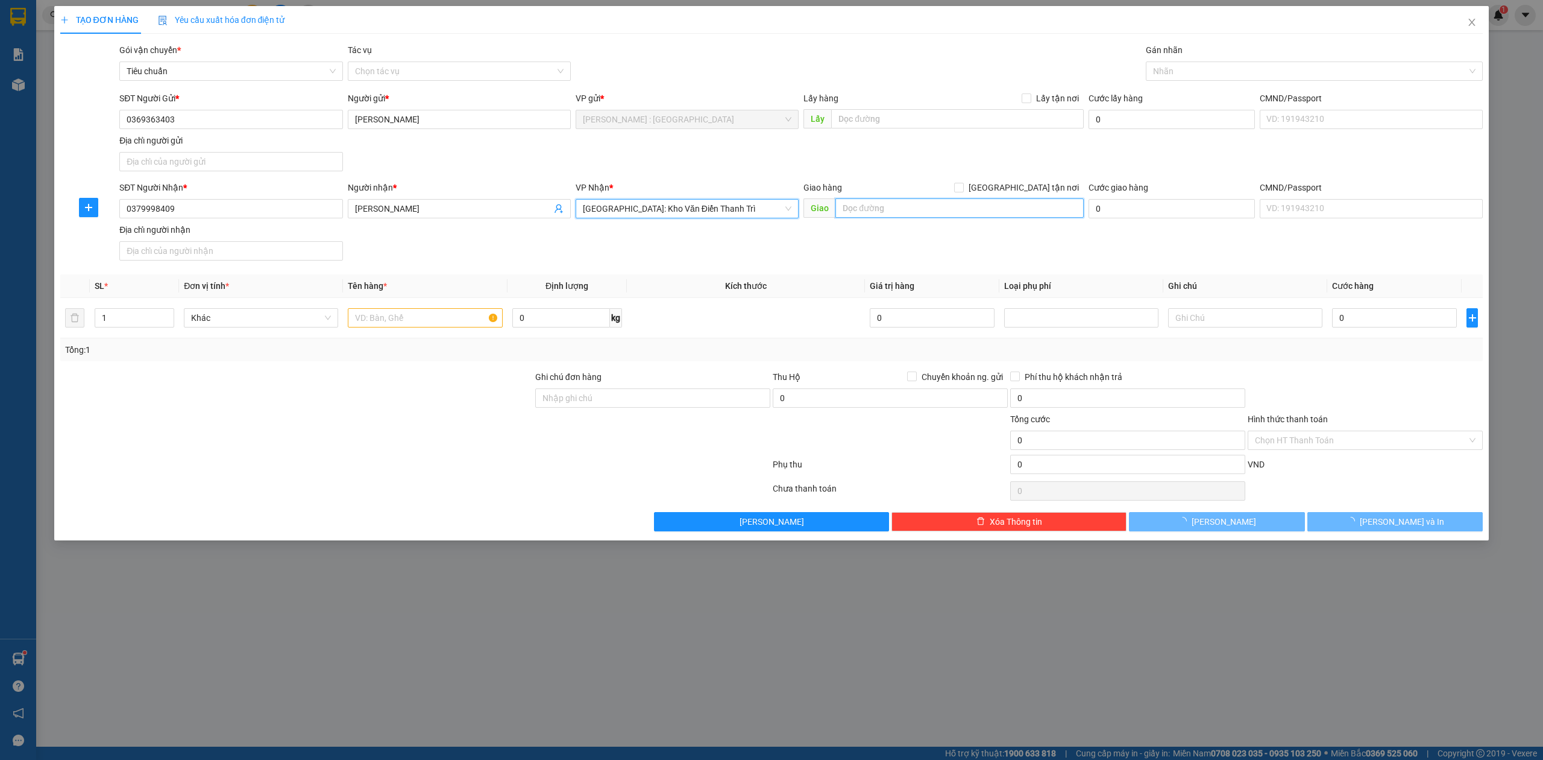
paste input "Ngách 22 ngõ 581 [PERSON_NAME]"
click at [956, 205] on input "Ngách 22 ngõ 581 [PERSON_NAME]" at bounding box center [960, 207] width 248 height 19
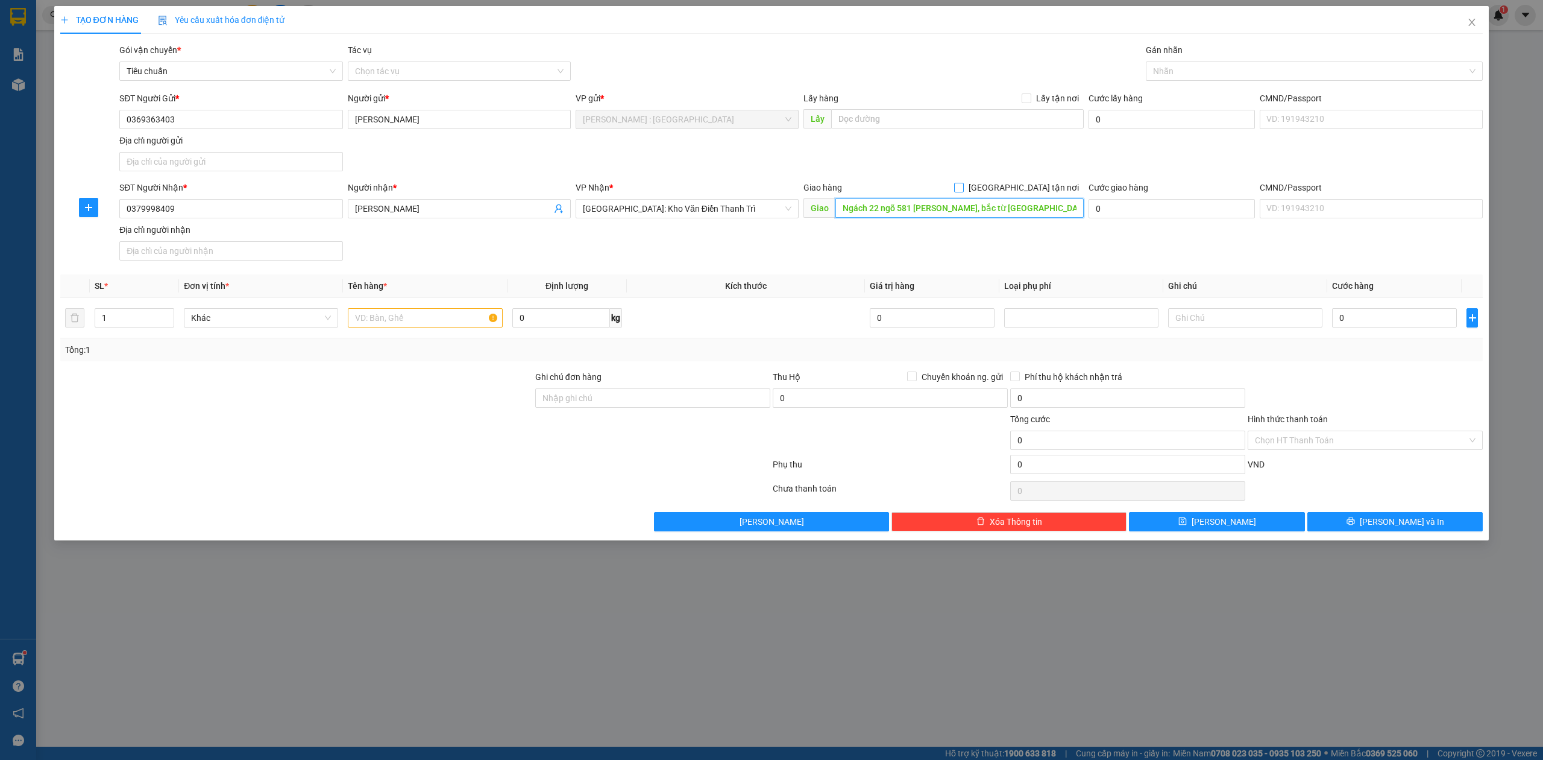
type input "Ngách 22 ngõ 581 [PERSON_NAME], bắc từ [GEOGRAPHIC_DATA], hn"
click at [1038, 184] on span "[GEOGRAPHIC_DATA] tận nơi" at bounding box center [1024, 187] width 120 height 13
click at [963, 184] on input "[GEOGRAPHIC_DATA] tận nơi" at bounding box center [958, 187] width 8 height 8
checkbox input "true"
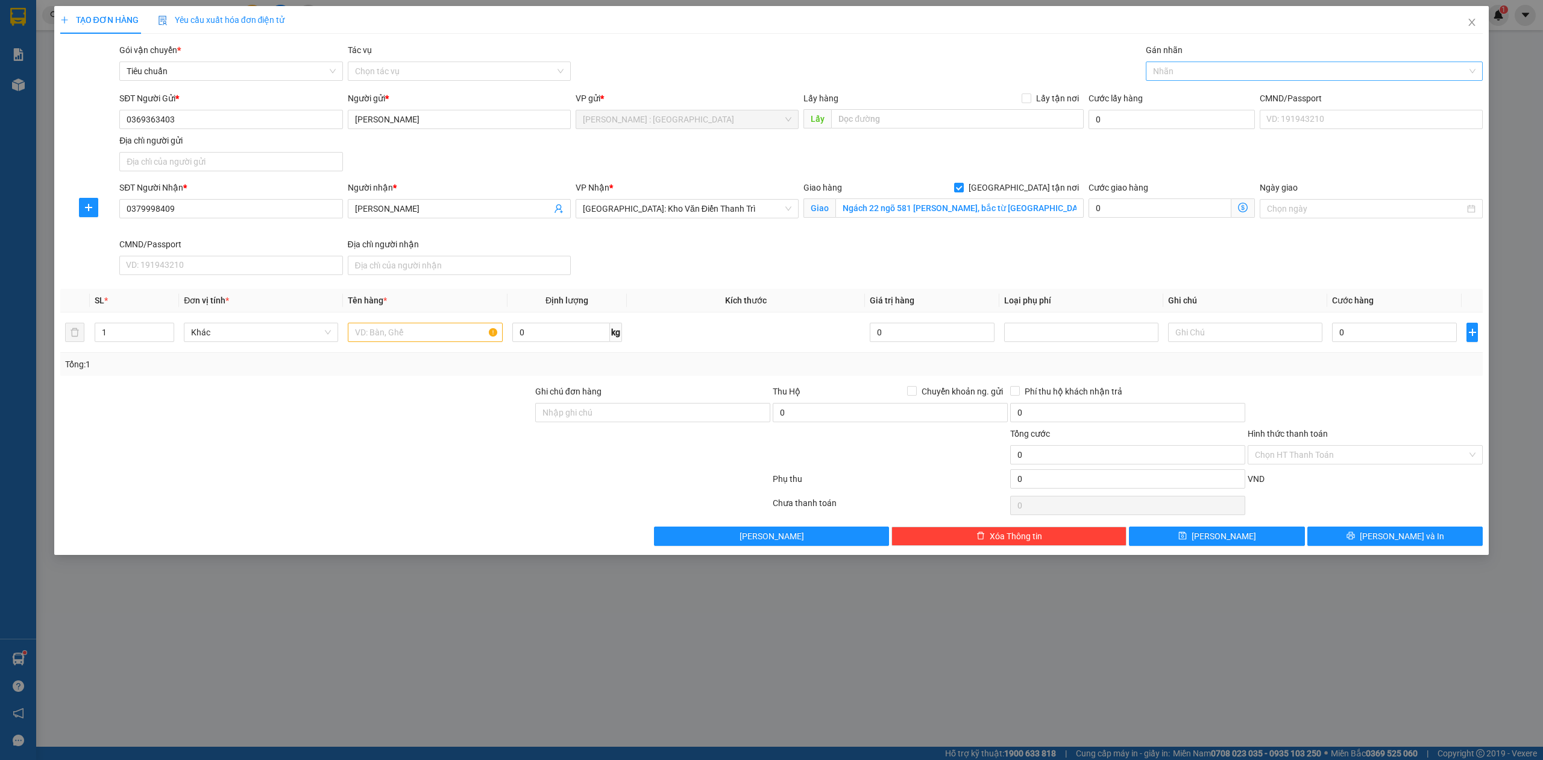
click at [1203, 68] on div at bounding box center [1309, 71] width 320 height 14
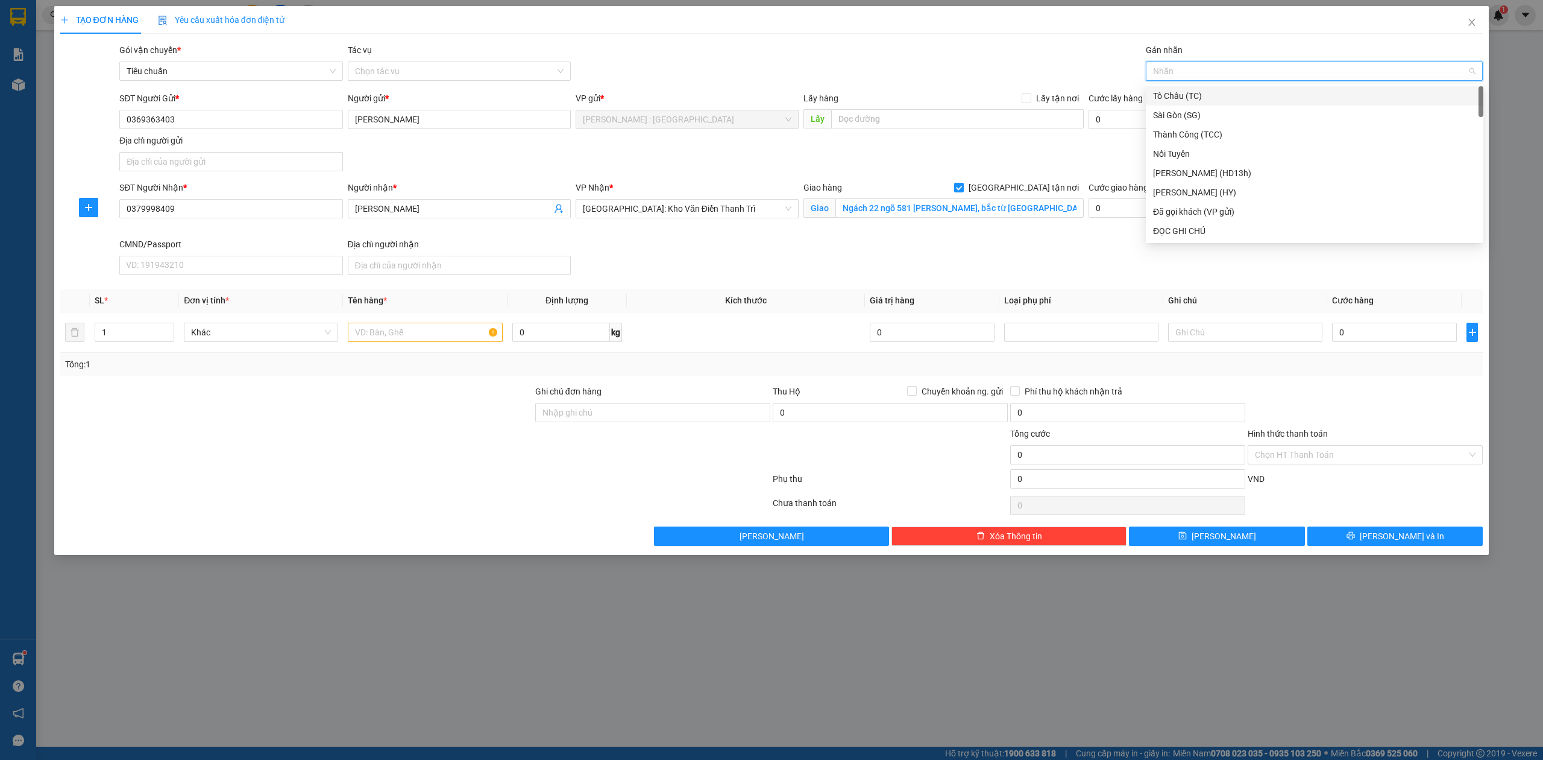
type input "g"
click at [1166, 235] on div "[GEOGRAPHIC_DATA] tận nơi" at bounding box center [1314, 230] width 323 height 13
click at [478, 326] on input "text" at bounding box center [425, 332] width 154 height 19
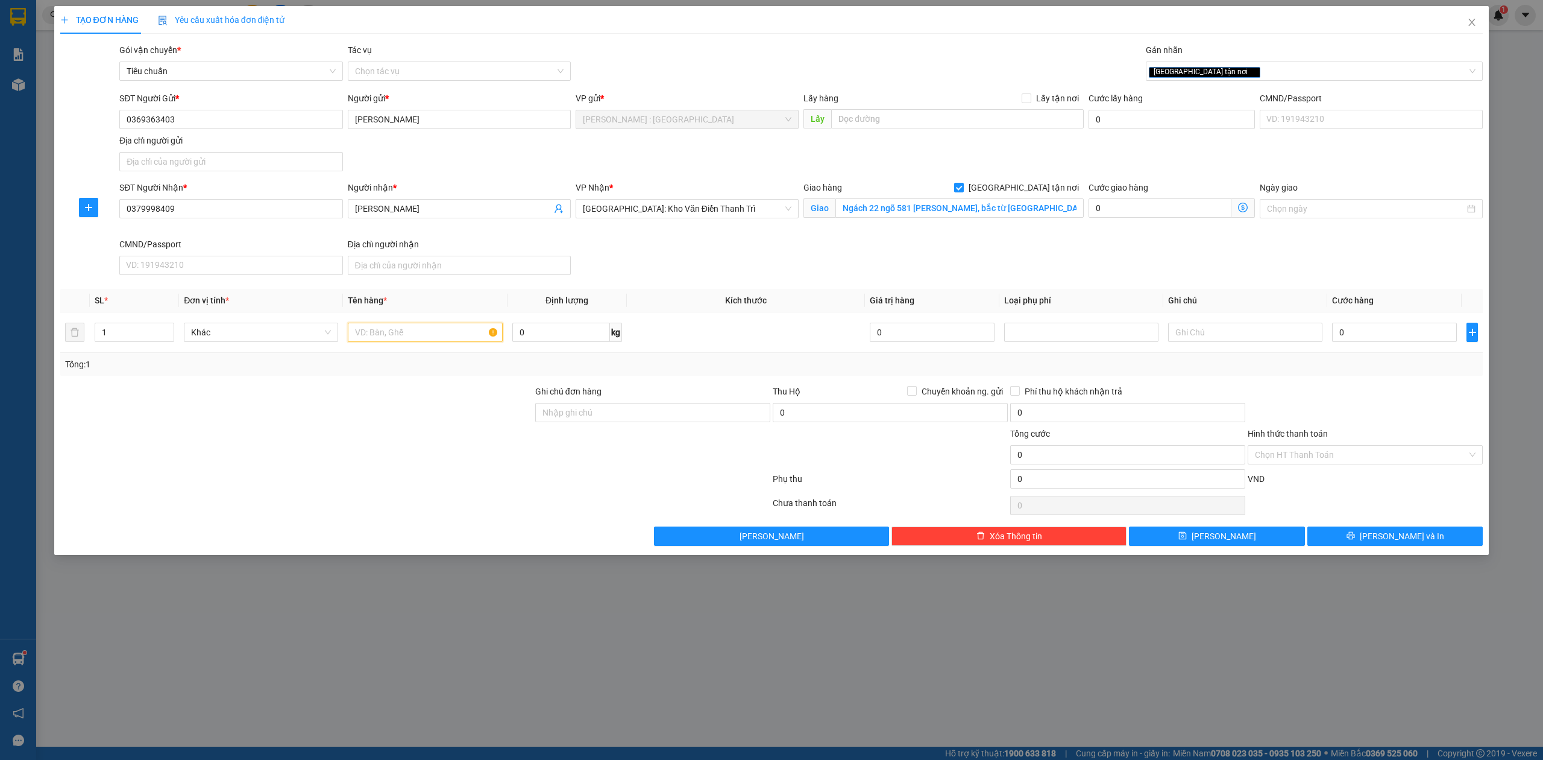
paste input "1 xe winer"
type input "1 xe winer - anh toan"
click at [1404, 326] on input "0" at bounding box center [1394, 332] width 125 height 19
drag, startPoint x: 961, startPoint y: 134, endPoint x: 968, endPoint y: 128, distance: 8.6
click at [965, 131] on div "Lấy hàng Lấy tận nơi Lấy" at bounding box center [944, 113] width 280 height 42
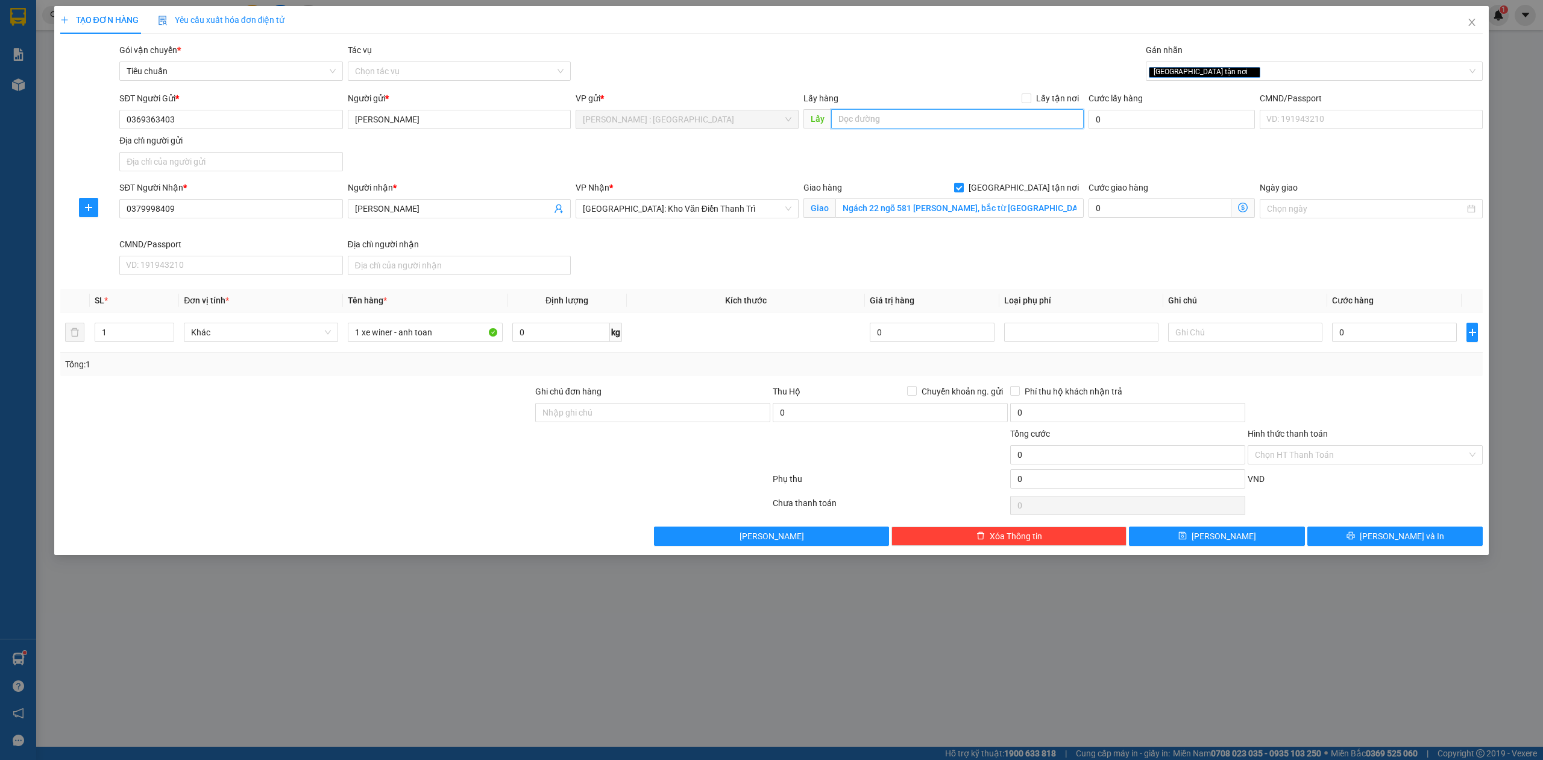
drag, startPoint x: 991, startPoint y: 112, endPoint x: 997, endPoint y: 118, distance: 8.1
click at [992, 113] on input "text" at bounding box center [957, 118] width 253 height 19
paste input "9 tô hiến thành,[GEOGRAPHIC_DATA],[GEOGRAPHIC_DATA]"
type input "9 tô hiến thành,[GEOGRAPHIC_DATA],[GEOGRAPHIC_DATA]"
click at [1032, 101] on span at bounding box center [1027, 98] width 10 height 10
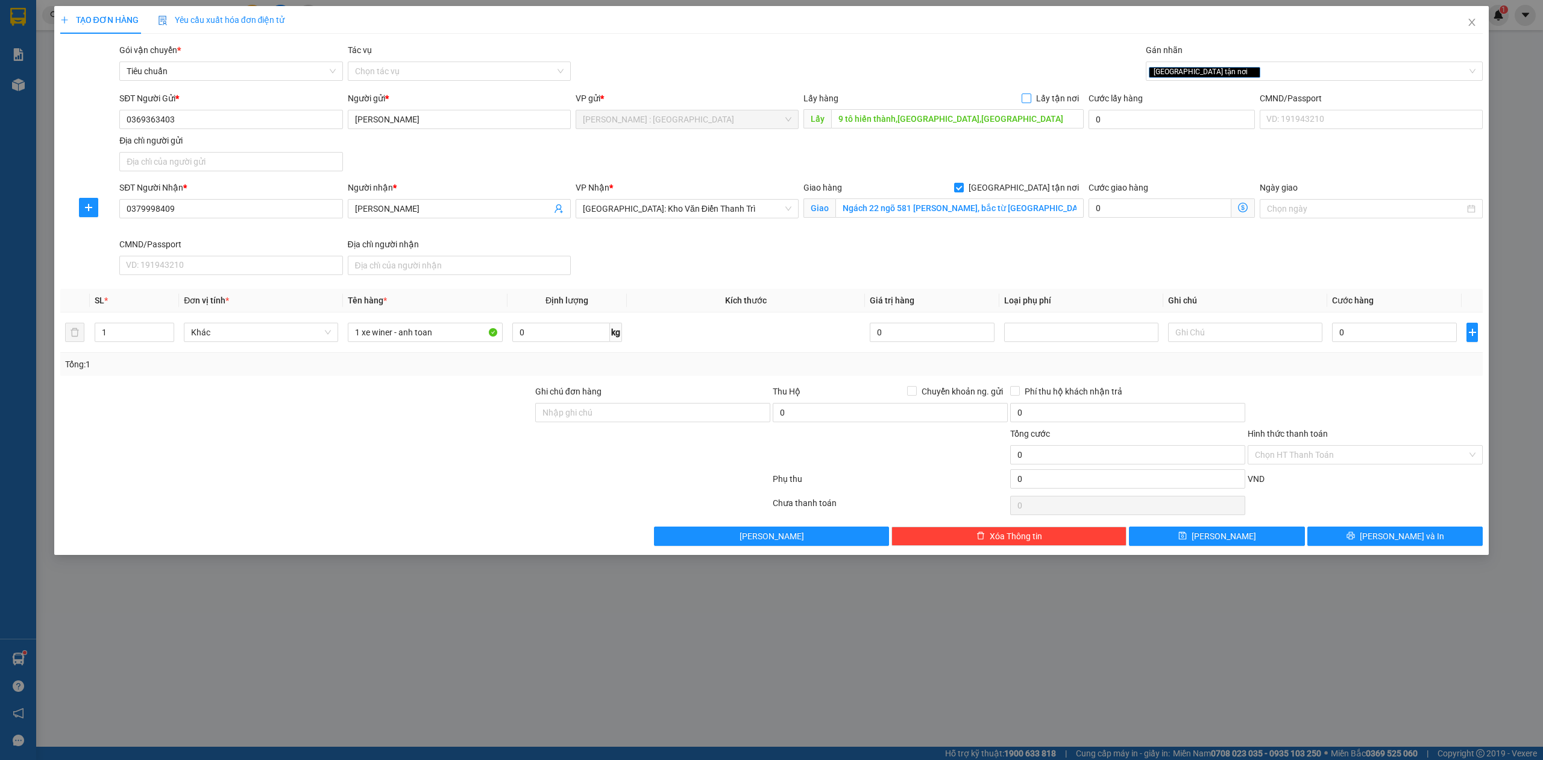
click at [1030, 101] on input "Lấy tận nơi" at bounding box center [1026, 97] width 8 height 8
checkbox input "true"
click at [1351, 336] on input "0" at bounding box center [1394, 332] width 125 height 19
type input "4"
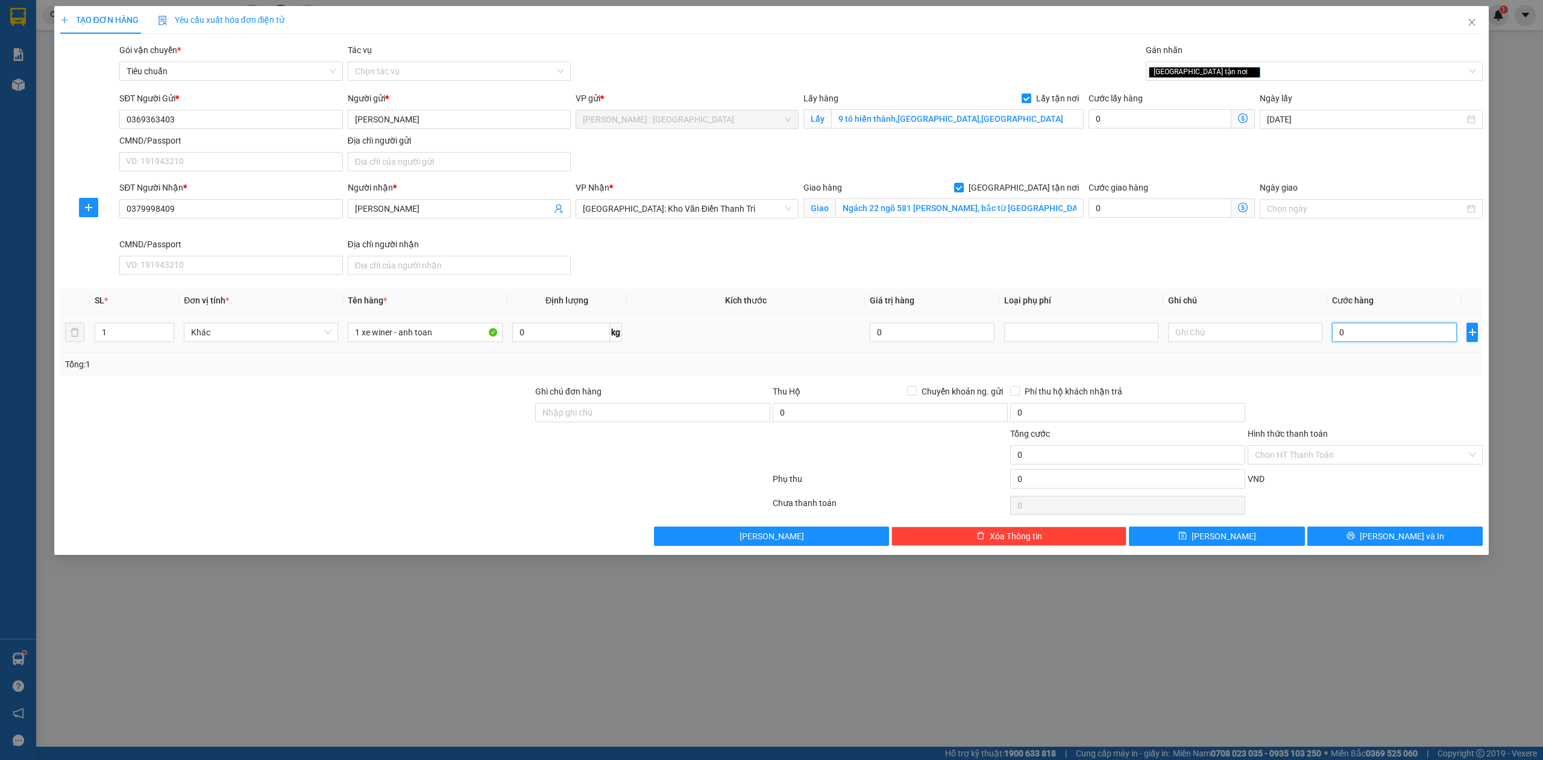
type input "4"
type input "0"
type input "01"
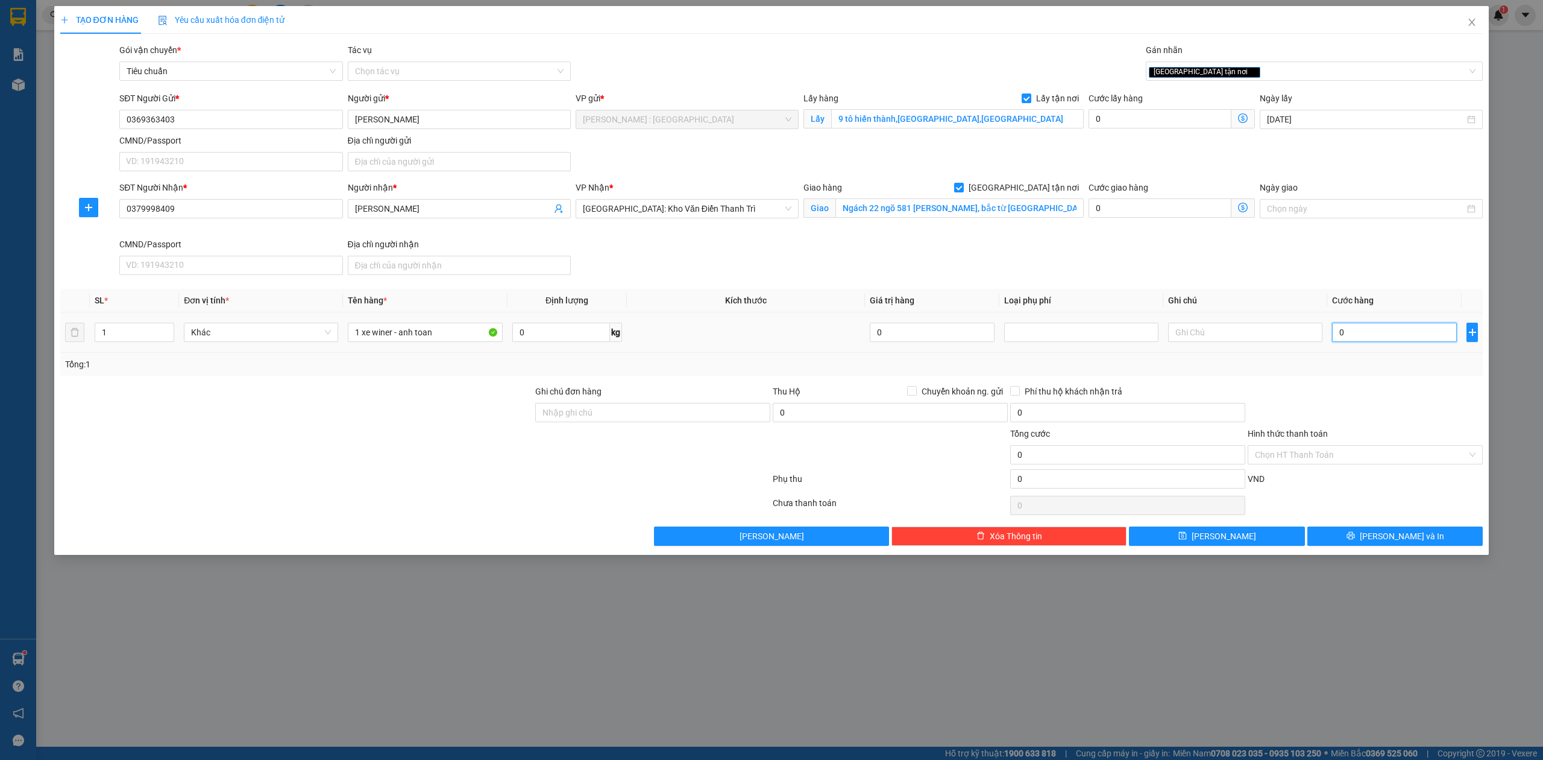
type input "1"
type input "014"
type input "14"
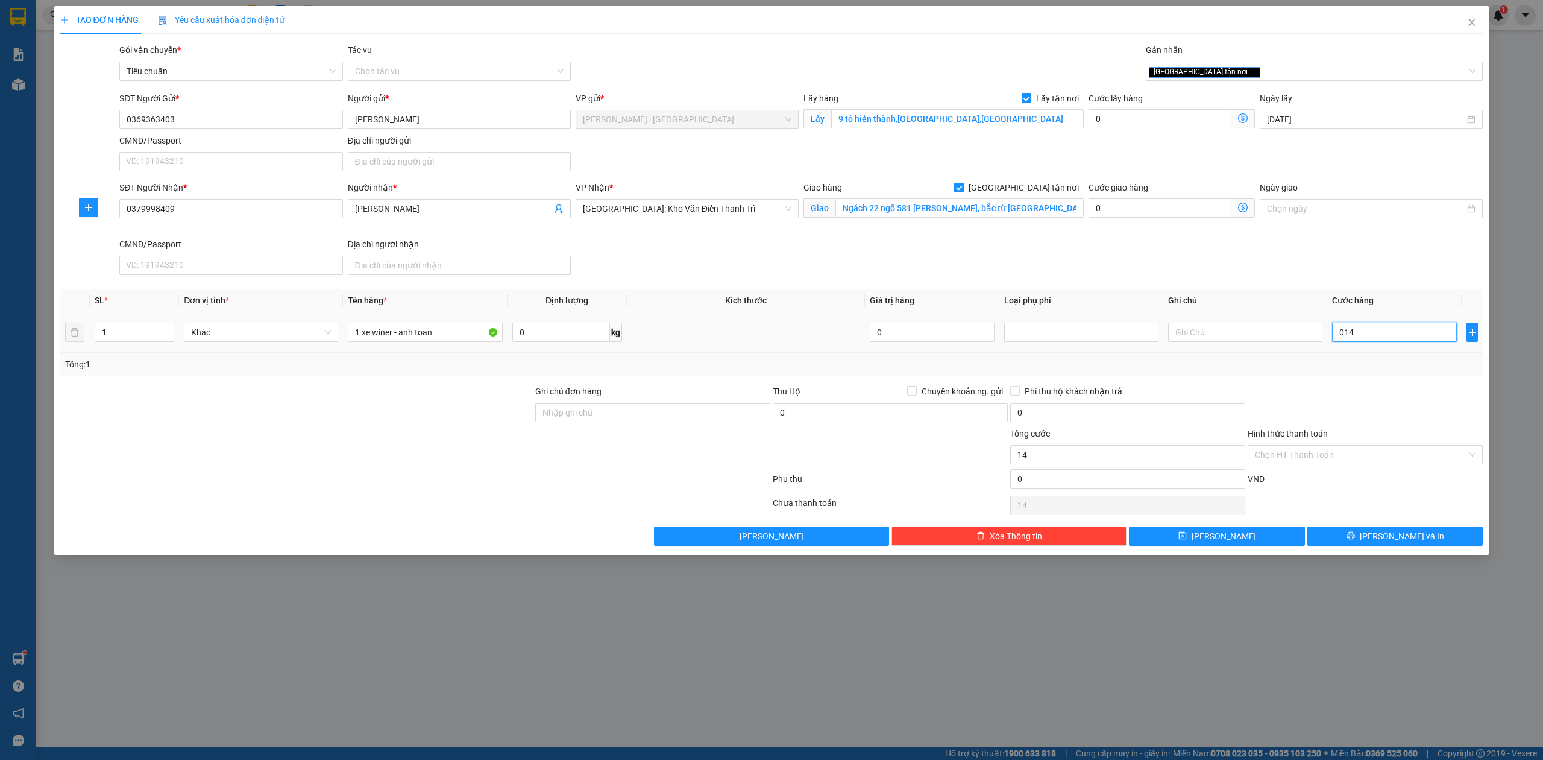
type input "0.148"
type input "148"
type input "01.480"
type input "1.480"
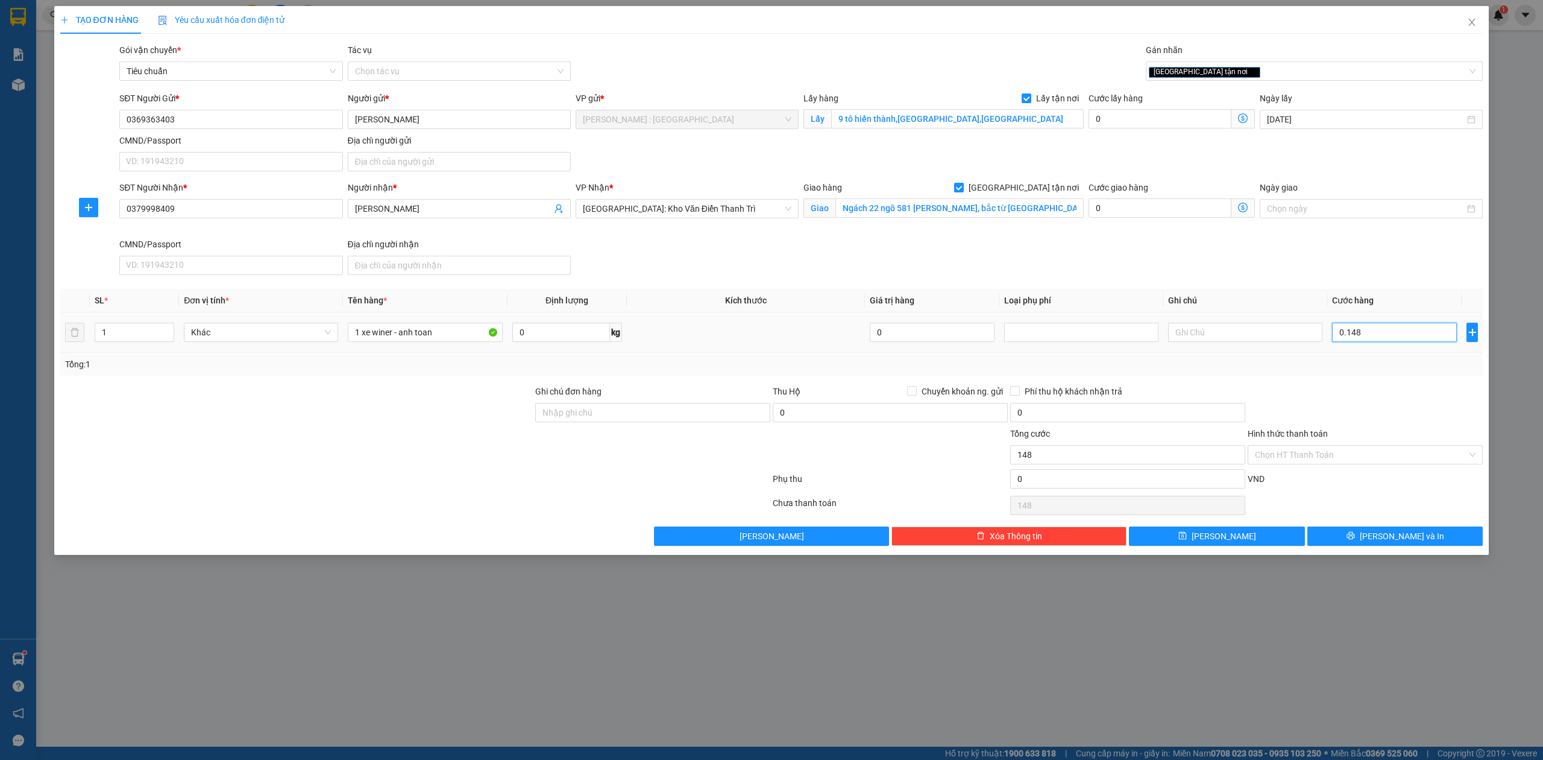
type input "1.480"
type input "014.800"
type input "14.800"
type input "0.148.000"
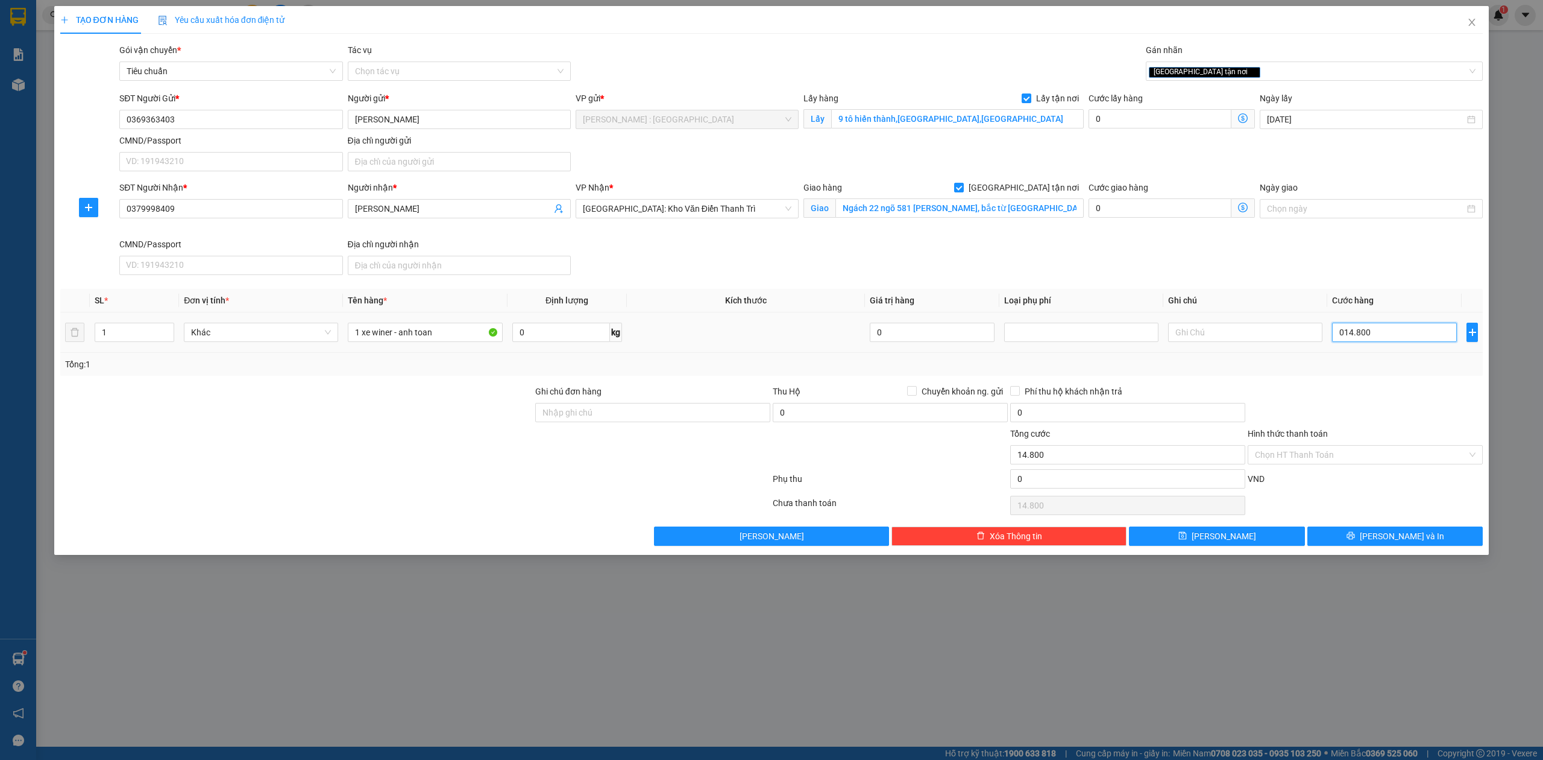
type input "148.000"
type input "01.480.000"
type input "1.480.000"
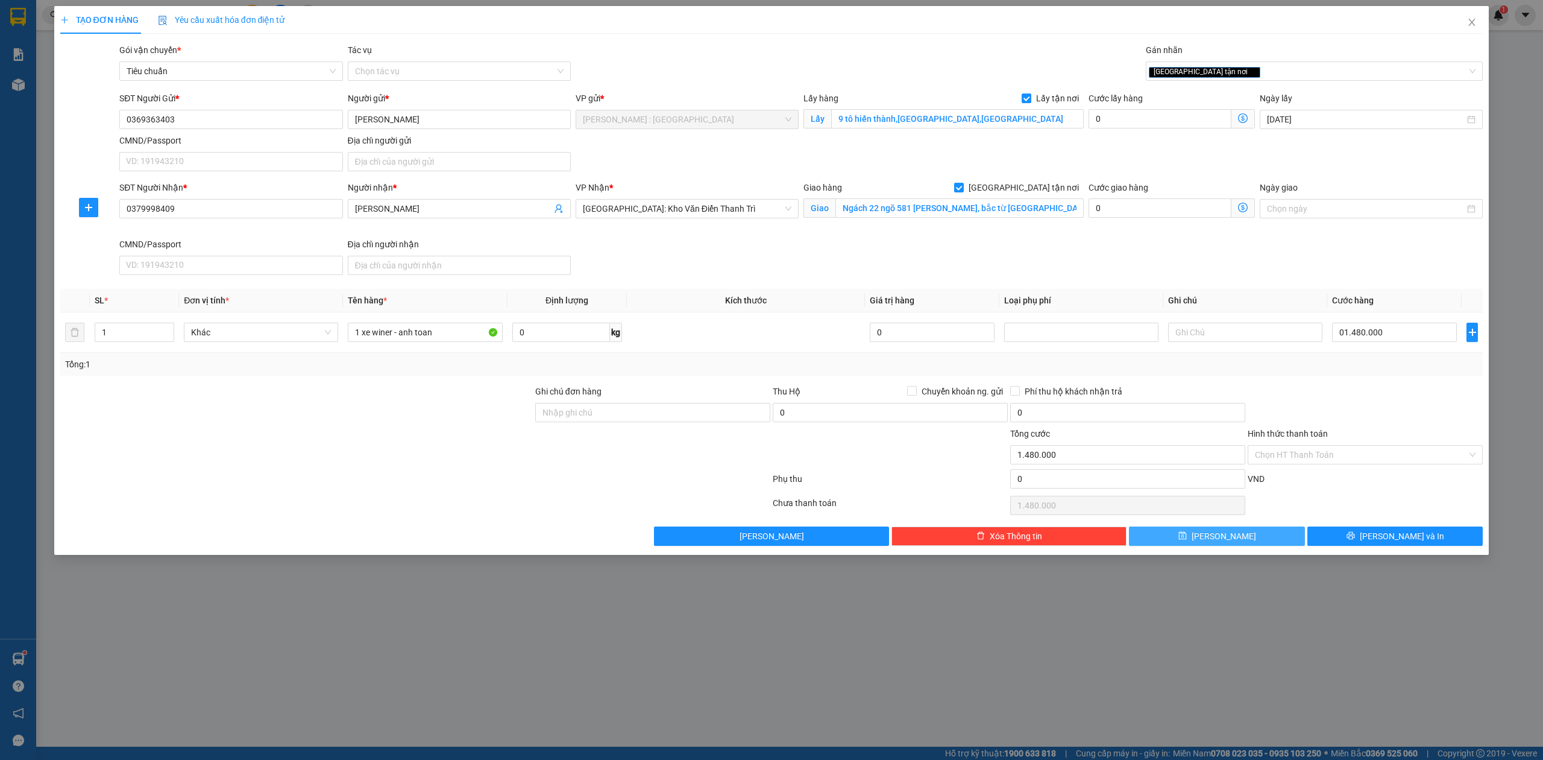
type input "1.480.000"
click at [1254, 540] on button "[PERSON_NAME]" at bounding box center [1217, 535] width 176 height 19
checkbox input "false"
type input "0"
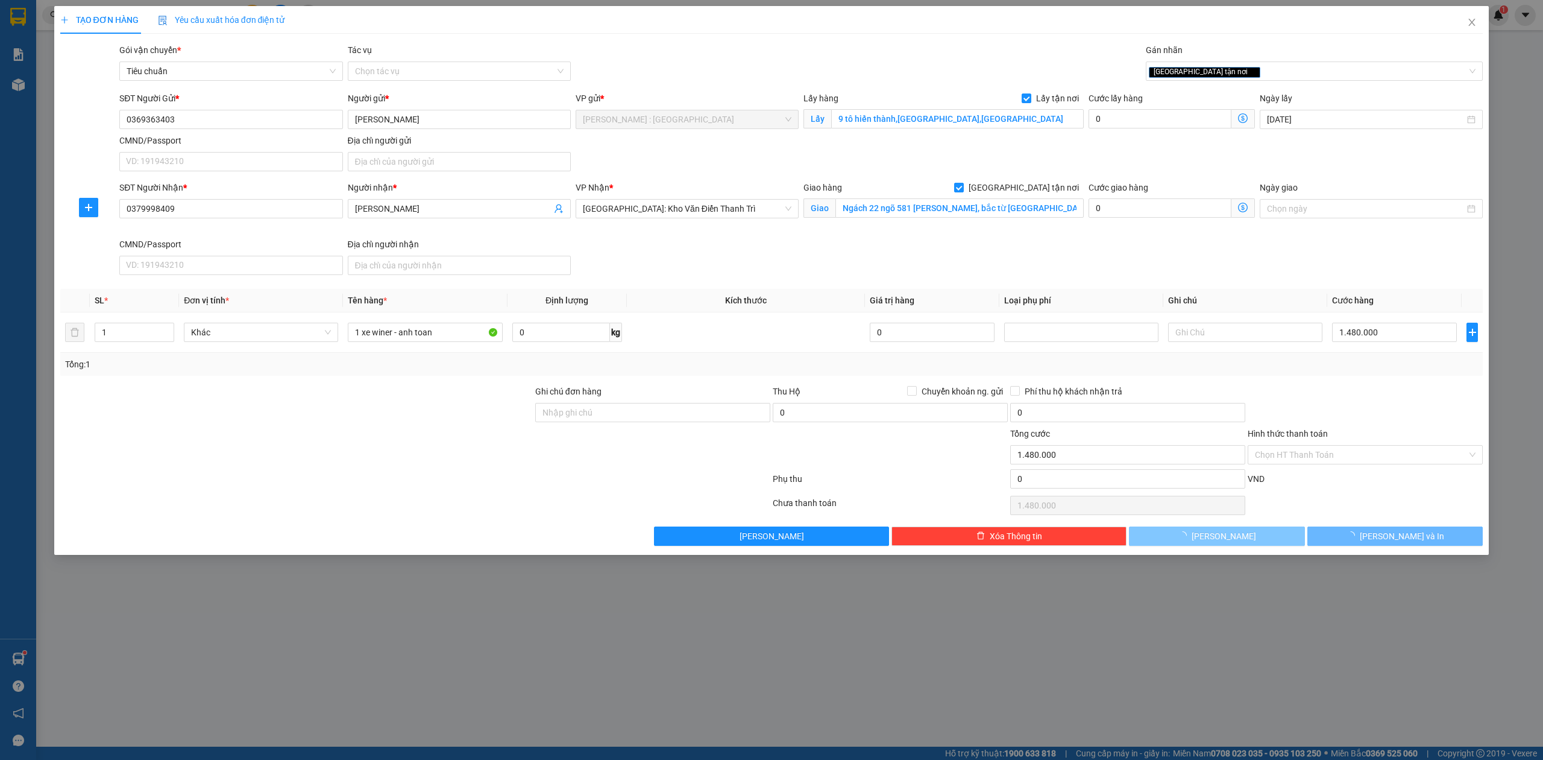
type input "0"
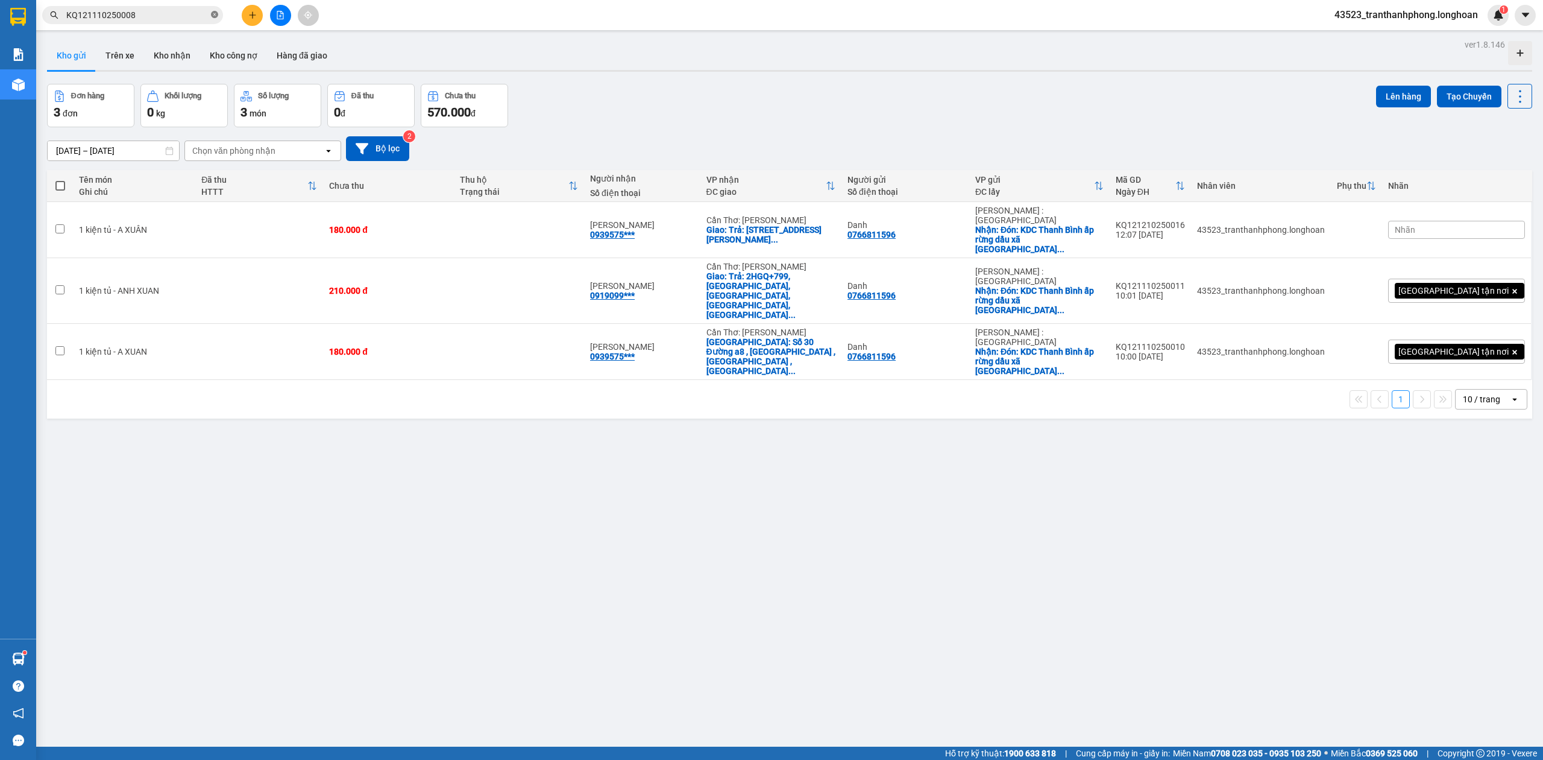
click at [217, 13] on icon "close-circle" at bounding box center [214, 14] width 7 height 7
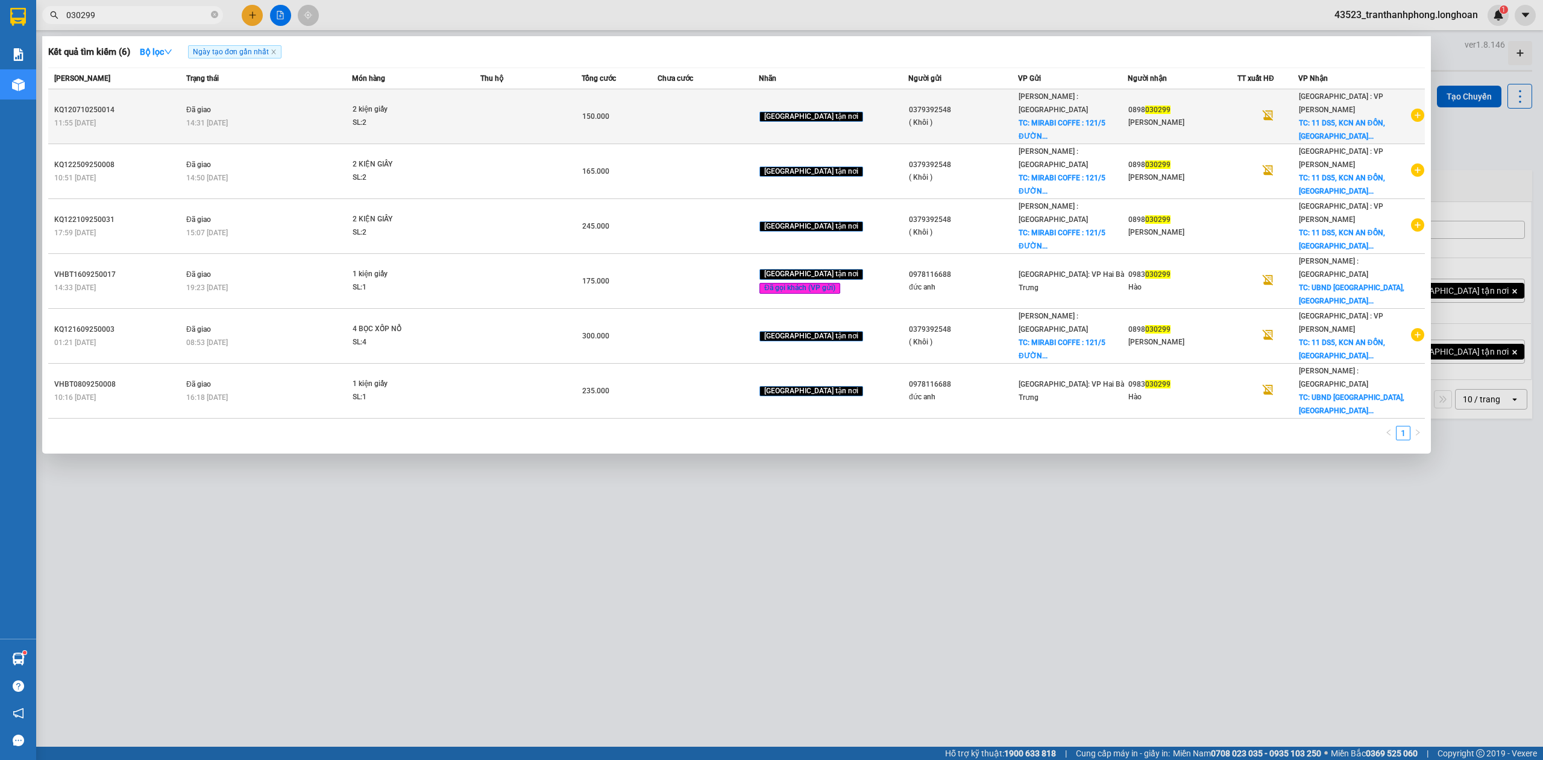
type input "030299"
click at [922, 104] on div "0379392548" at bounding box center [963, 110] width 109 height 13
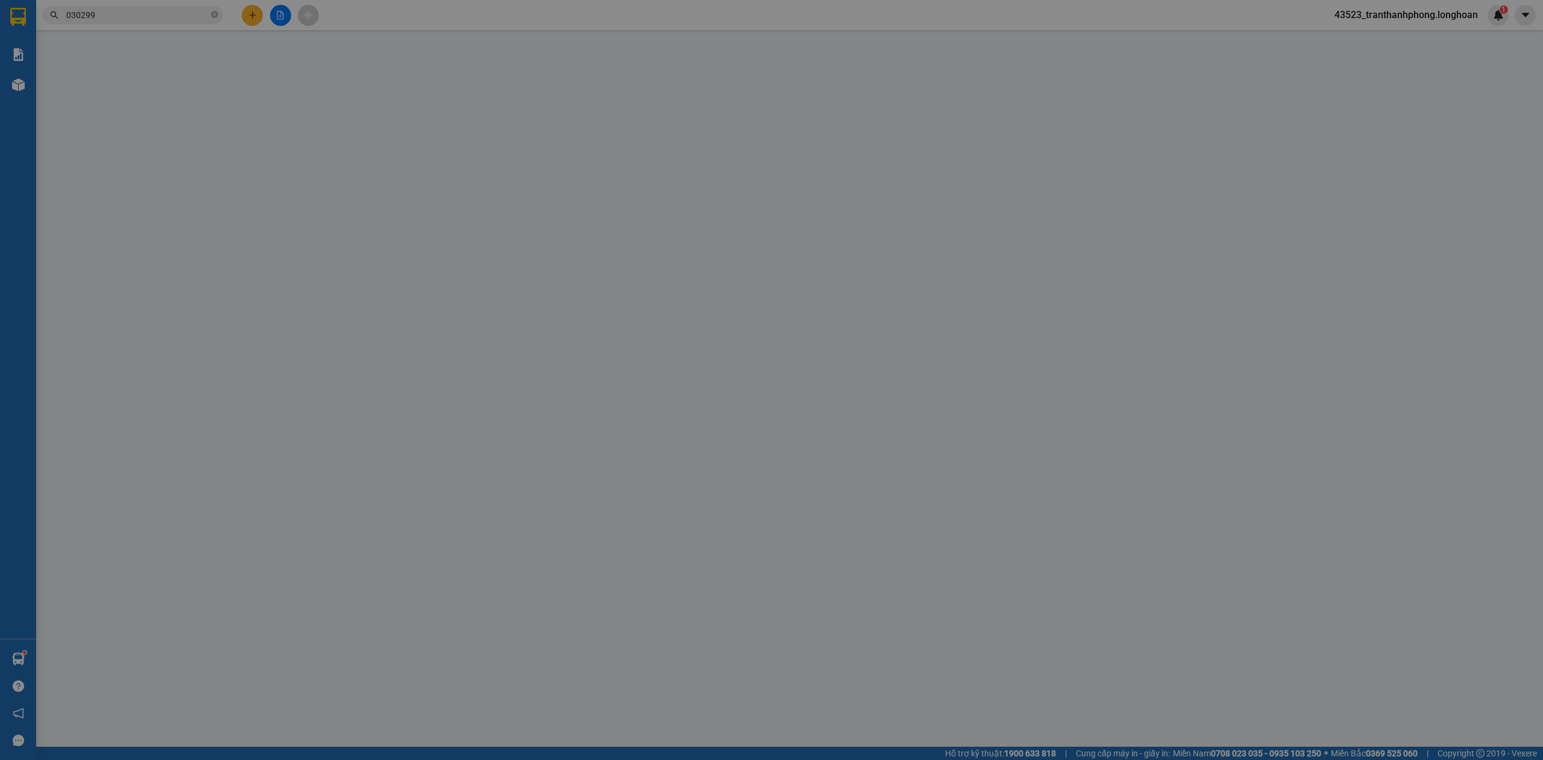
type input "0379392548"
type input "( Khôi )"
checkbox input "true"
type input "MIRABI COFFE : [STREET_ADDRESS]"
type input "50.000"
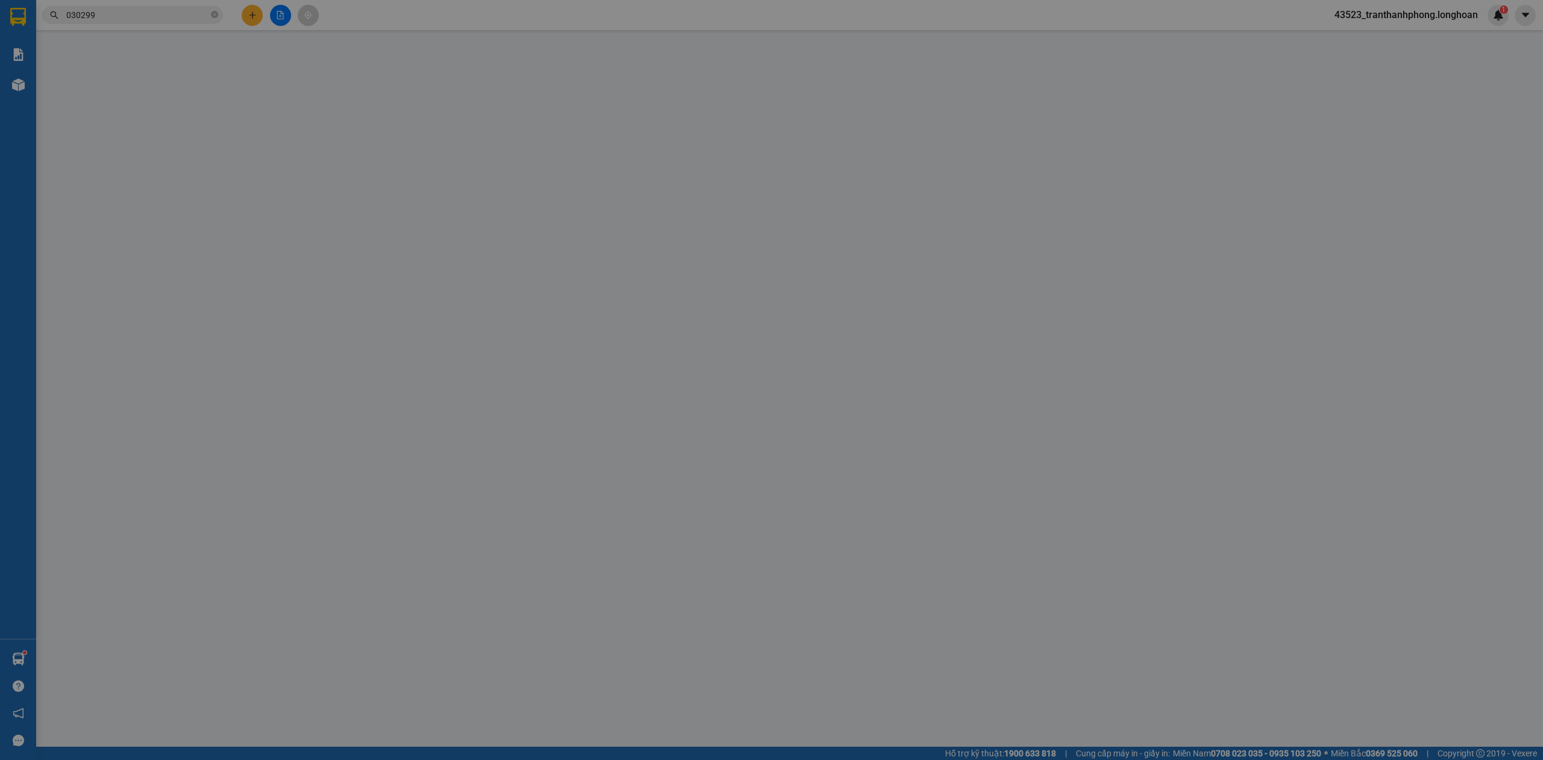
type input "0898030299"
type input "[PERSON_NAME]"
checkbox input "true"
type input "11 DS5, KCN AN ĐỒN, [GEOGRAPHIC_DATA]"
type input "0"
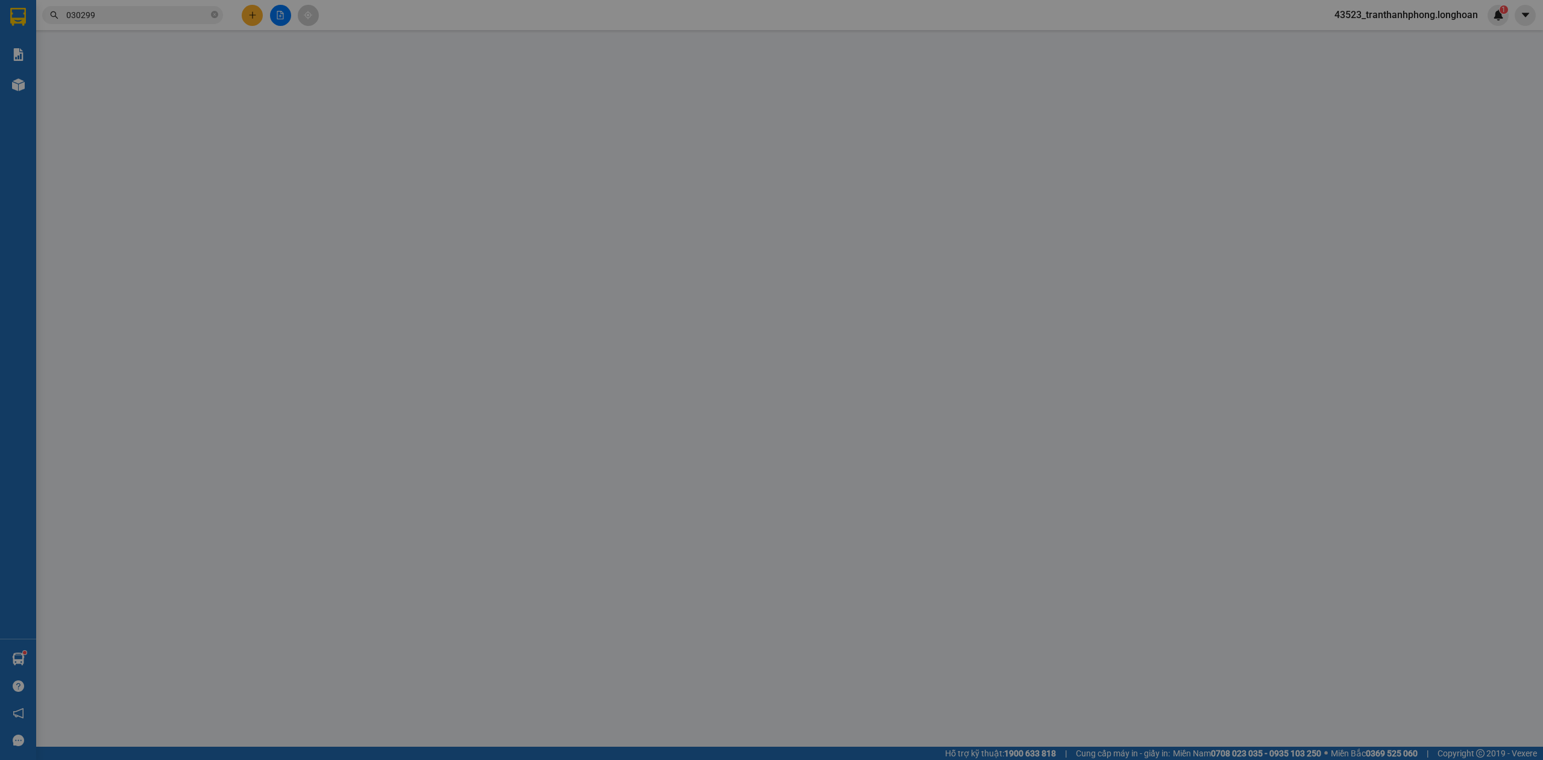
type input "150.000"
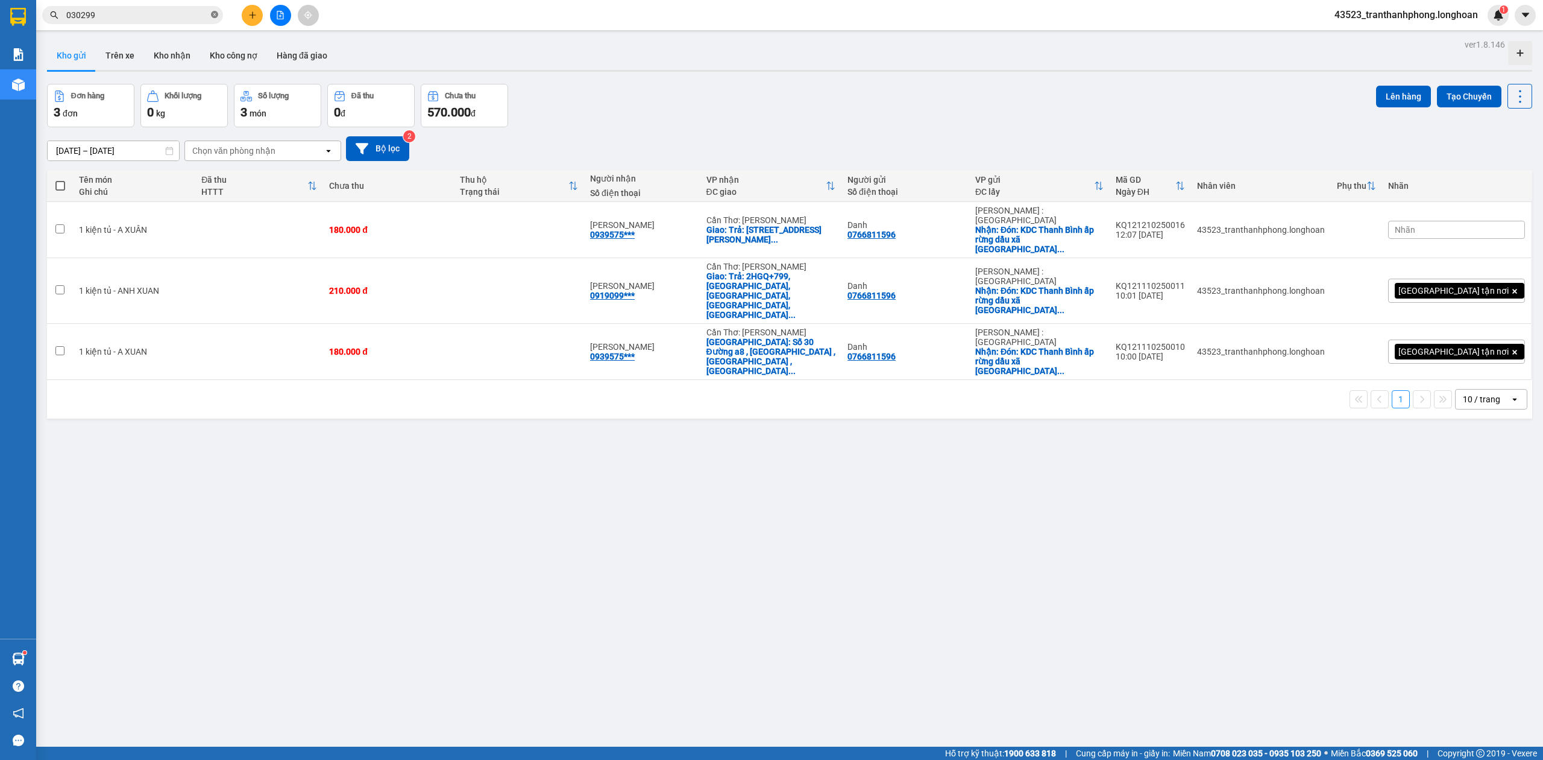
paste input "text"
click at [213, 14] on icon "close-circle" at bounding box center [214, 14] width 7 height 7
click at [213, 14] on span at bounding box center [214, 14] width 7 height 13
paste input "0379392548"
click at [157, 17] on input "0379392548" at bounding box center [137, 14] width 142 height 13
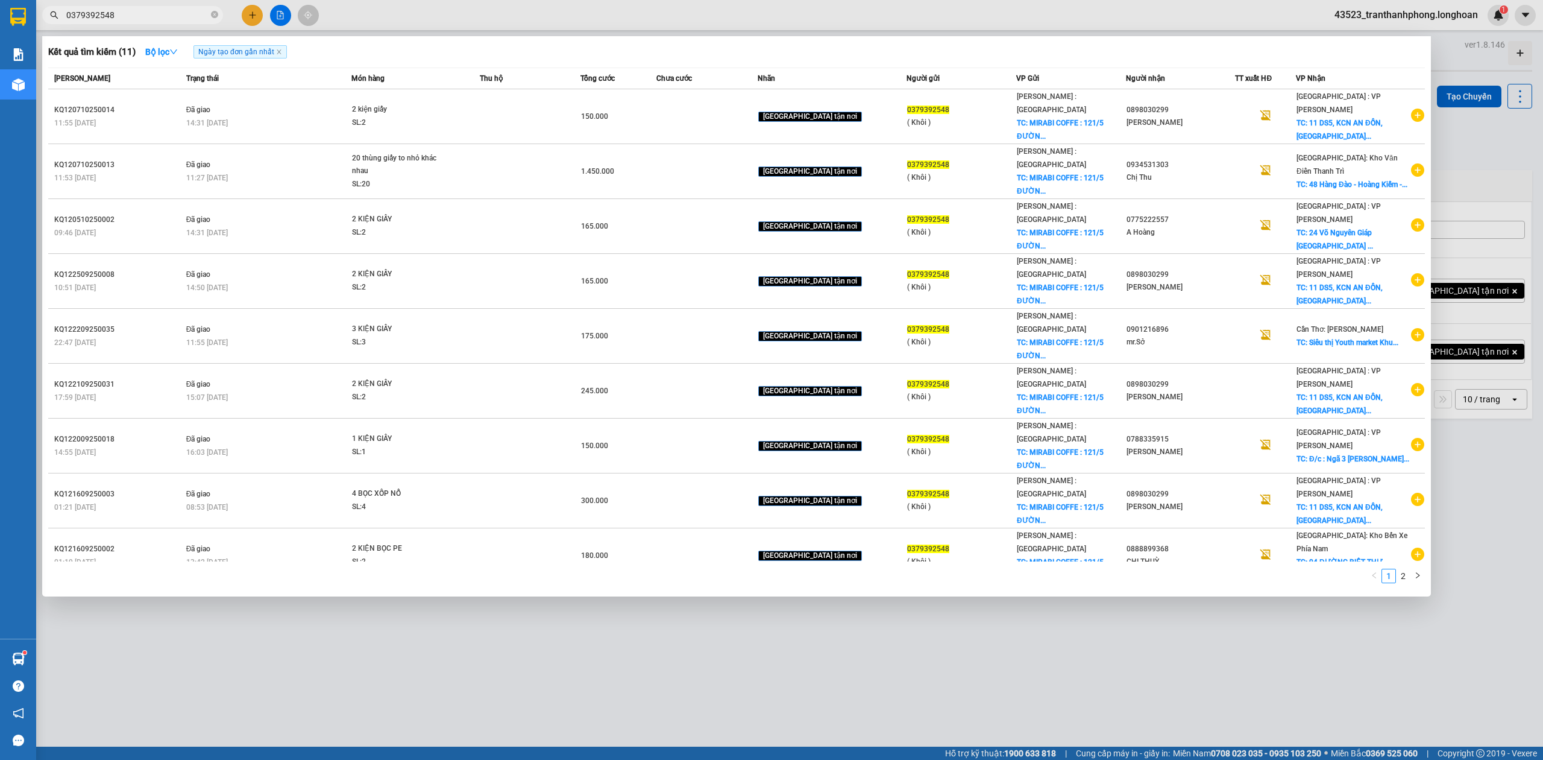
type input "0379392548"
click at [633, 681] on div at bounding box center [771, 380] width 1543 height 760
click at [215, 14] on icon "close-circle" at bounding box center [214, 14] width 7 height 7
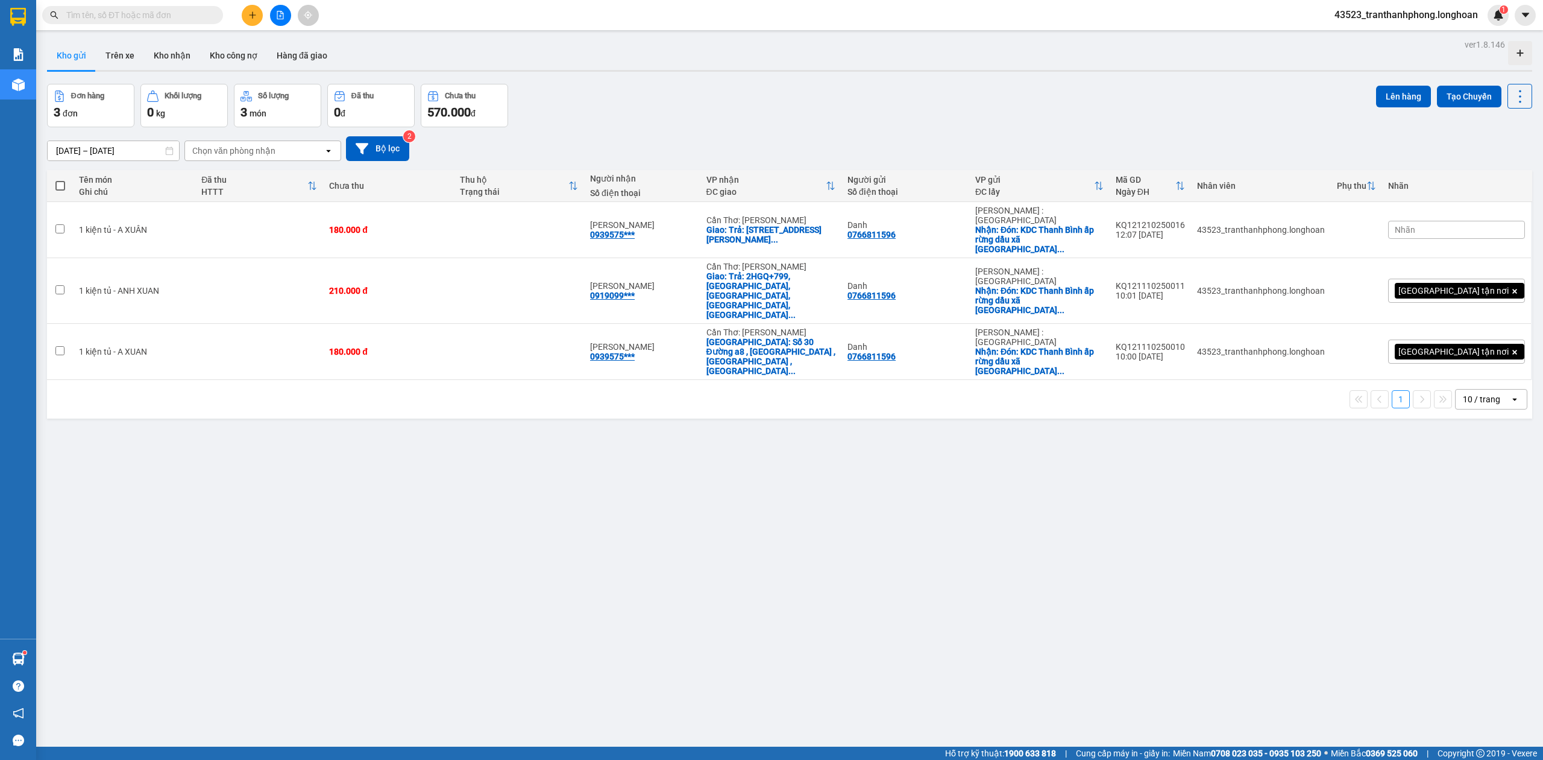
click at [97, 18] on input "text" at bounding box center [137, 14] width 142 height 13
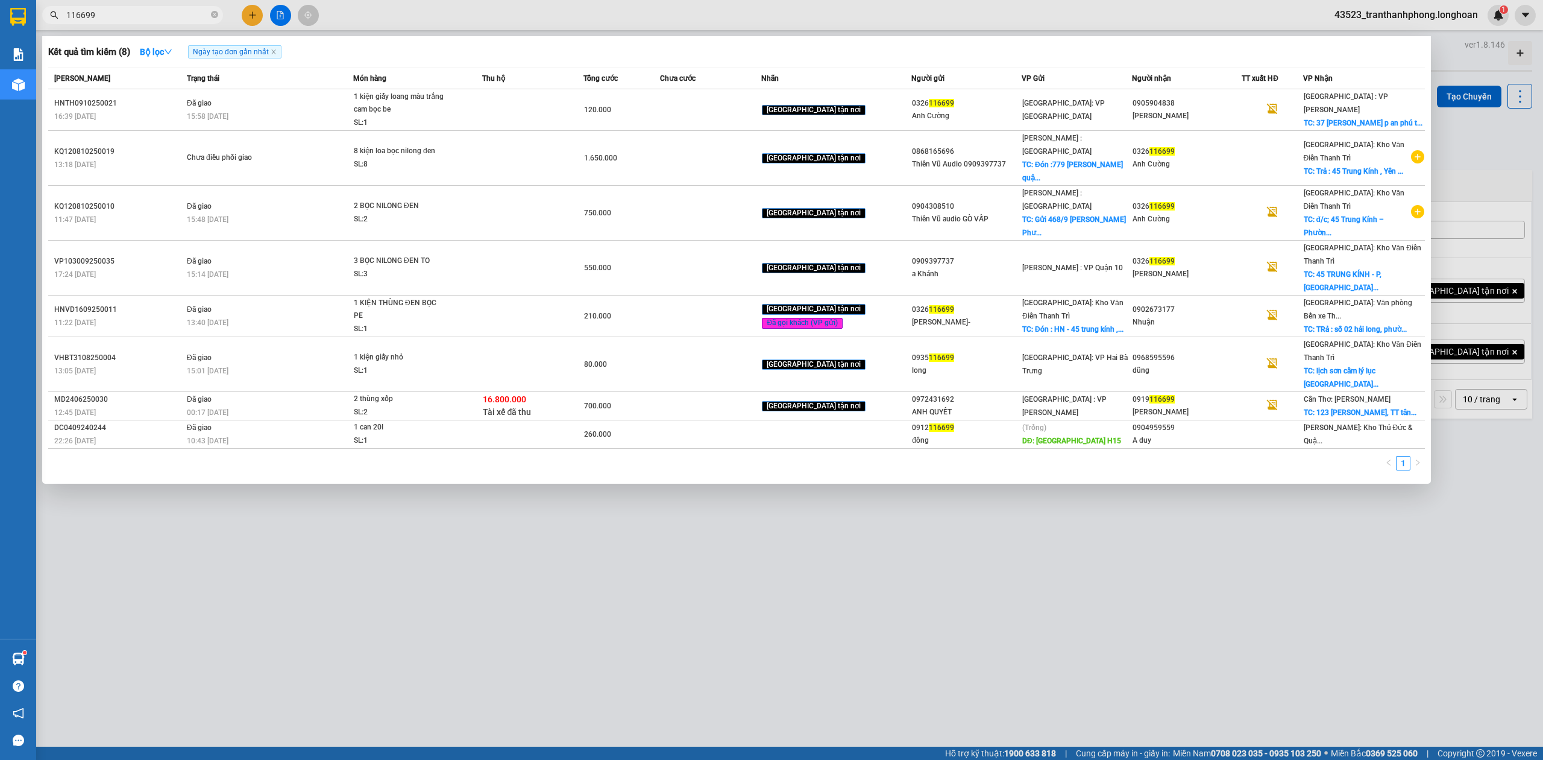
type input "116699"
click at [216, 16] on icon "close-circle" at bounding box center [214, 14] width 7 height 7
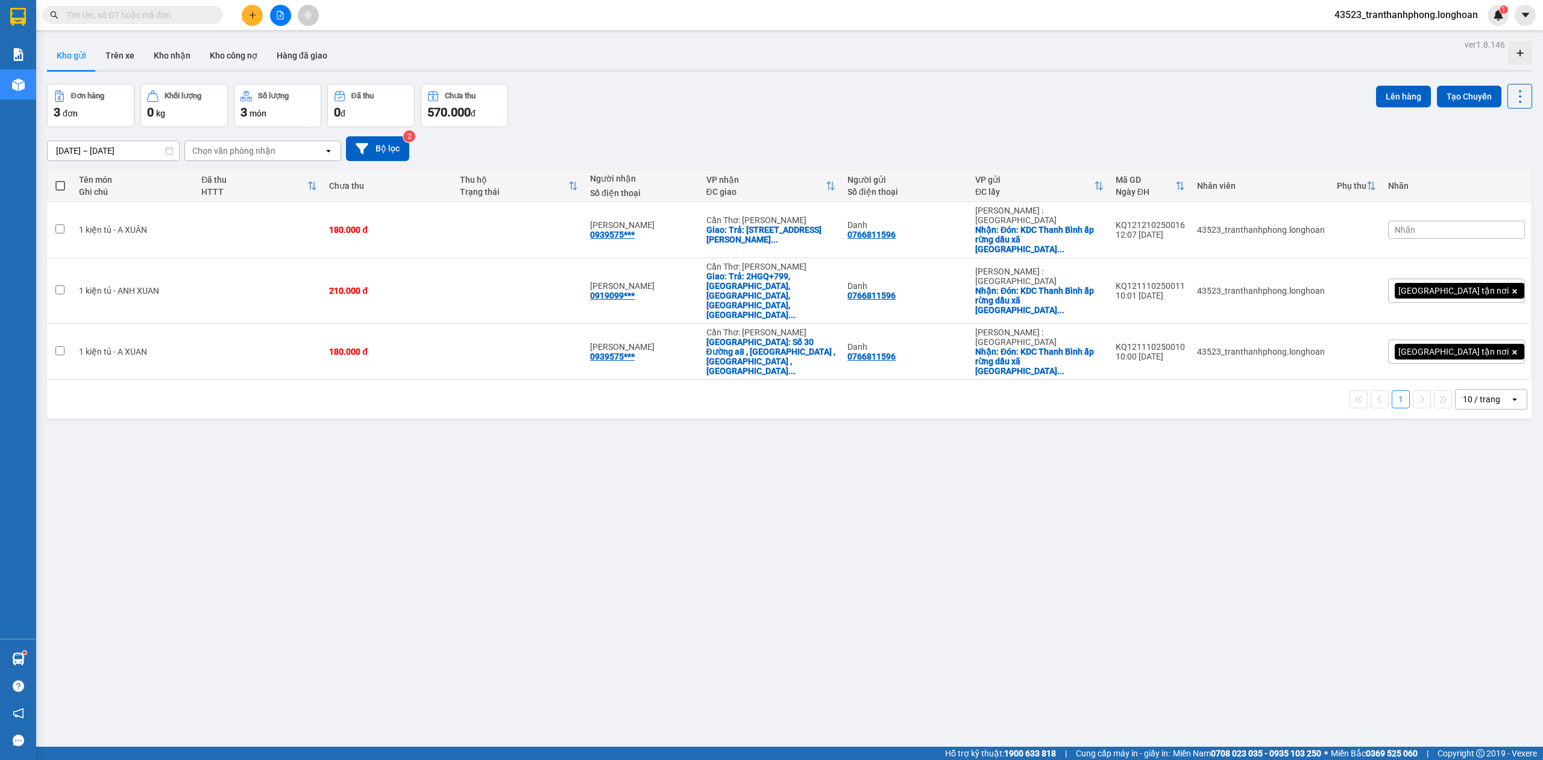
click at [135, 10] on input "text" at bounding box center [137, 14] width 142 height 13
click at [137, 13] on input "text" at bounding box center [137, 14] width 142 height 13
click at [165, 17] on input "text" at bounding box center [137, 14] width 142 height 13
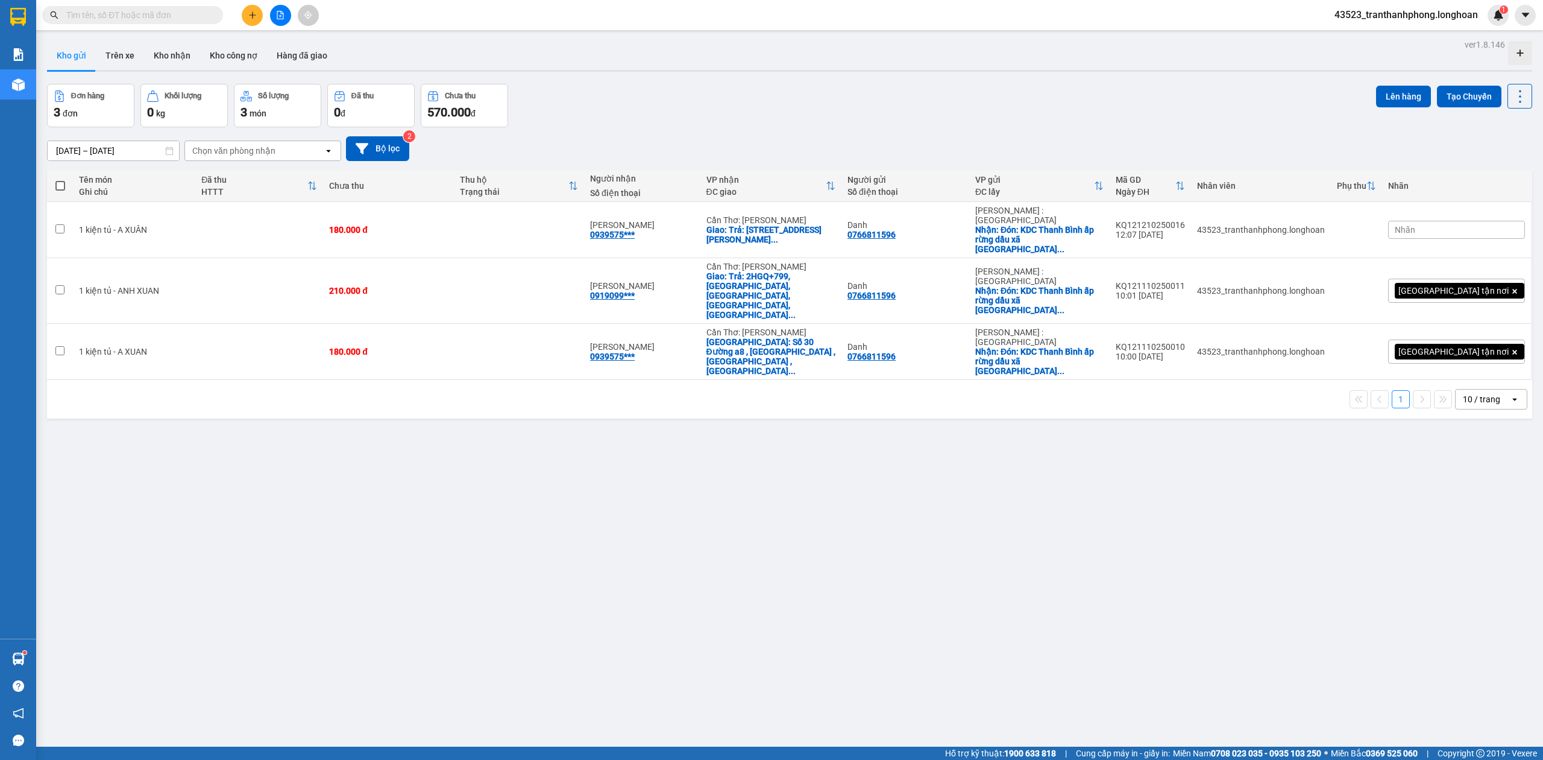
click at [165, 17] on input "text" at bounding box center [137, 14] width 142 height 13
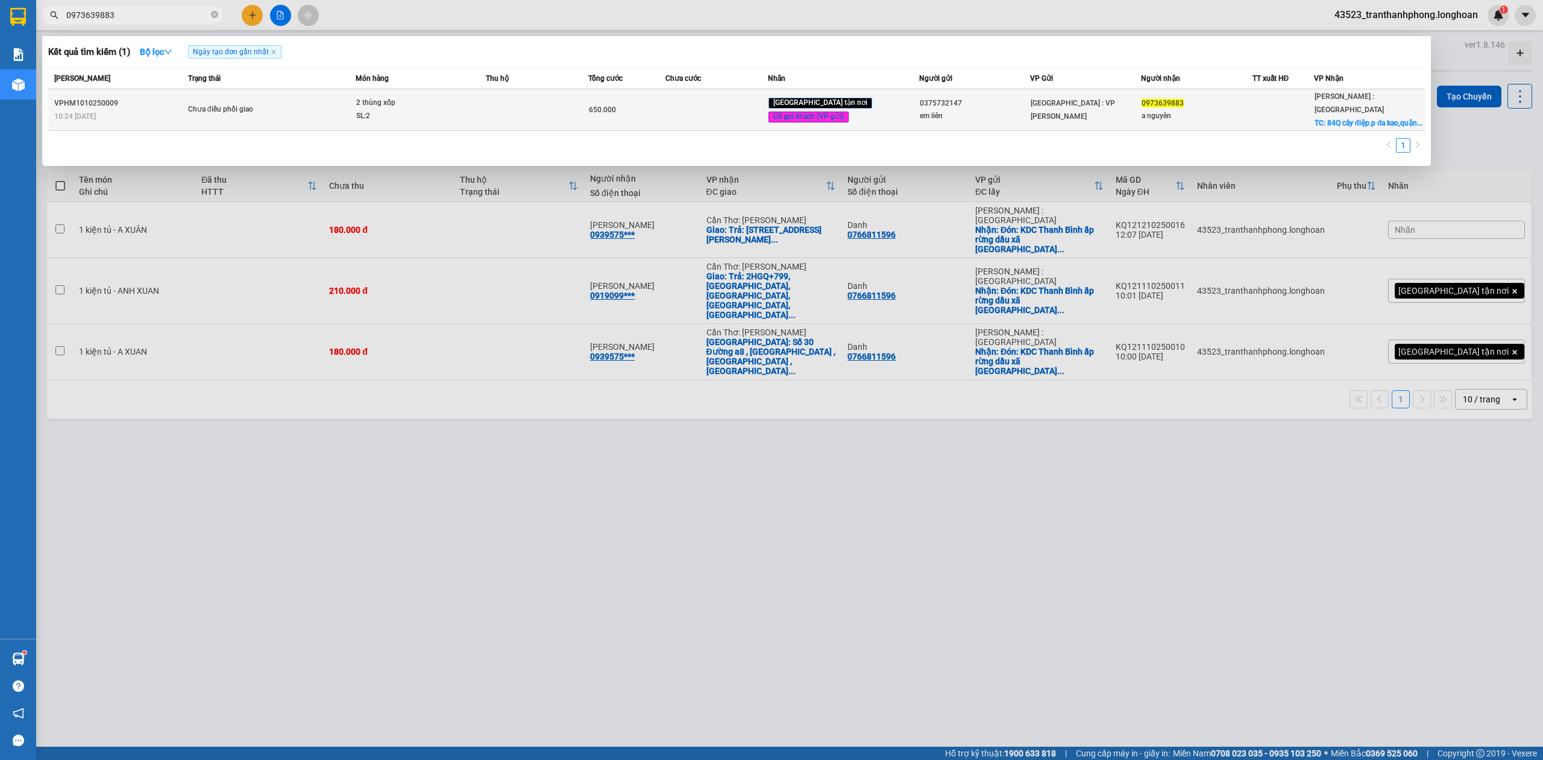
type input "0973639883"
click at [223, 109] on div "Chưa điều phối giao" at bounding box center [233, 109] width 90 height 13
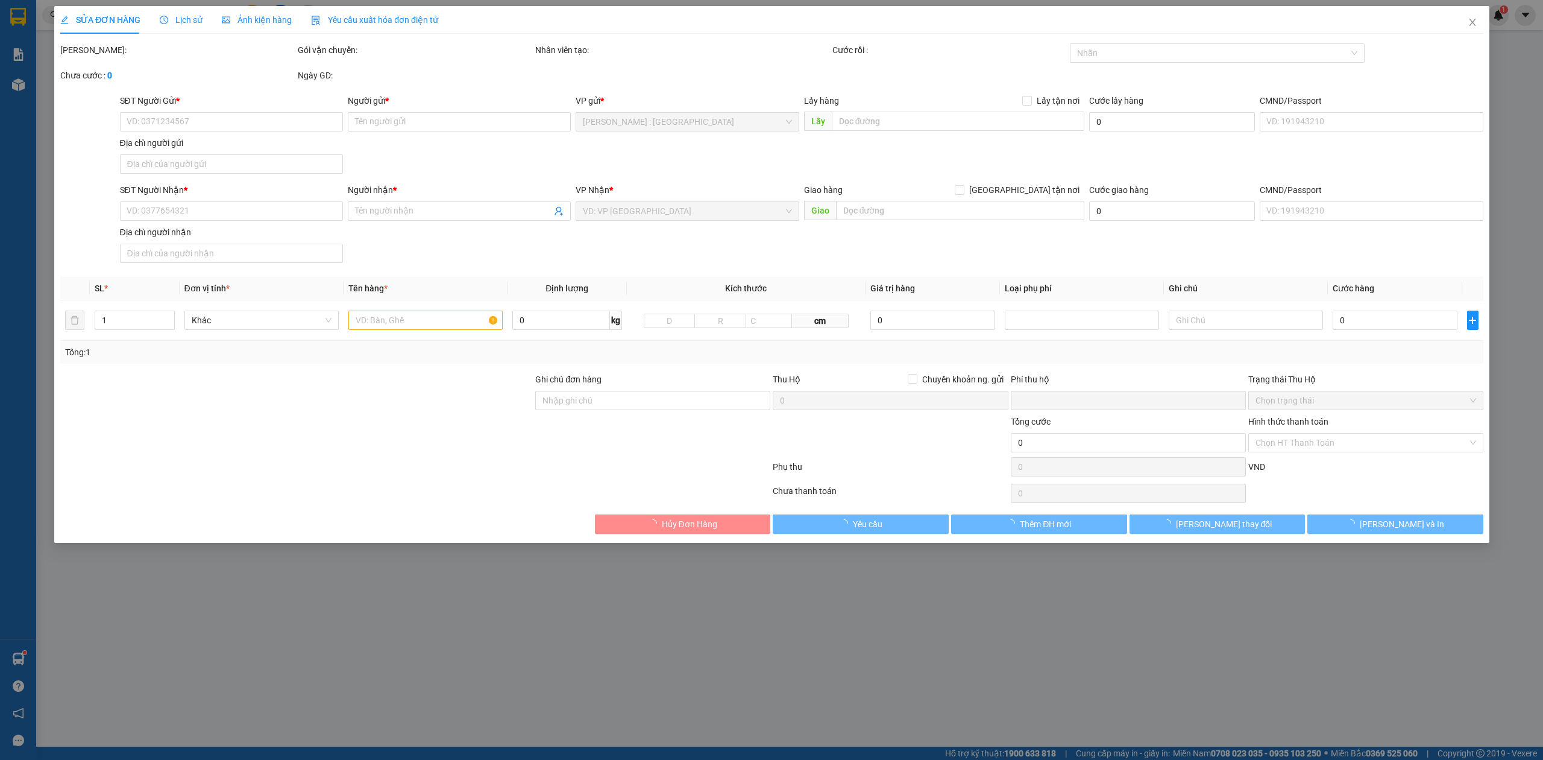
type input "0375732147"
type input "em liên"
type input "0973639883"
type input "a nguyên"
checkbox input "true"
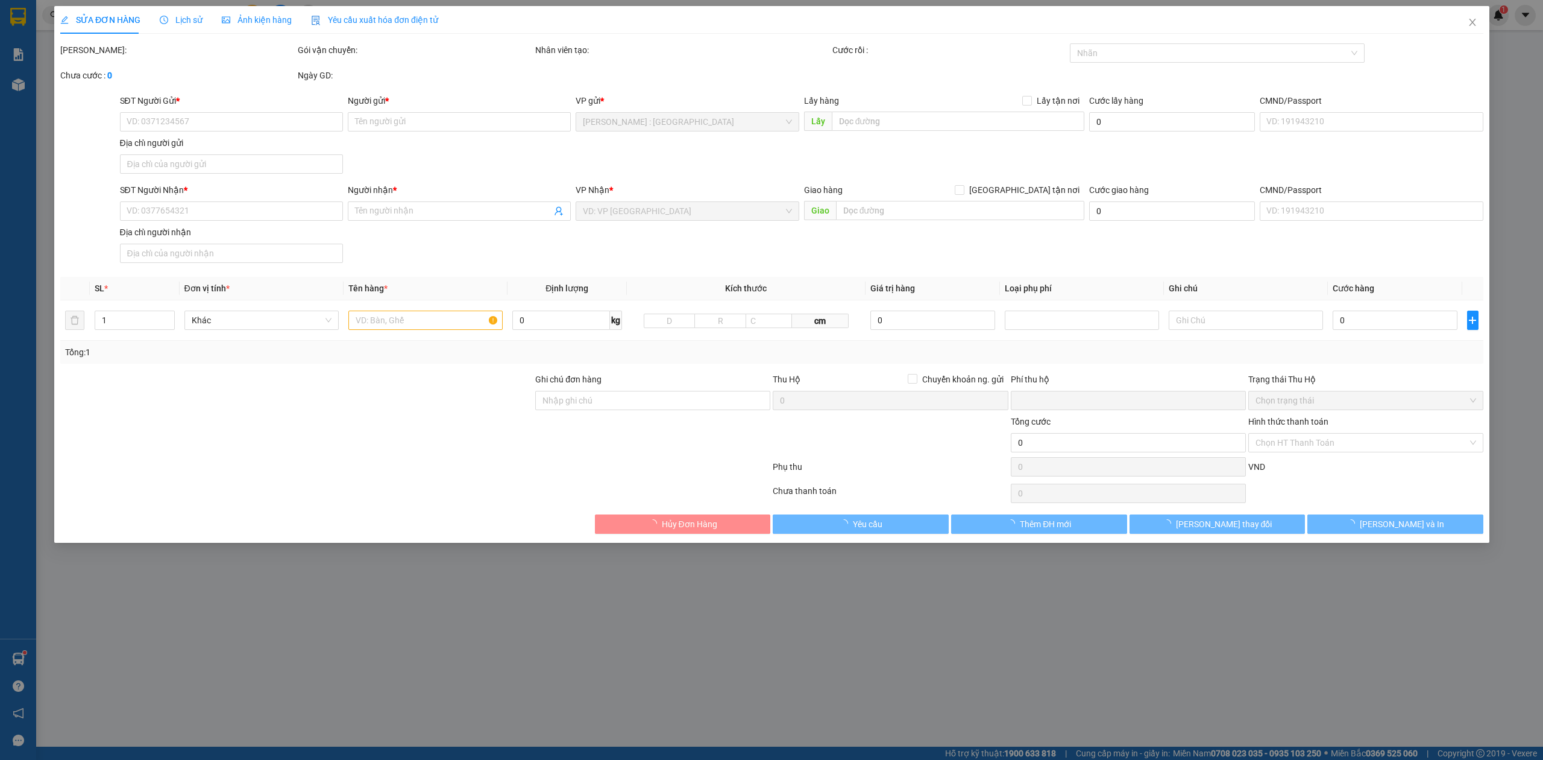
type input "84Q cây điệp.p đa kao,quận 1,hcm"
type input "nhận nguyên kiện,giao nguyên kiện,bể vỡ k đền"
checkbox input "true"
type input "0"
type input "650.000"
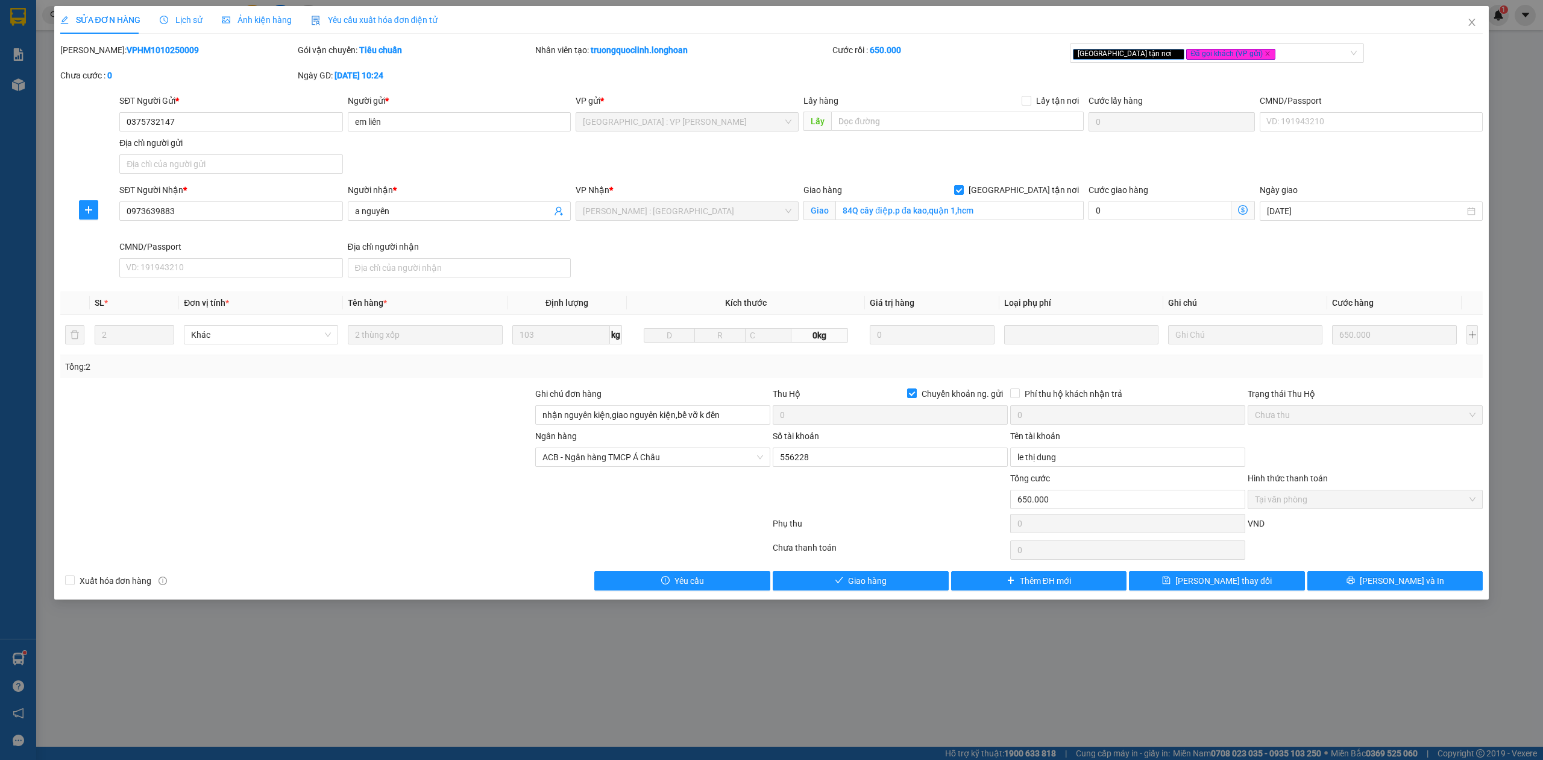
click at [172, 8] on div "Lịch sử" at bounding box center [181, 20] width 43 height 28
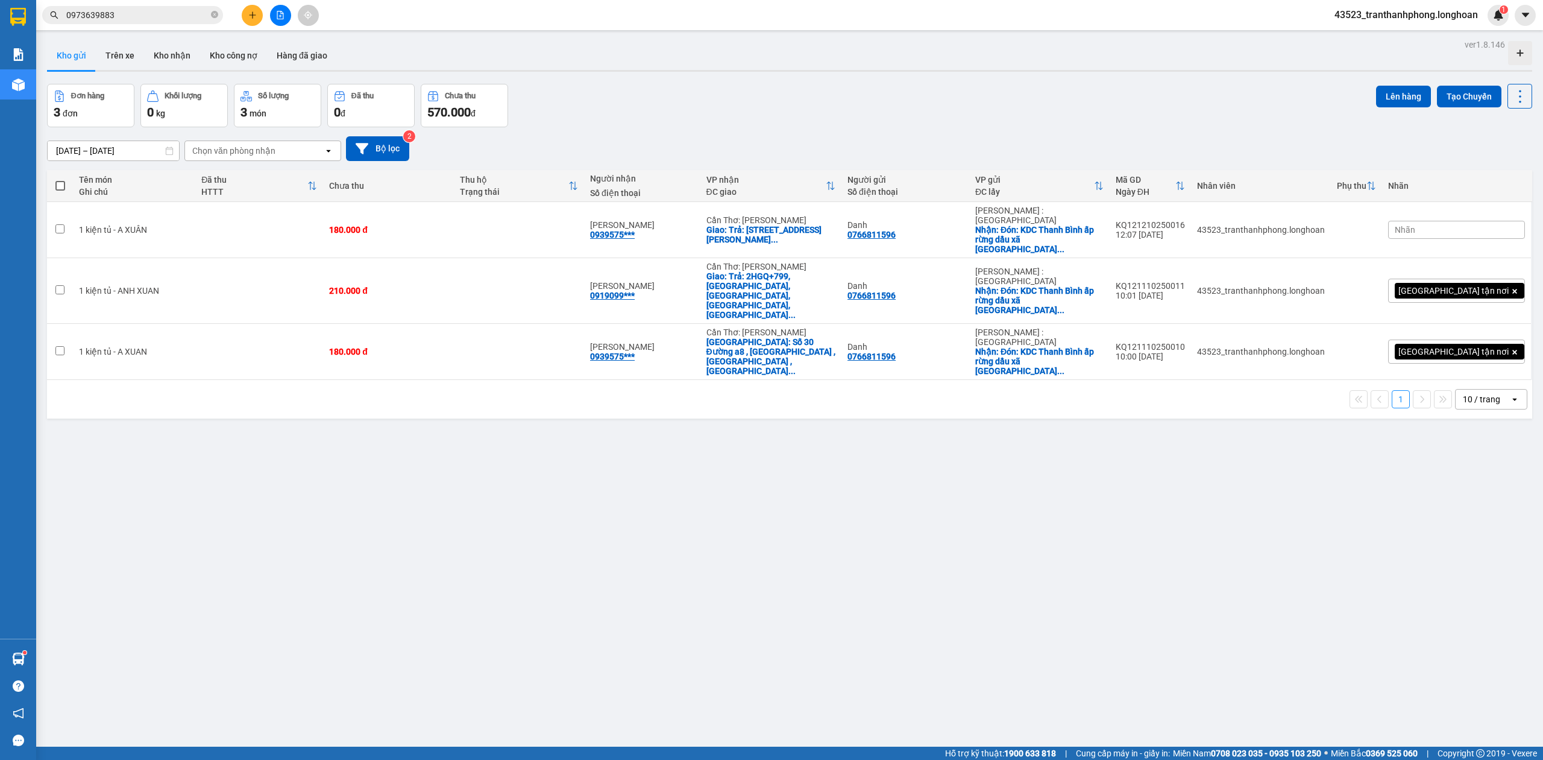
click at [150, 12] on input "0973639883" at bounding box center [137, 14] width 142 height 13
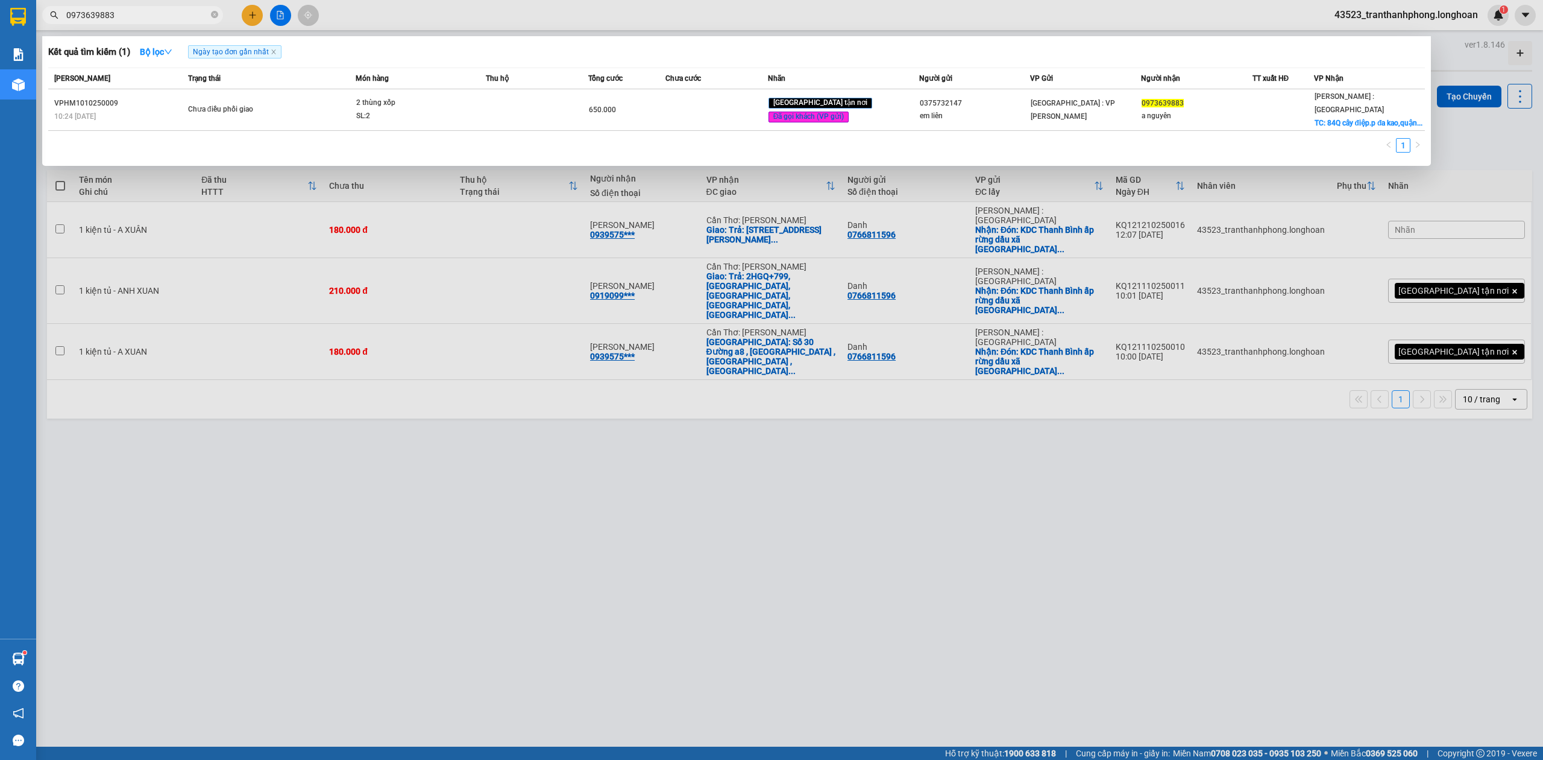
click at [456, 11] on div at bounding box center [771, 380] width 1543 height 760
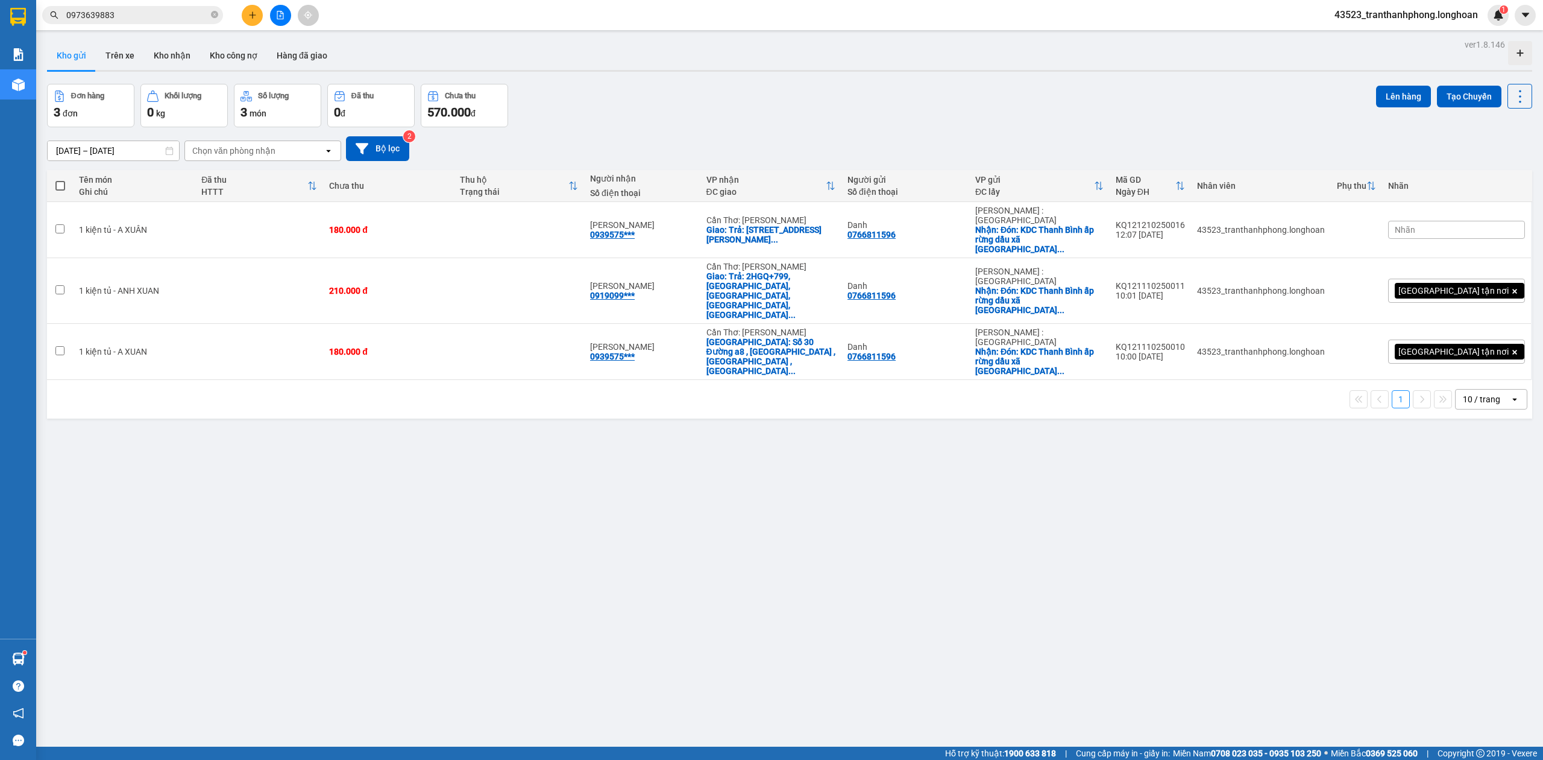
click at [135, 14] on input "0973639883" at bounding box center [137, 14] width 142 height 13
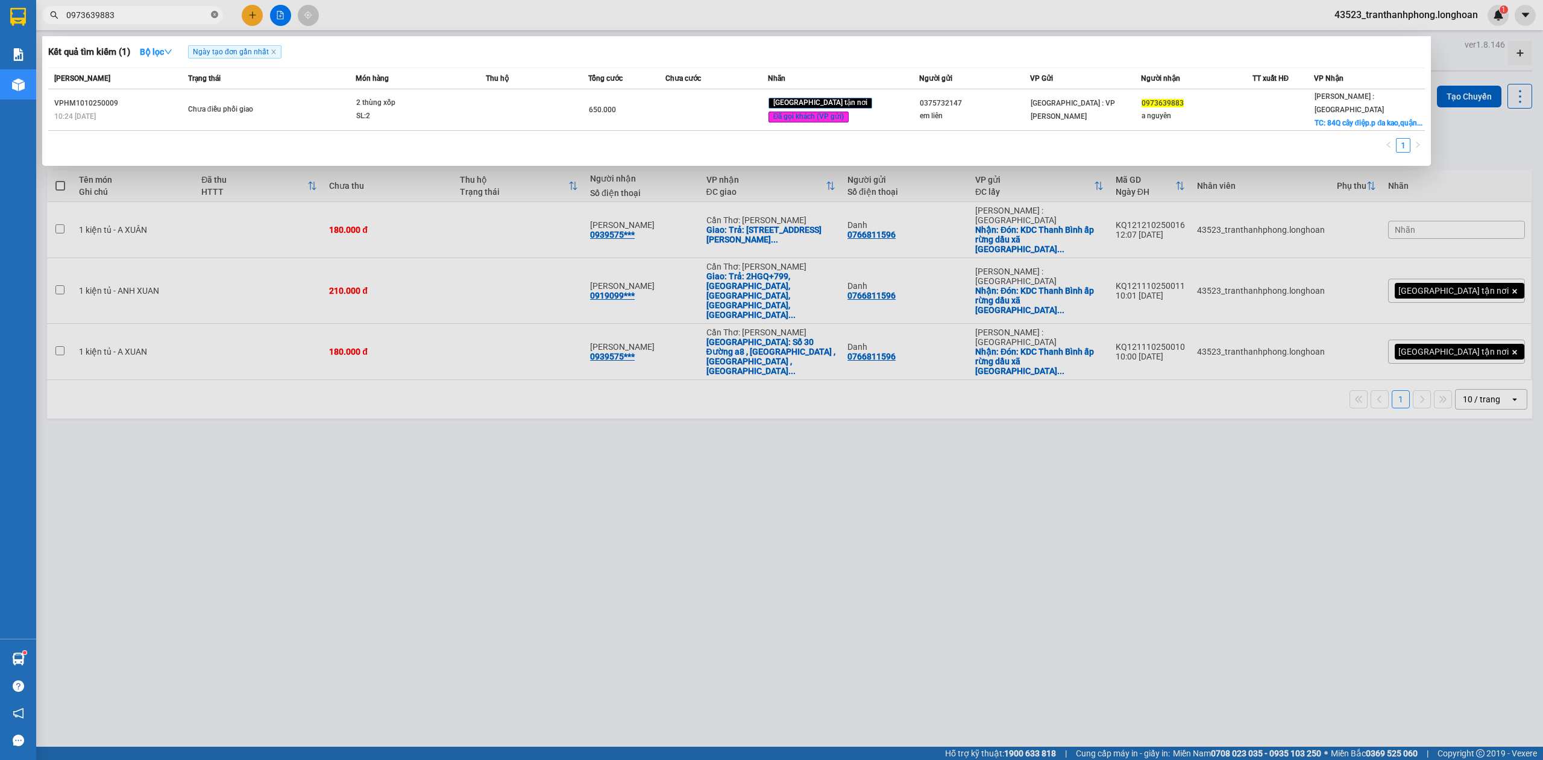
click at [211, 17] on icon "close-circle" at bounding box center [214, 14] width 7 height 7
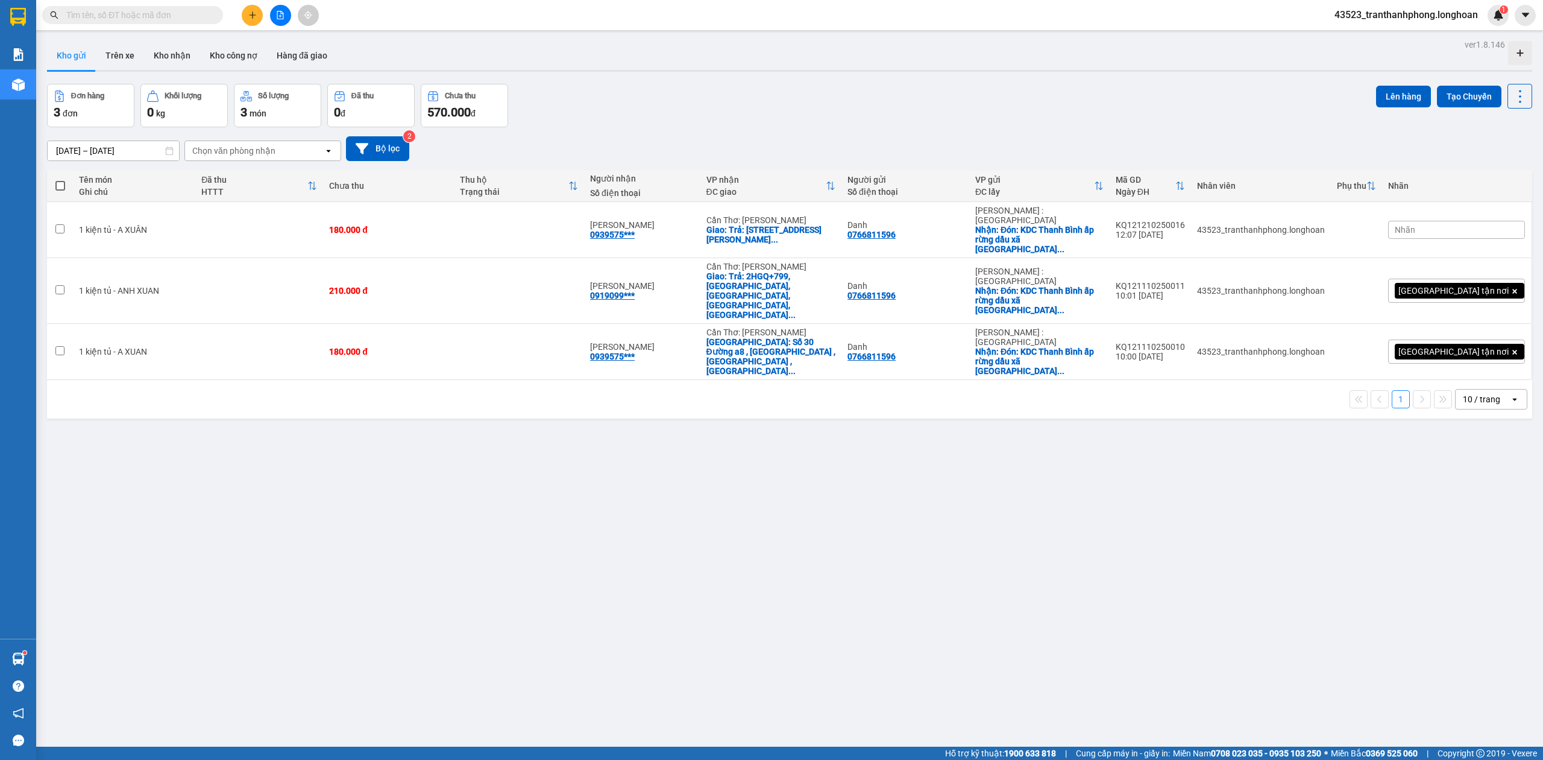
click at [140, 18] on input "text" at bounding box center [137, 14] width 142 height 13
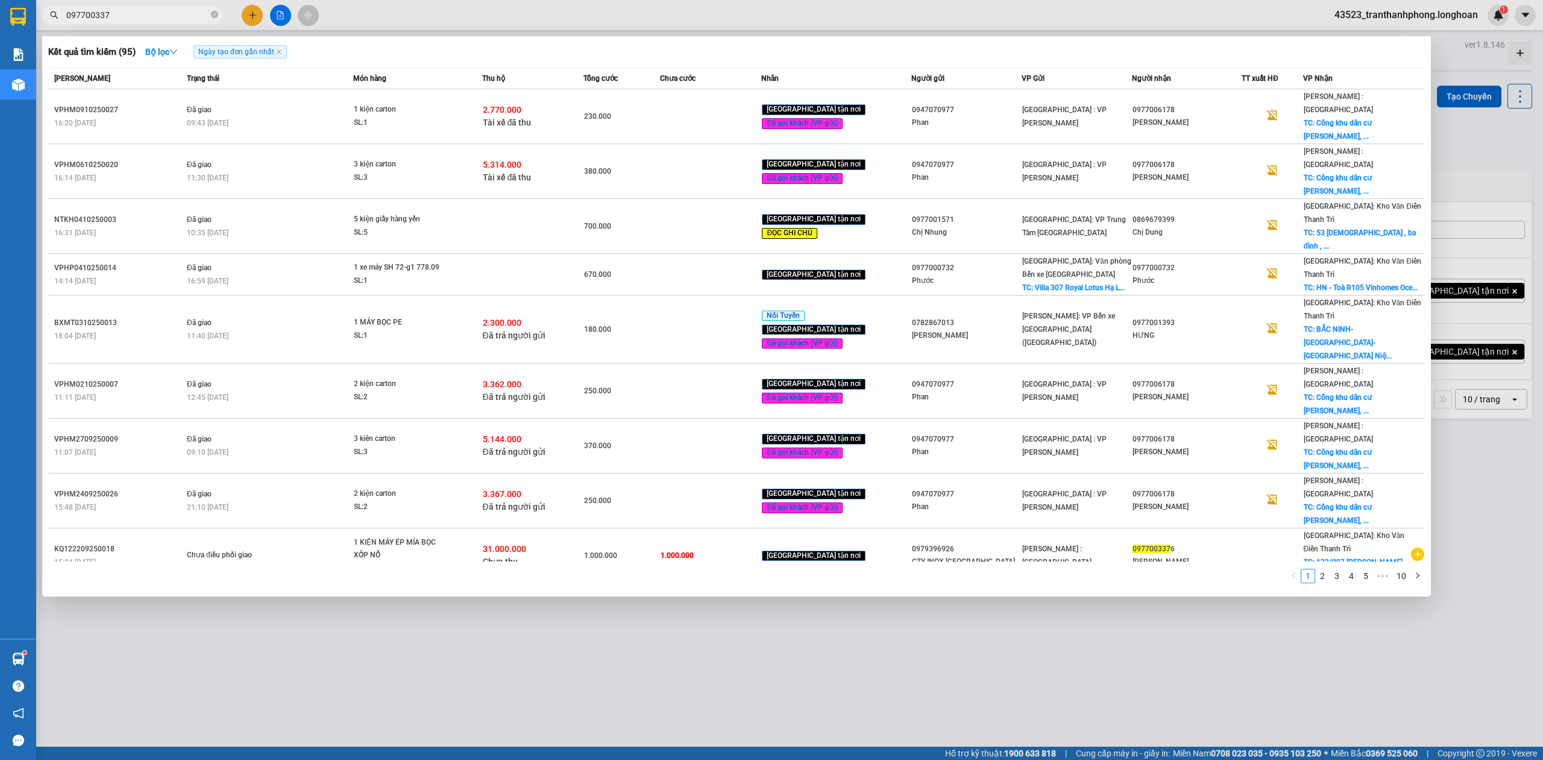
type input "0977003376"
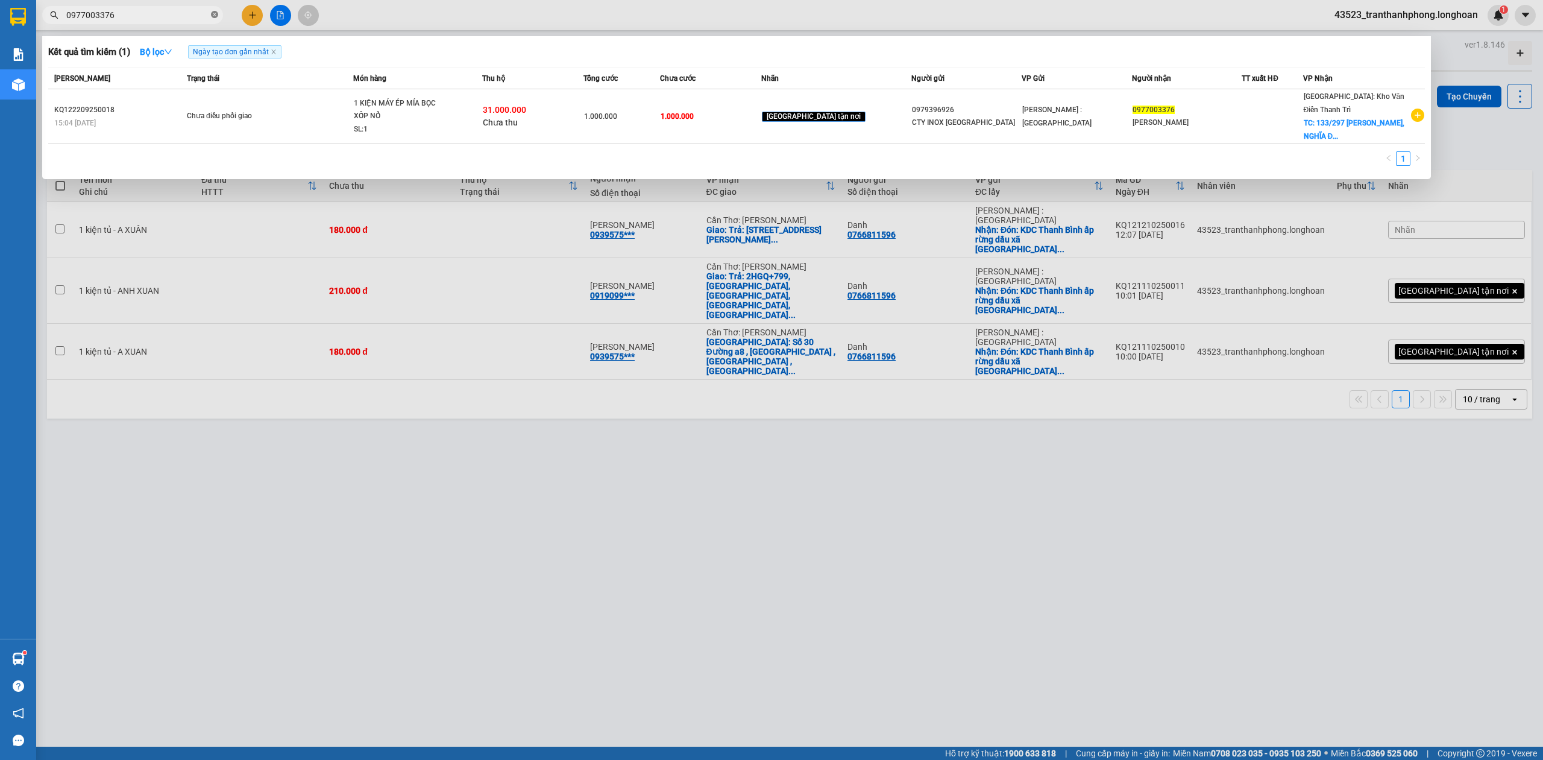
click at [216, 14] on icon "close-circle" at bounding box center [214, 14] width 7 height 7
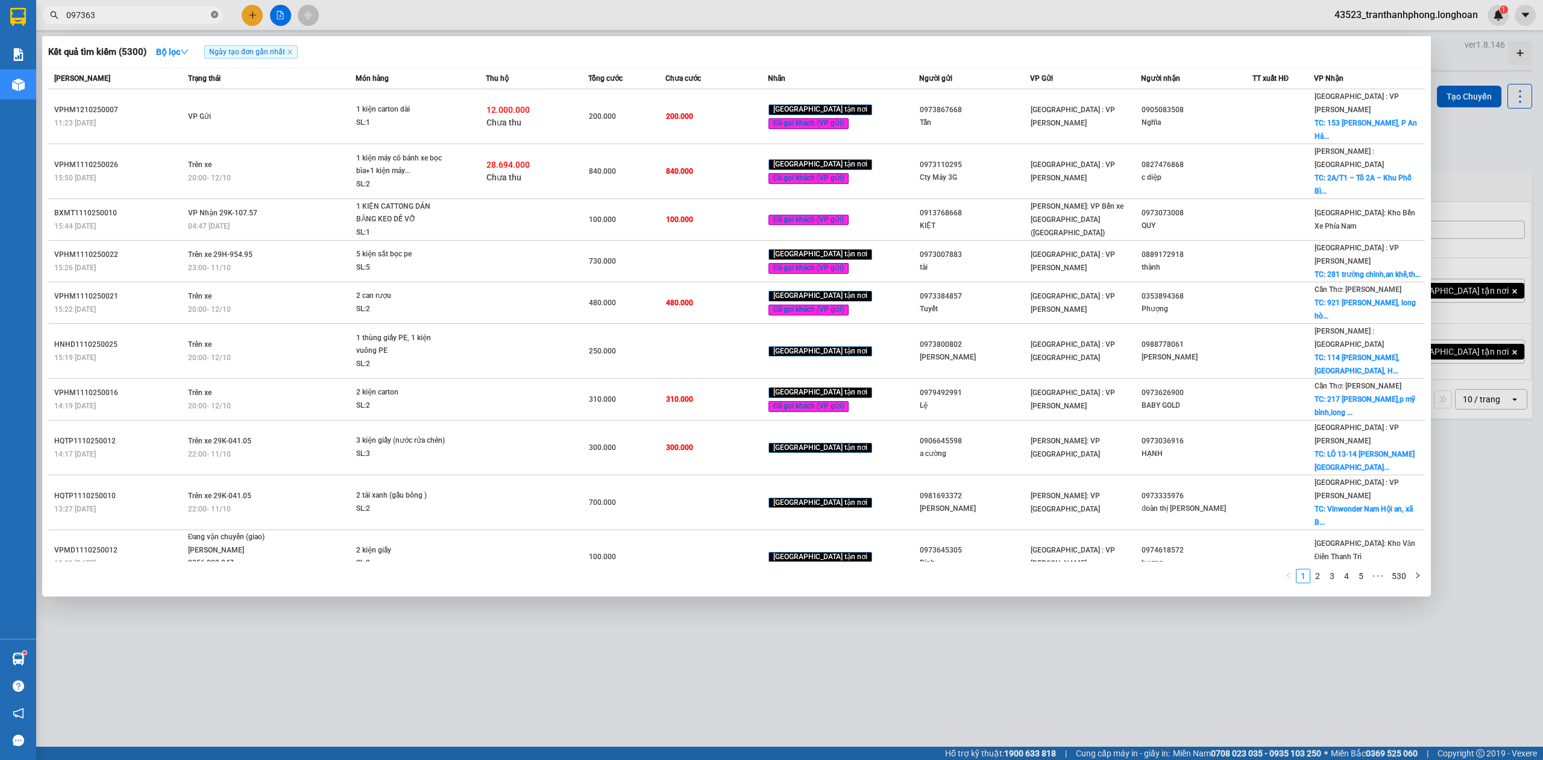
type input "0973639"
